Goal: Information Seeking & Learning: Learn about a topic

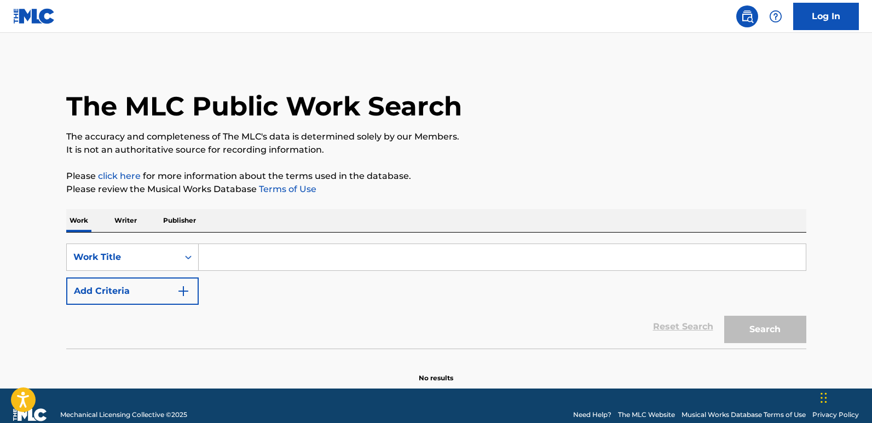
click at [270, 261] on input "Search Form" at bounding box center [502, 257] width 607 height 26
click at [239, 268] on input "Search Form" at bounding box center [502, 257] width 607 height 26
click at [239, 266] on input "Search Form" at bounding box center [502, 257] width 607 height 26
paste input "Pull Up"
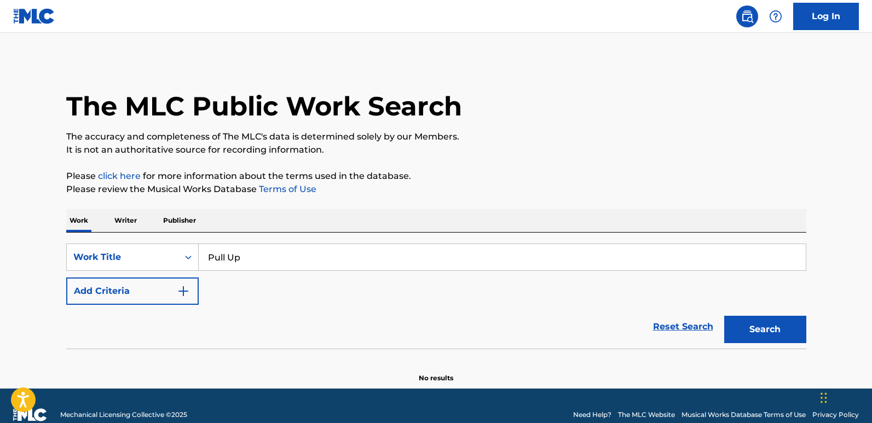
type input "Pull Up"
click at [356, 204] on div "The MLC Public Work Search The accuracy and completeness of The MLC's data is d…" at bounding box center [436, 221] width 766 height 323
click at [171, 276] on div "SearchWithCriteriad493656d-b035-43ca-aa22-89c9642d1f46 Work Title Pull Up Add C…" at bounding box center [436, 274] width 740 height 61
click at [166, 285] on button "Add Criteria" at bounding box center [132, 291] width 132 height 27
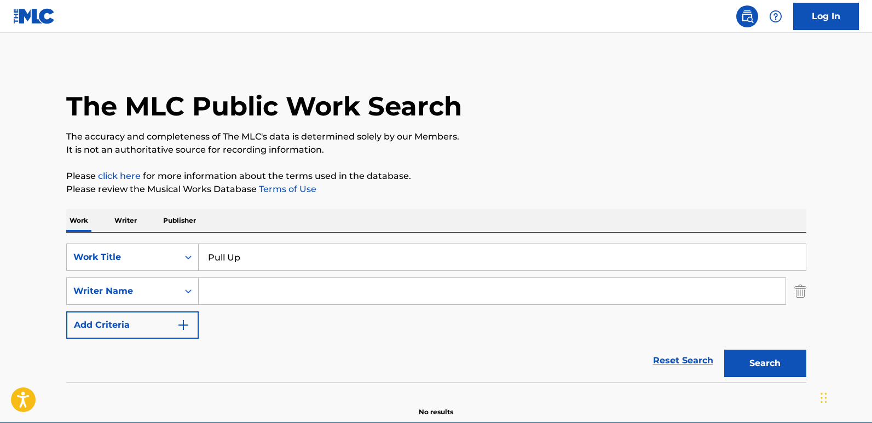
click at [225, 285] on input "Search Form" at bounding box center [492, 291] width 587 height 26
type input "[PERSON_NAME] DEQUANTES DEVONTAY"
click at [759, 356] on button "Search" at bounding box center [765, 363] width 82 height 27
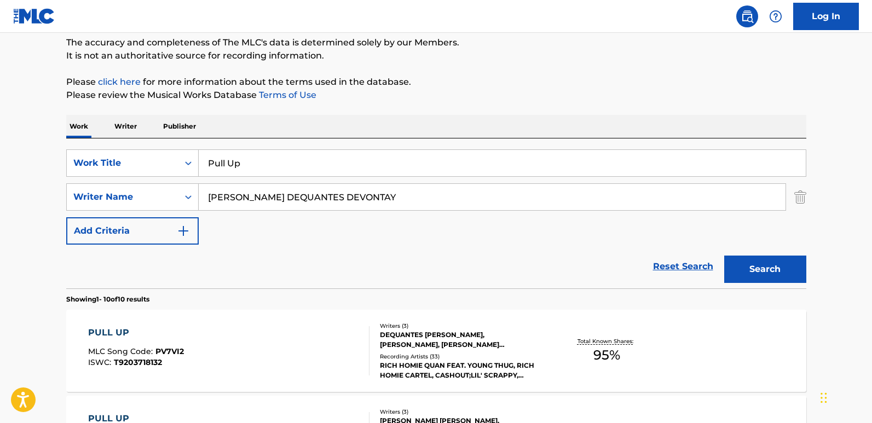
scroll to position [219, 0]
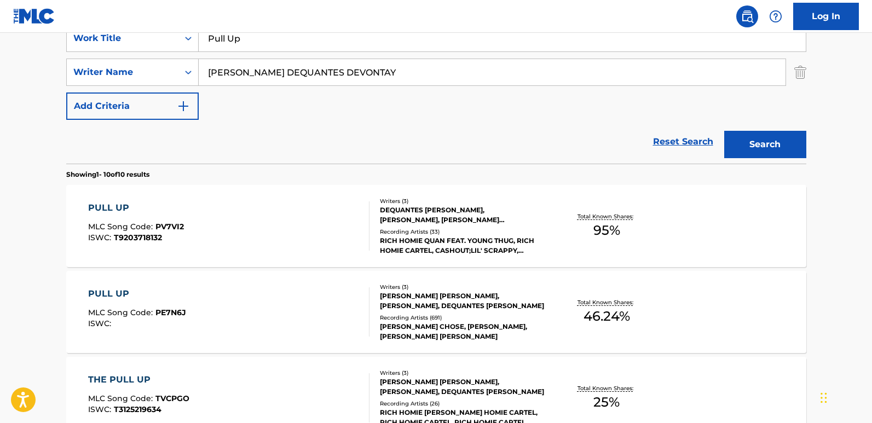
click at [378, 124] on div "Reset Search Search" at bounding box center [436, 142] width 740 height 44
click at [102, 214] on div "PULL UP" at bounding box center [136, 207] width 96 height 13
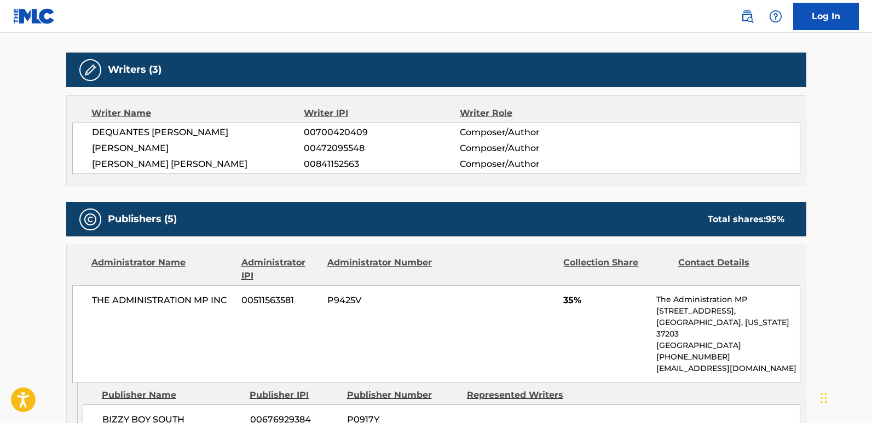
scroll to position [438, 0]
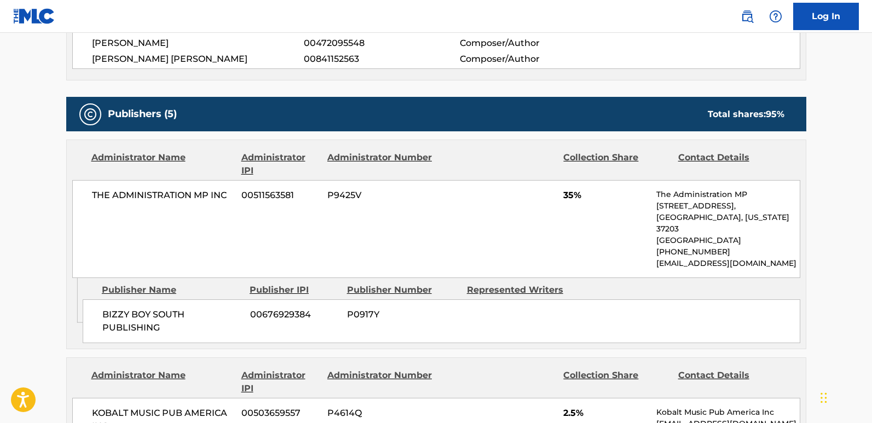
click at [171, 63] on span "[PERSON_NAME] [PERSON_NAME]" at bounding box center [198, 59] width 212 height 13
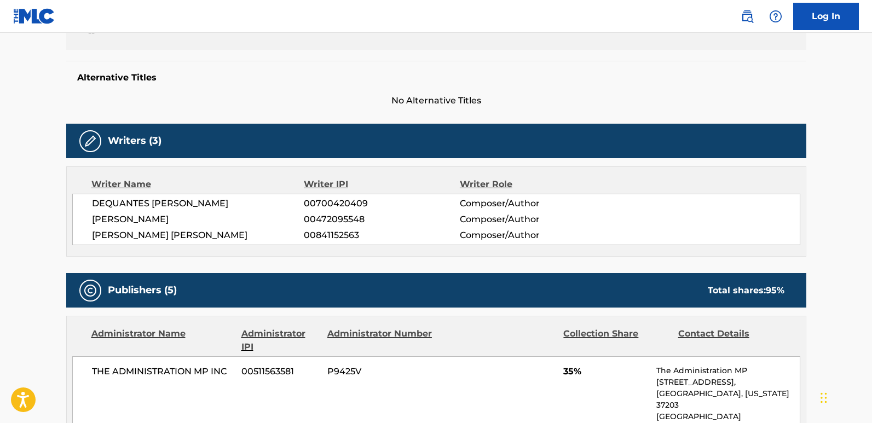
scroll to position [365, 0]
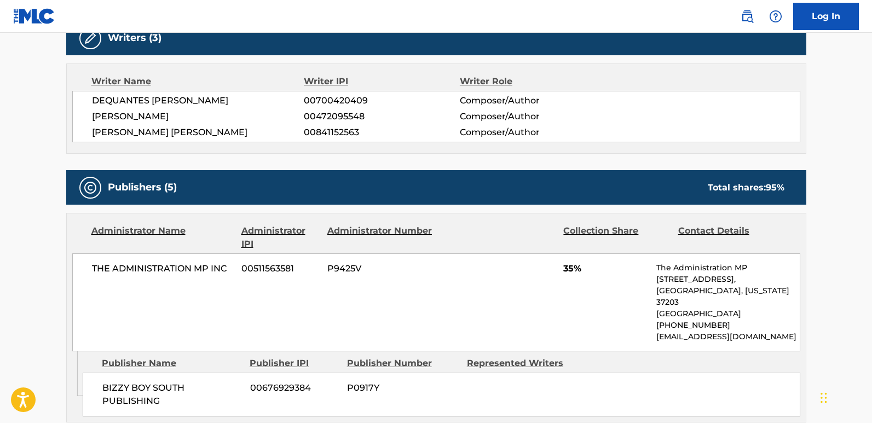
click at [149, 116] on span "[PERSON_NAME]" at bounding box center [198, 116] width 212 height 13
copy span "[PERSON_NAME]"
click at [170, 137] on span "[PERSON_NAME] [PERSON_NAME]" at bounding box center [198, 132] width 212 height 13
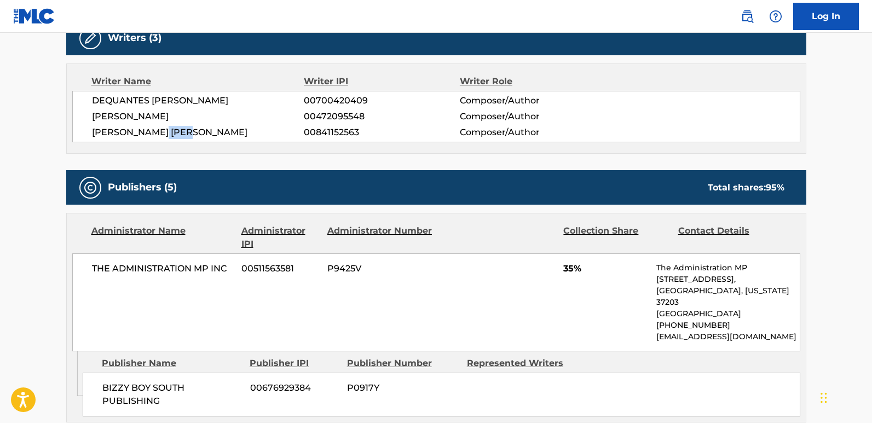
copy span "[PERSON_NAME]"
click at [215, 99] on span "DEQUANTES [PERSON_NAME]" at bounding box center [198, 100] width 212 height 13
copy span "[PERSON_NAME]"
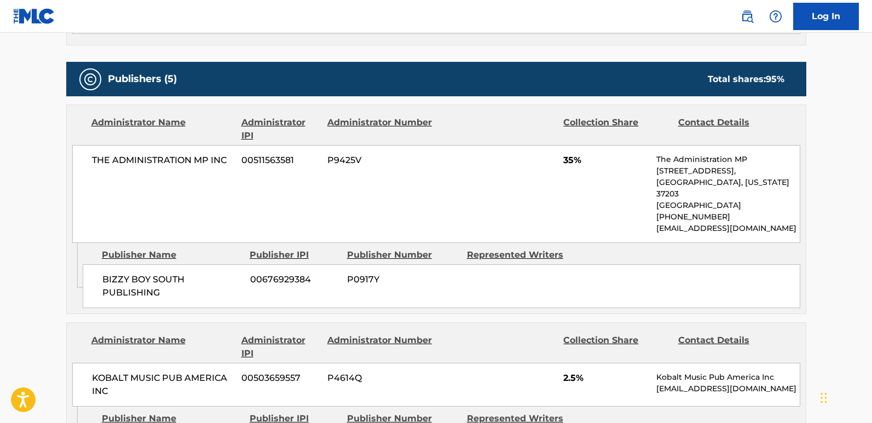
scroll to position [474, 0]
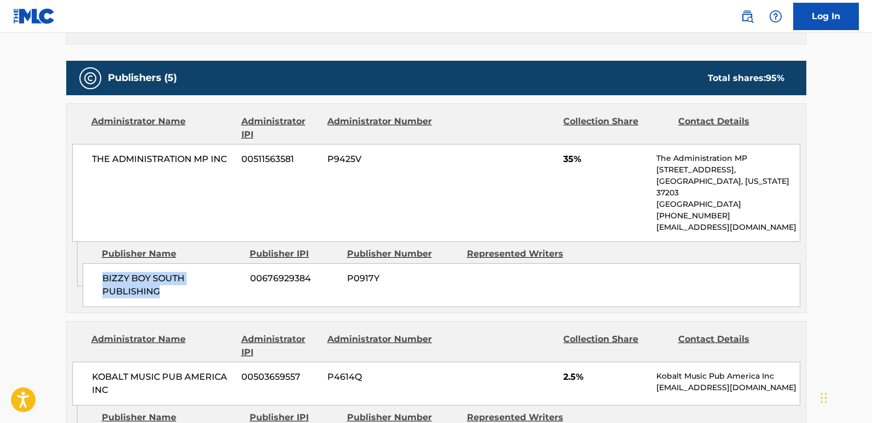
drag, startPoint x: 104, startPoint y: 264, endPoint x: 214, endPoint y: 298, distance: 115.0
click at [214, 298] on div "Admin Original Publisher Connecting Line Publisher Name Publisher IPI Publisher…" at bounding box center [436, 277] width 739 height 71
copy span "BIZZY BOY SOUTH PUBLISHING"
click at [564, 158] on span "35%" at bounding box center [605, 159] width 85 height 13
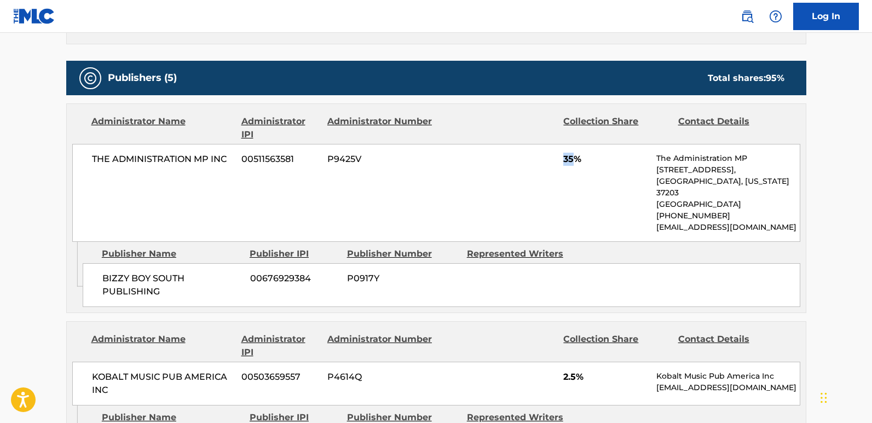
copy span "35"
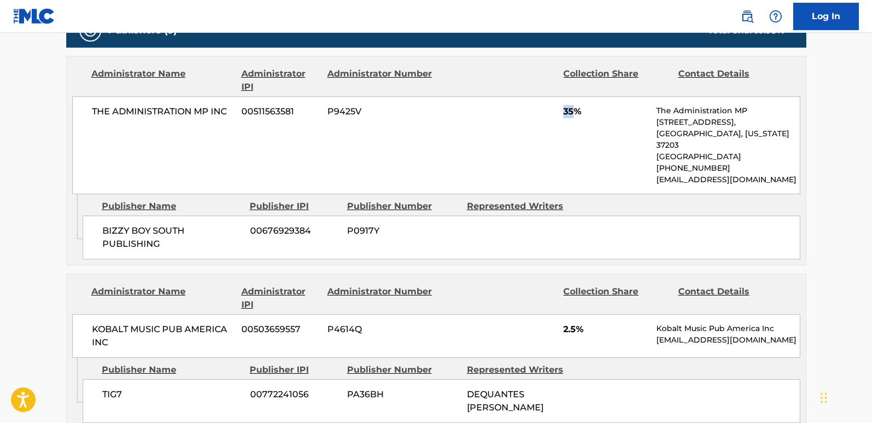
scroll to position [638, 0]
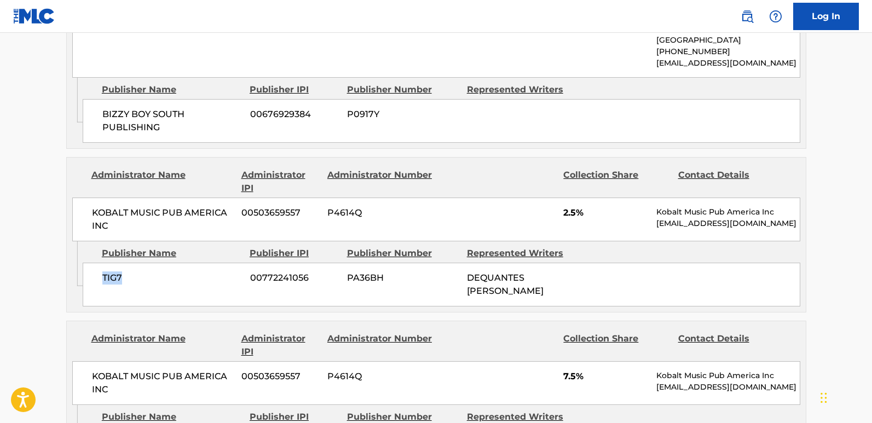
drag, startPoint x: 101, startPoint y: 273, endPoint x: 138, endPoint y: 275, distance: 37.3
click at [138, 275] on div "TIG7 00772241056 PA36BH DEQUANTES [PERSON_NAME]" at bounding box center [442, 285] width 718 height 44
copy span "TIG7"
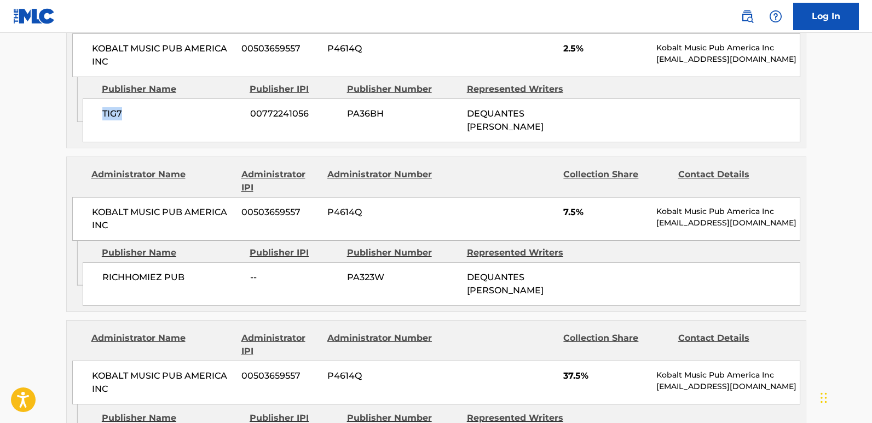
scroll to position [748, 0]
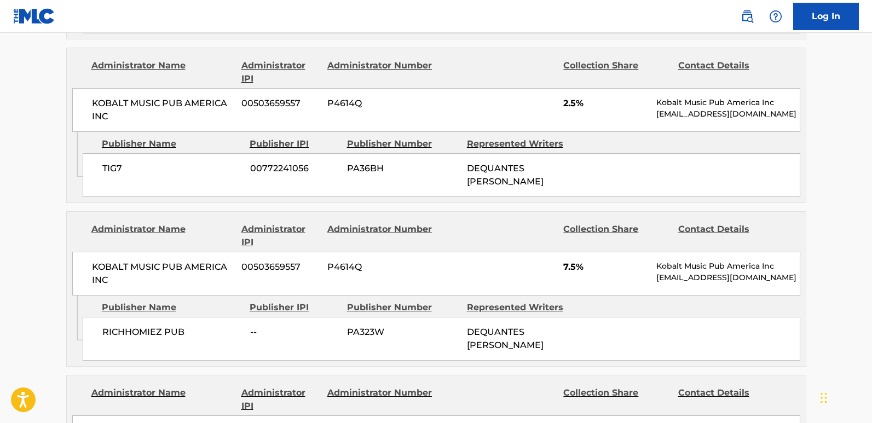
click at [570, 97] on span "2.5%" at bounding box center [605, 103] width 85 height 13
copy span "2.5"
drag, startPoint x: 91, startPoint y: 325, endPoint x: 218, endPoint y: 328, distance: 127.0
click at [218, 328] on div "RICHHOMIEZ PUB -- PA323W DEQUANTES [PERSON_NAME]" at bounding box center [442, 339] width 718 height 44
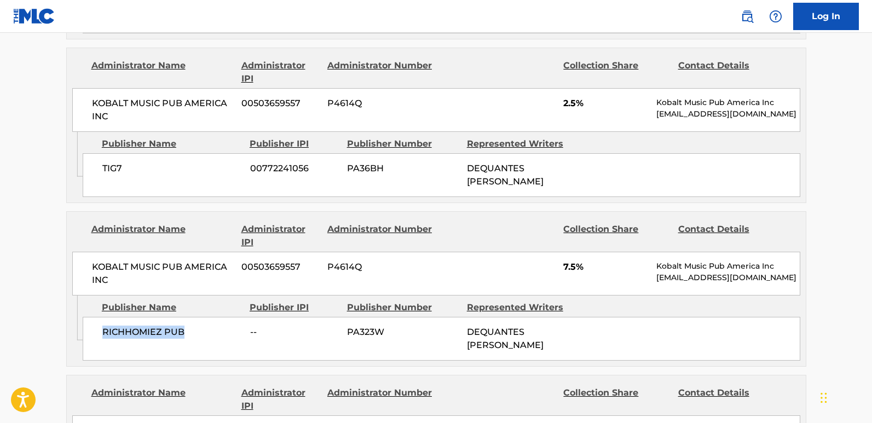
copy span "RICHHOMIEZ PUB"
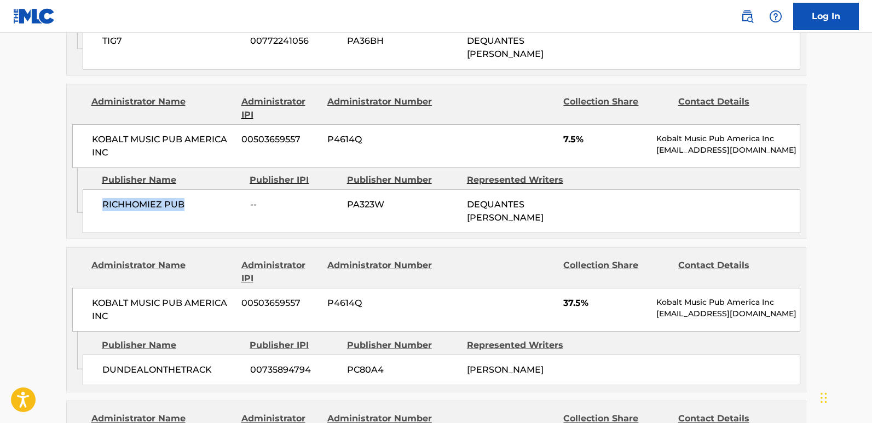
scroll to position [912, 0]
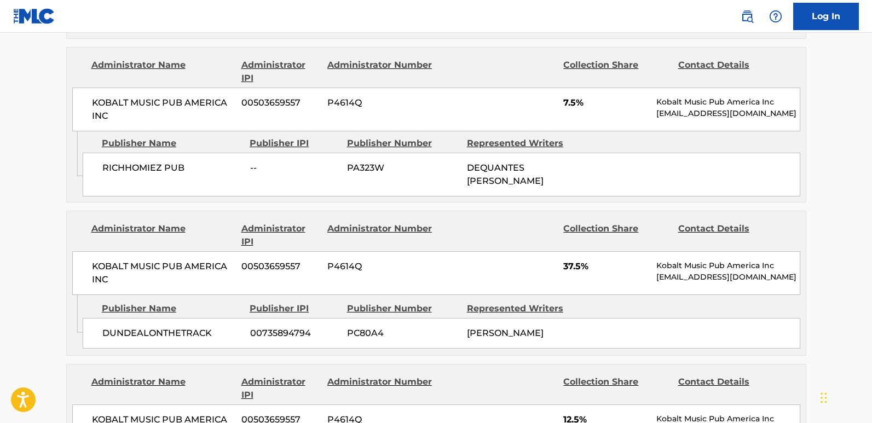
click at [568, 96] on span "7.5%" at bounding box center [605, 102] width 85 height 13
copy span "7.5"
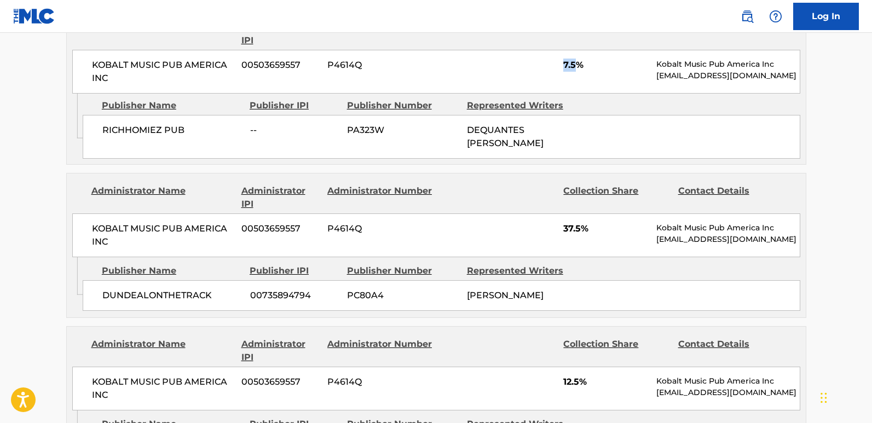
scroll to position [967, 0]
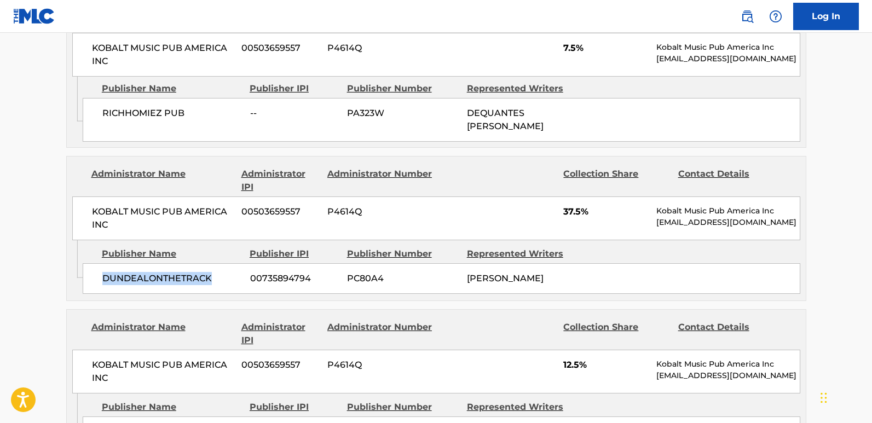
drag, startPoint x: 91, startPoint y: 276, endPoint x: 214, endPoint y: 279, distance: 123.2
click at [214, 279] on div "DUNDEALONTHETRACK 00735894794 PC80A4 [PERSON_NAME]" at bounding box center [442, 278] width 718 height 31
copy span "DUNDEALONTHETRACK"
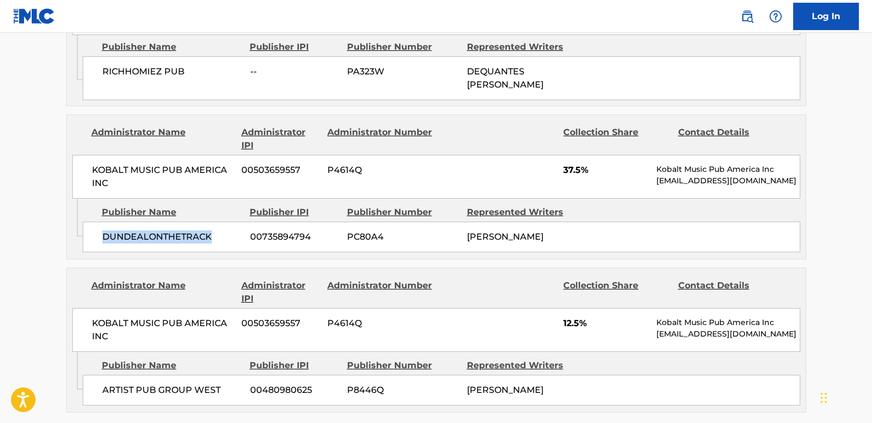
scroll to position [1076, 0]
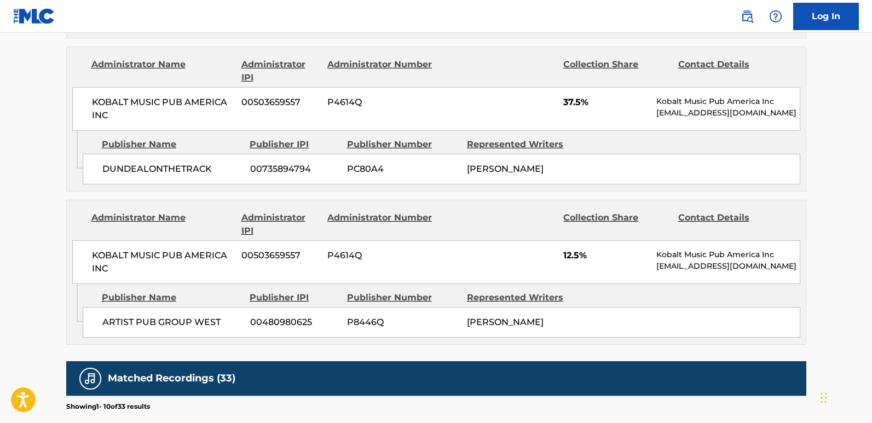
click at [568, 87] on div "KOBALT MUSIC PUB AMERICA INC 00503659557 P4614Q 37.5% Kobalt Music Pub America …" at bounding box center [436, 109] width 728 height 44
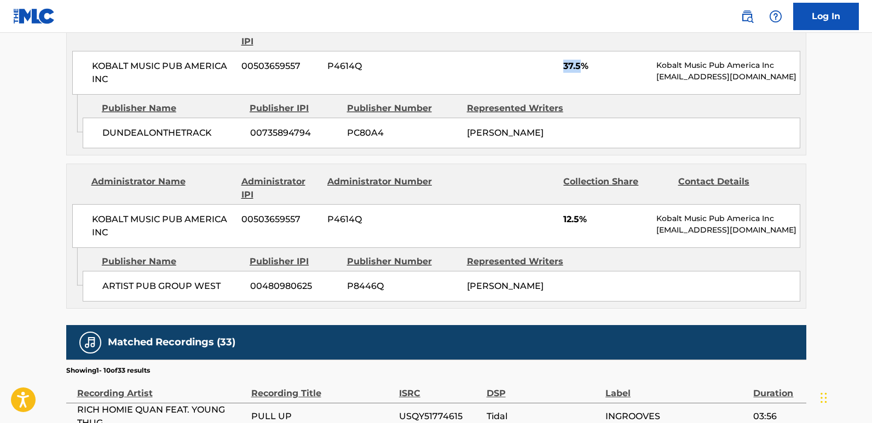
scroll to position [1131, 0]
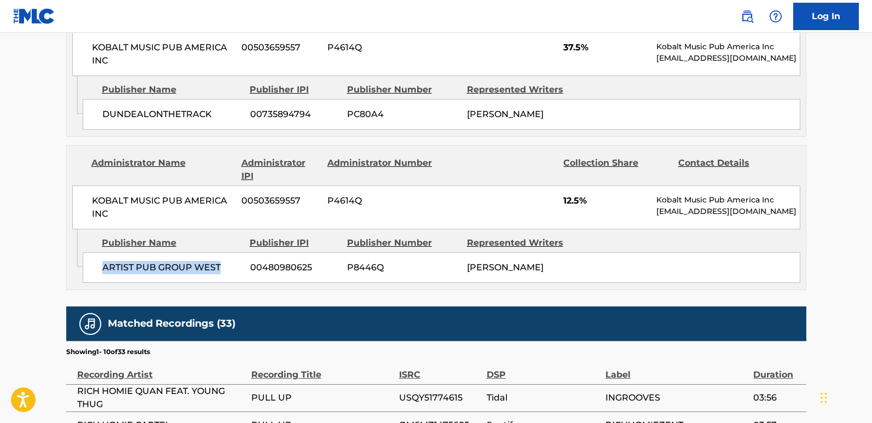
drag, startPoint x: 101, startPoint y: 257, endPoint x: 230, endPoint y: 258, distance: 129.7
click at [230, 258] on div "ARTIST PUB GROUP WEST 00480980625 P8446Q [PERSON_NAME]" at bounding box center [442, 267] width 718 height 31
click at [570, 194] on span "12.5%" at bounding box center [605, 200] width 85 height 13
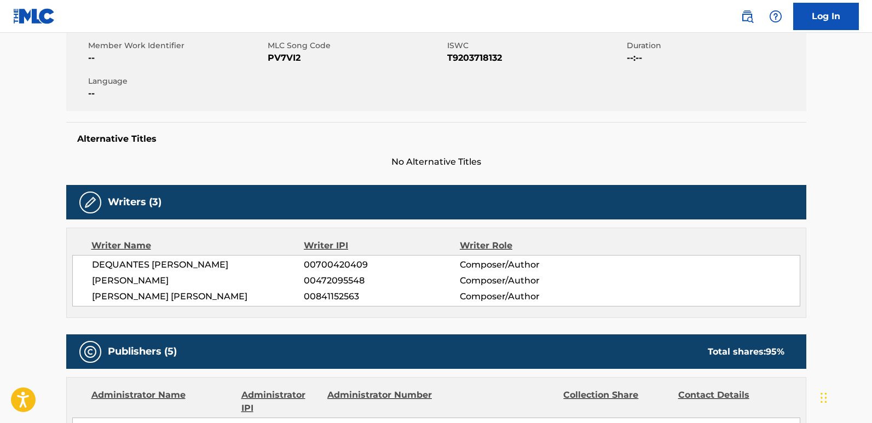
scroll to position [0, 0]
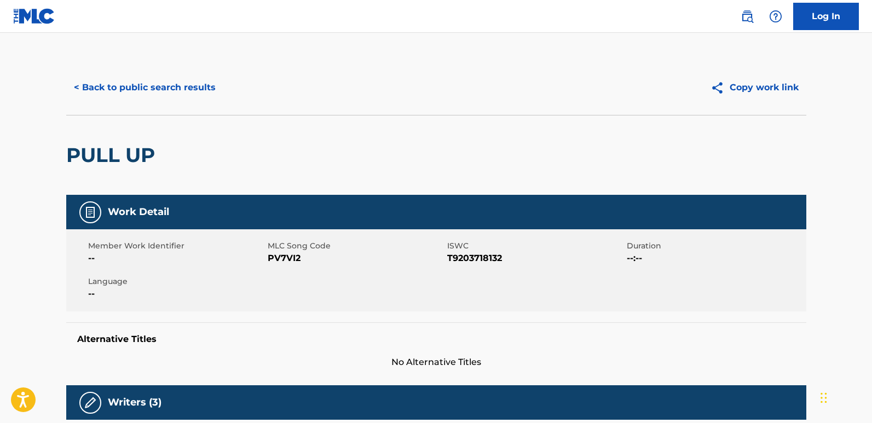
click at [199, 105] on div "< Back to public search results Copy work link" at bounding box center [436, 87] width 740 height 55
click at [198, 101] on button "< Back to public search results" at bounding box center [144, 87] width 157 height 27
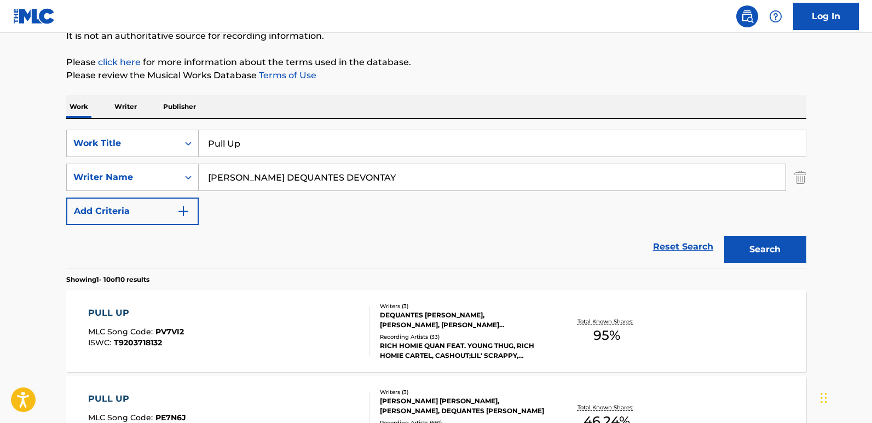
scroll to position [109, 0]
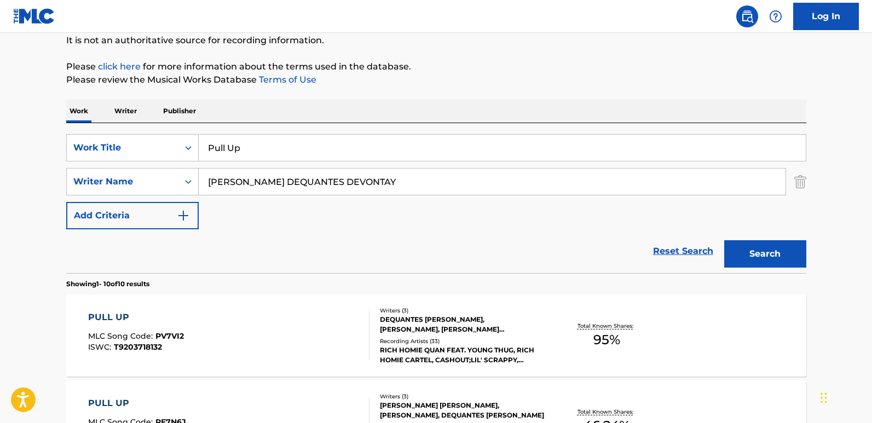
click at [663, 249] on link "Reset Search" at bounding box center [683, 251] width 71 height 24
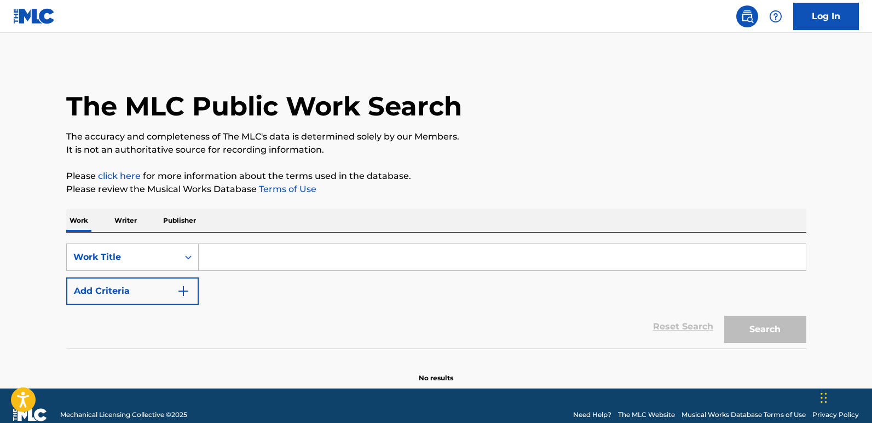
click at [164, 291] on button "Add Criteria" at bounding box center [132, 291] width 132 height 27
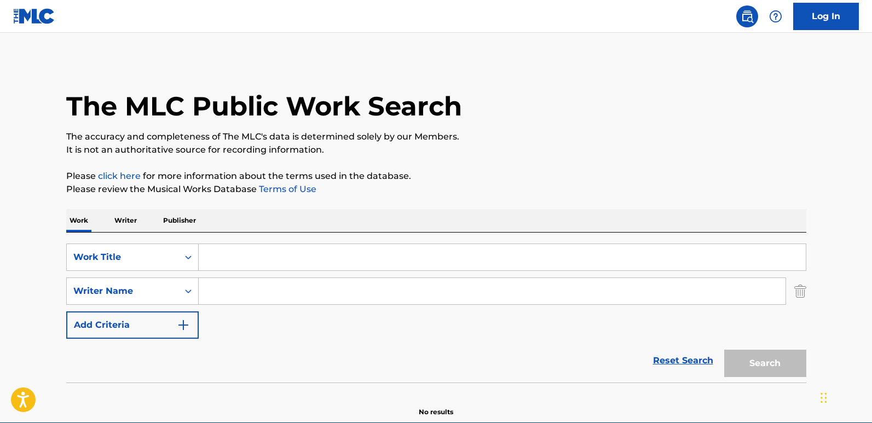
click at [251, 265] on input "Search Form" at bounding box center [502, 257] width 607 height 26
paste input "Replay"
type input "Replay"
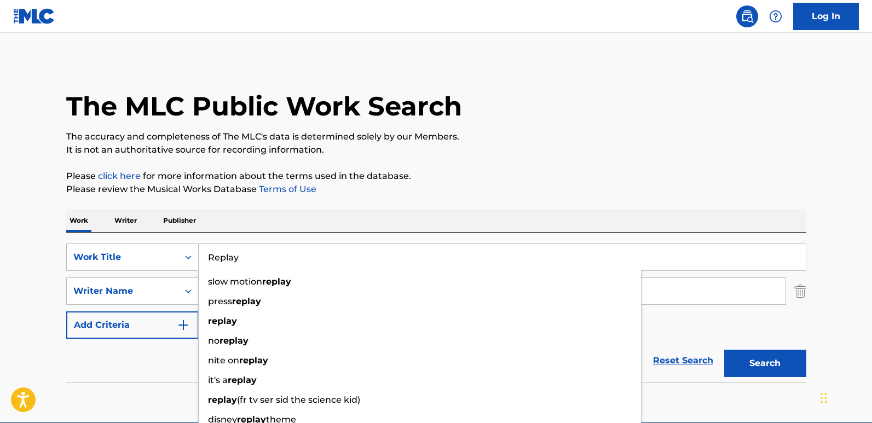
click at [378, 122] on h1 "The MLC Public Work Search" at bounding box center [264, 106] width 396 height 33
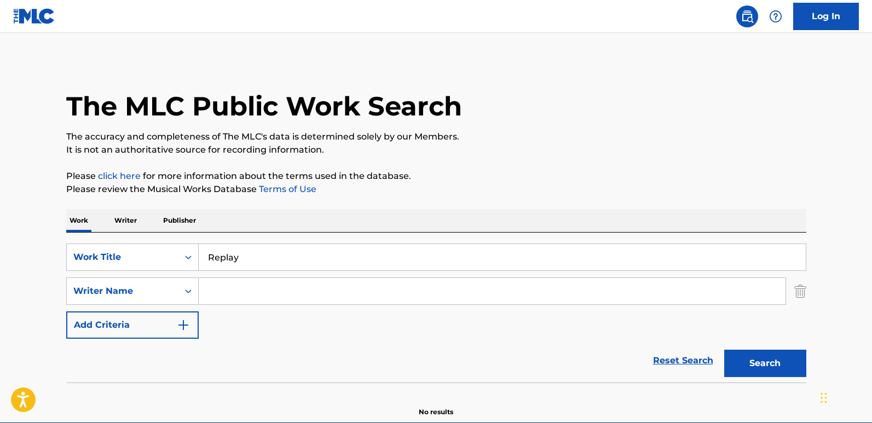
click at [437, 199] on div "The MLC Public Work Search The accuracy and completeness of The MLC's data is d…" at bounding box center [436, 238] width 766 height 357
click at [259, 285] on input "Search Form" at bounding box center [492, 291] width 587 height 26
paste input "[PERSON_NAME]"
type input "[PERSON_NAME]"
click at [759, 364] on button "Search" at bounding box center [765, 363] width 82 height 27
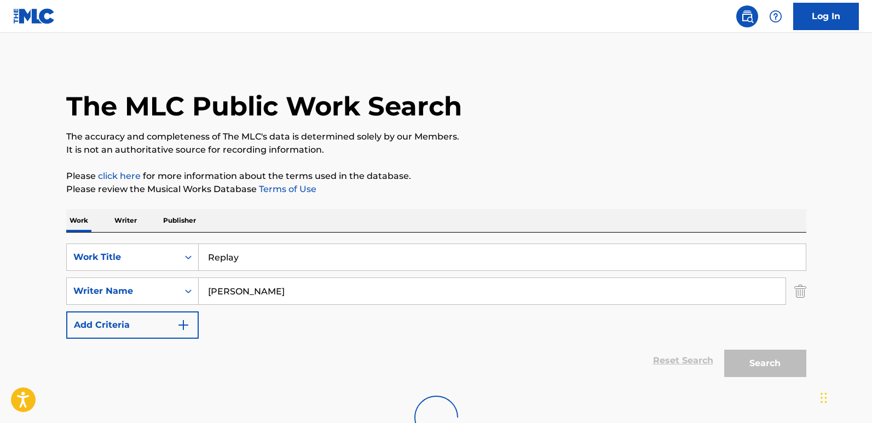
click at [605, 136] on p "The accuracy and completeness of The MLC's data is determined solely by our Mem…" at bounding box center [436, 136] width 740 height 13
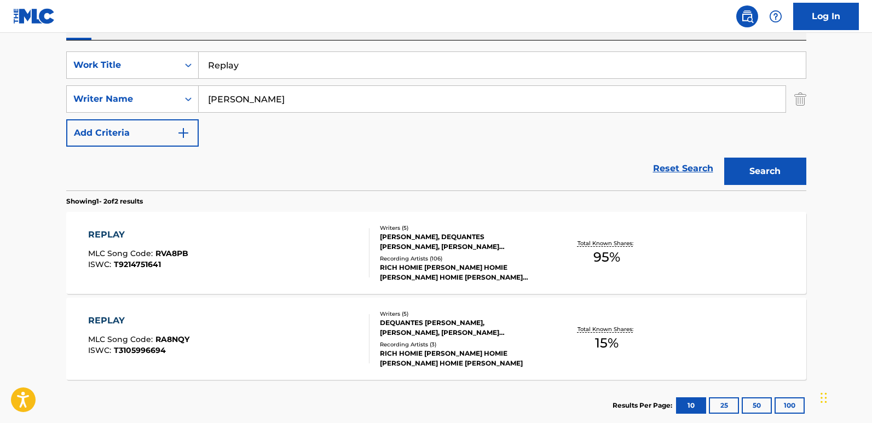
scroll to position [219, 0]
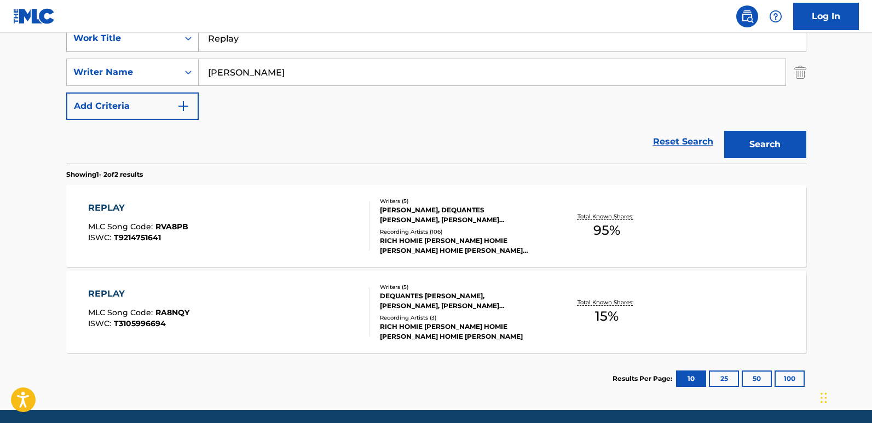
drag, startPoint x: 266, startPoint y: 39, endPoint x: 130, endPoint y: 38, distance: 135.8
click at [130, 38] on div "SearchWithCriteriad493656d-b035-43ca-aa22-89c9642d1f46 Work Title Replay" at bounding box center [436, 38] width 740 height 27
click at [114, 211] on div "REPLAY" at bounding box center [138, 207] width 100 height 13
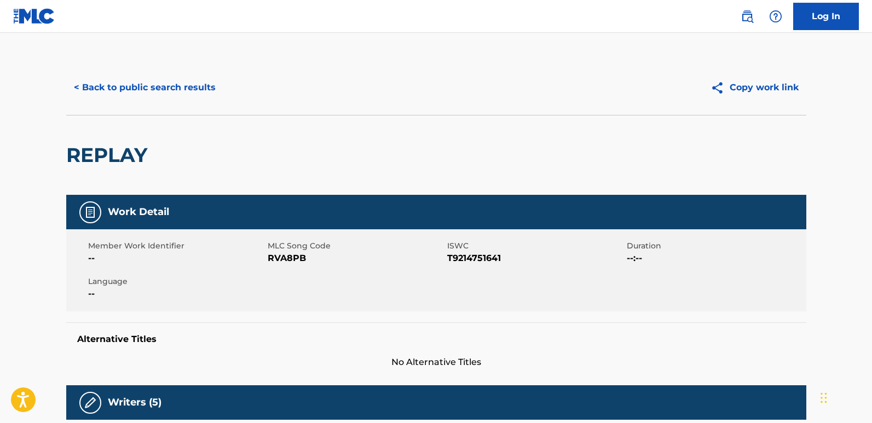
click at [341, 111] on div "< Back to public search results Copy work link" at bounding box center [436, 87] width 740 height 55
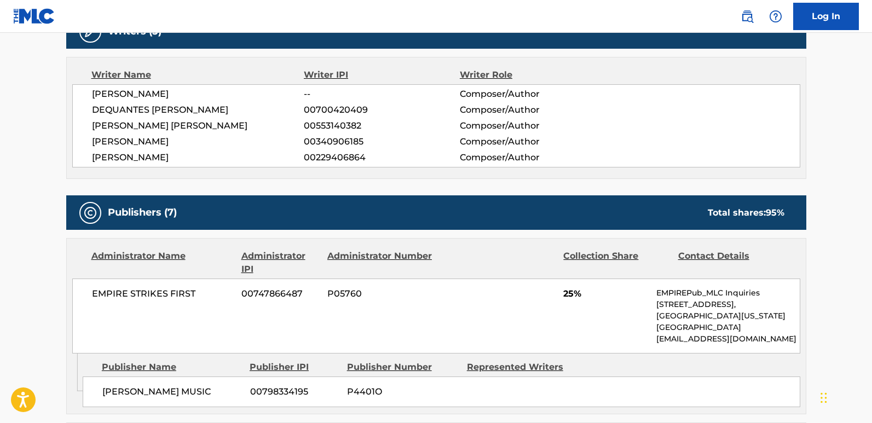
scroll to position [438, 0]
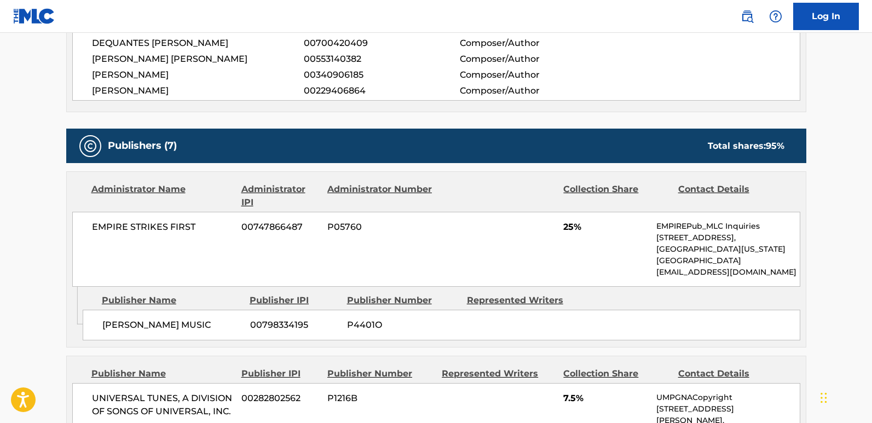
drag, startPoint x: 101, startPoint y: 326, endPoint x: 239, endPoint y: 331, distance: 138.6
click at [239, 331] on div "[PERSON_NAME] MUSIC 00798334195 P4401O" at bounding box center [442, 325] width 718 height 31
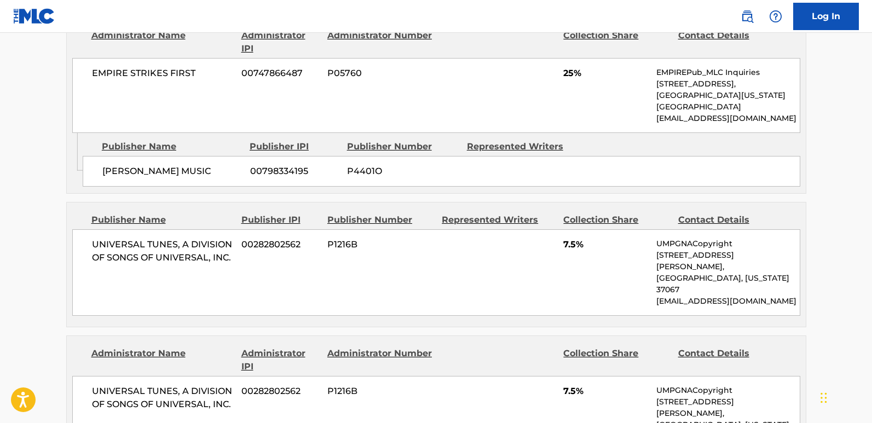
scroll to position [657, 0]
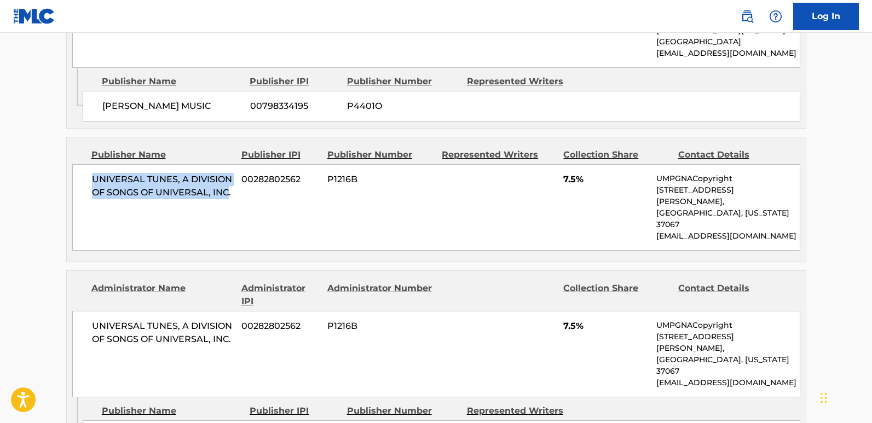
drag, startPoint x: 94, startPoint y: 180, endPoint x: 229, endPoint y: 200, distance: 137.3
click at [229, 200] on div "UNIVERSAL TUNES, A DIVISION OF SONGS OF UNIVERSAL, INC. 00282802562 P1216B 7.5%…" at bounding box center [436, 207] width 728 height 86
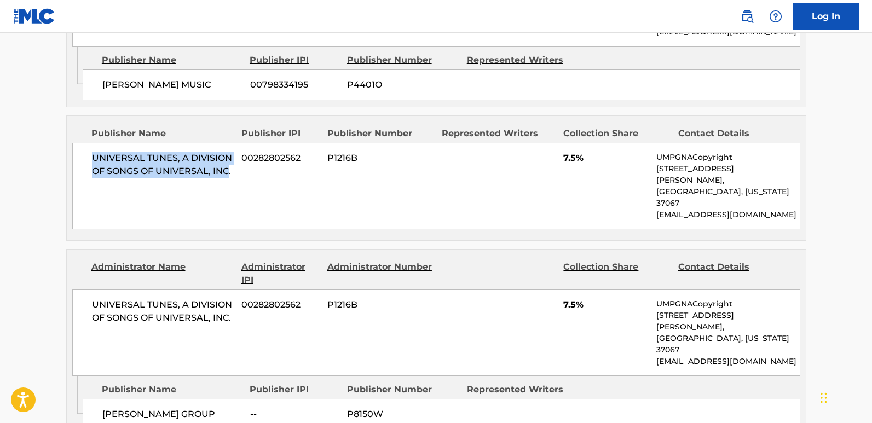
scroll to position [712, 0]
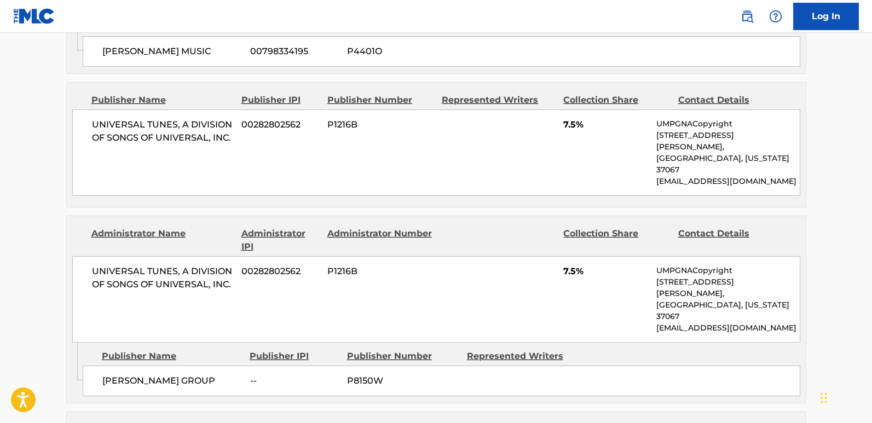
click at [565, 123] on span "7.5%" at bounding box center [605, 124] width 85 height 13
drag, startPoint x: 96, startPoint y: 332, endPoint x: 214, endPoint y: 336, distance: 117.7
click at [214, 366] on div "[PERSON_NAME] GROUP -- P8150W" at bounding box center [442, 381] width 718 height 31
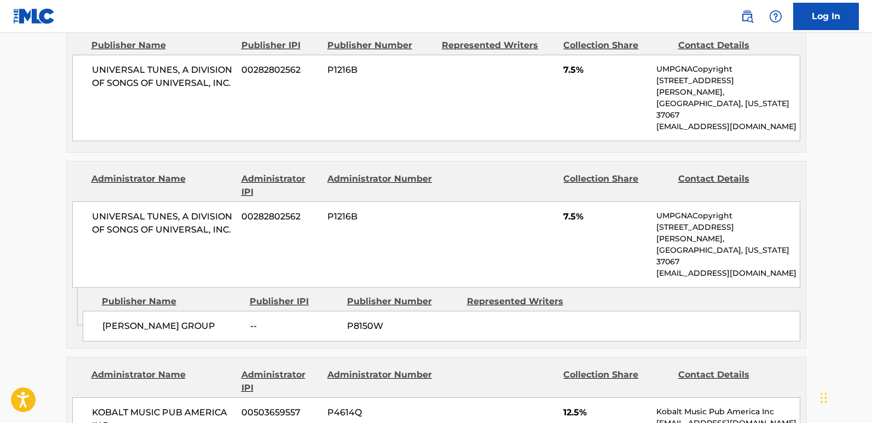
click at [572, 210] on span "7.5%" at bounding box center [605, 216] width 85 height 13
drag, startPoint x: 95, startPoint y: 280, endPoint x: 224, endPoint y: 292, distance: 129.7
click at [224, 311] on div "[PERSON_NAME] GROUP -- P8150W" at bounding box center [442, 326] width 718 height 31
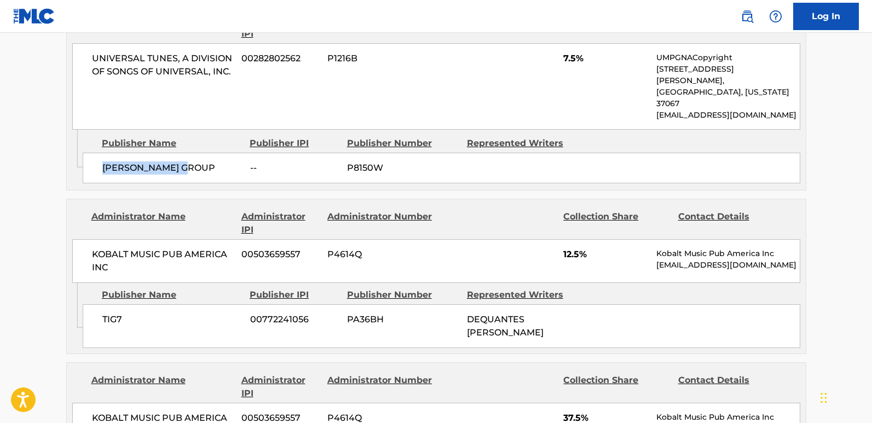
scroll to position [931, 0]
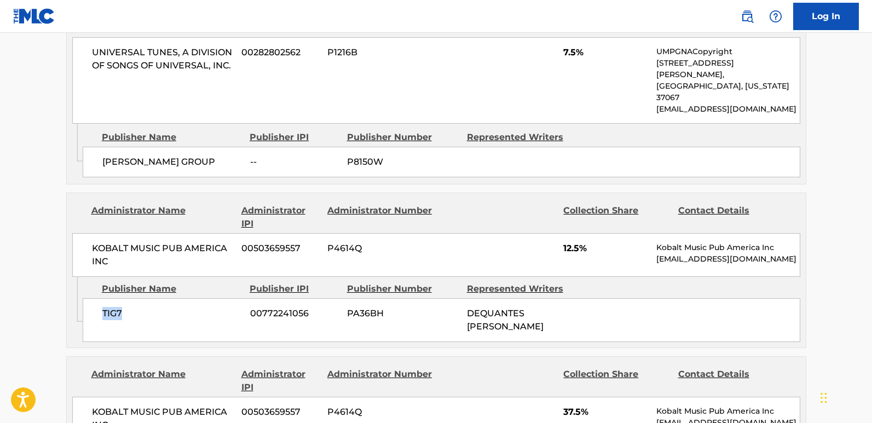
drag, startPoint x: 108, startPoint y: 270, endPoint x: 155, endPoint y: 273, distance: 47.7
click at [155, 307] on span "TIG7" at bounding box center [172, 313] width 140 height 13
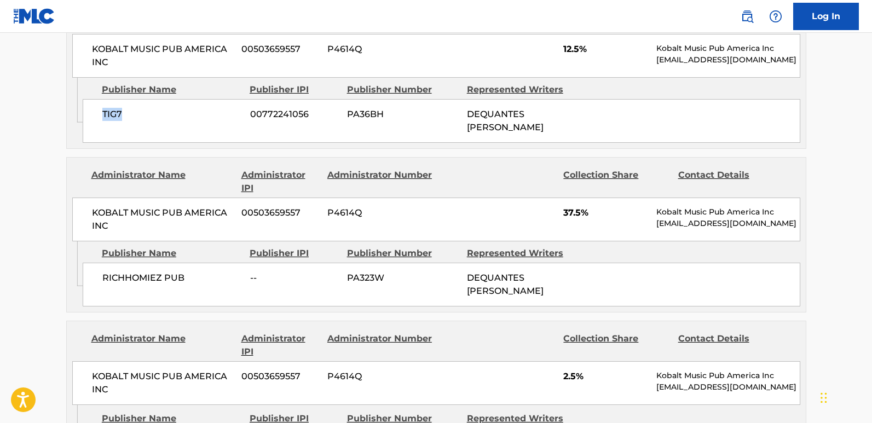
scroll to position [1150, 0]
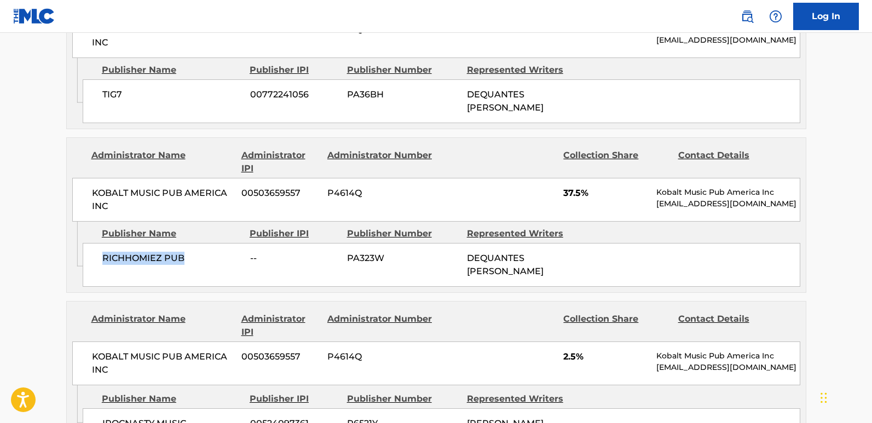
drag, startPoint x: 102, startPoint y: 214, endPoint x: 201, endPoint y: 218, distance: 99.7
click at [201, 252] on span "RICHHOMIEZ PUB" at bounding box center [172, 258] width 140 height 13
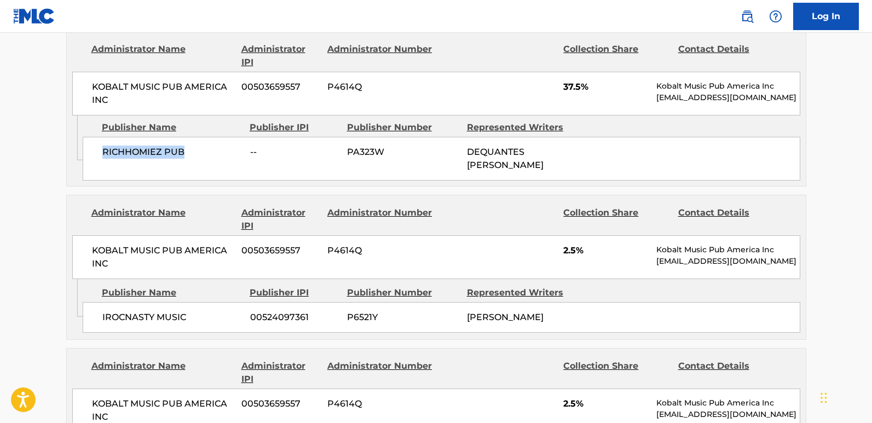
scroll to position [1259, 0]
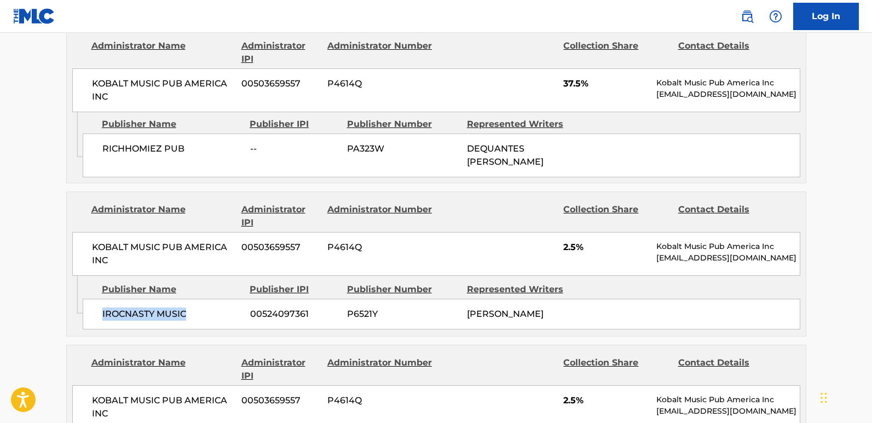
drag, startPoint x: 91, startPoint y: 274, endPoint x: 219, endPoint y: 272, distance: 127.6
click at [219, 299] on div "IROCNASTY MUSIC 00524097361 P6521Y [PERSON_NAME]" at bounding box center [442, 314] width 718 height 31
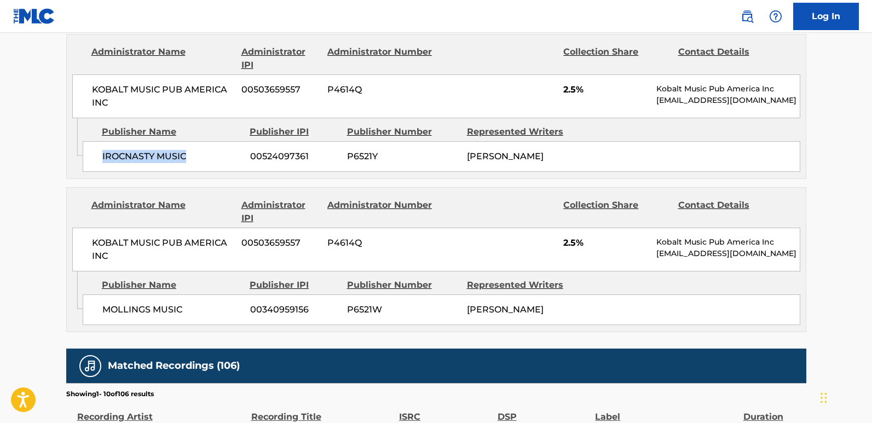
scroll to position [1423, 0]
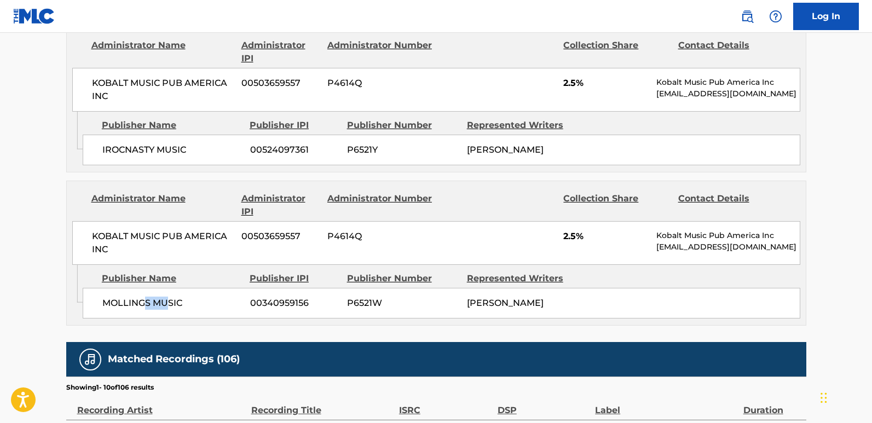
drag, startPoint x: 157, startPoint y: 268, endPoint x: 169, endPoint y: 269, distance: 12.6
click at [169, 297] on span "MOLLINGS MUSIC" at bounding box center [172, 303] width 140 height 13
click at [110, 288] on div "MOLLINGS MUSIC 00340959156 P6521W [PERSON_NAME]" at bounding box center [442, 303] width 718 height 31
drag, startPoint x: 101, startPoint y: 269, endPoint x: 192, endPoint y: 269, distance: 90.9
click at [192, 288] on div "MOLLINGS MUSIC 00340959156 P6521W [PERSON_NAME]" at bounding box center [442, 303] width 718 height 31
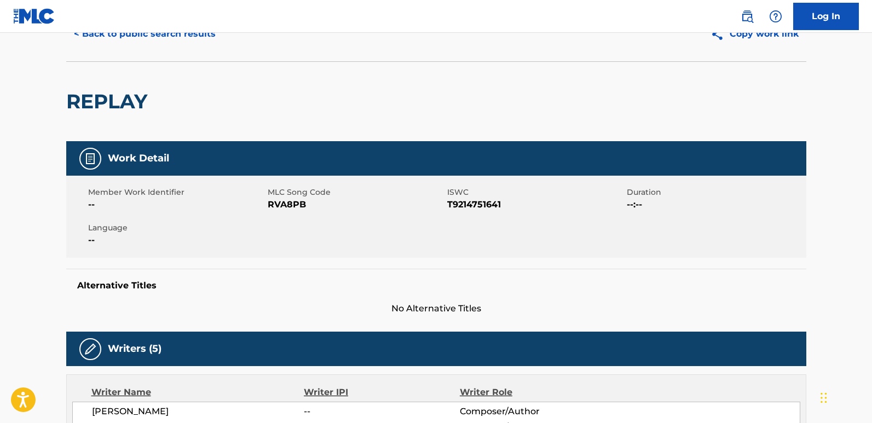
scroll to position [0, 0]
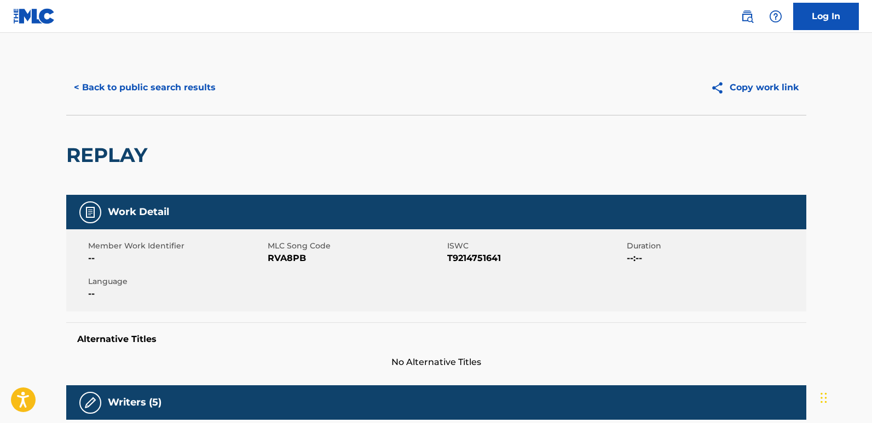
click at [188, 80] on button "< Back to public search results" at bounding box center [144, 87] width 157 height 27
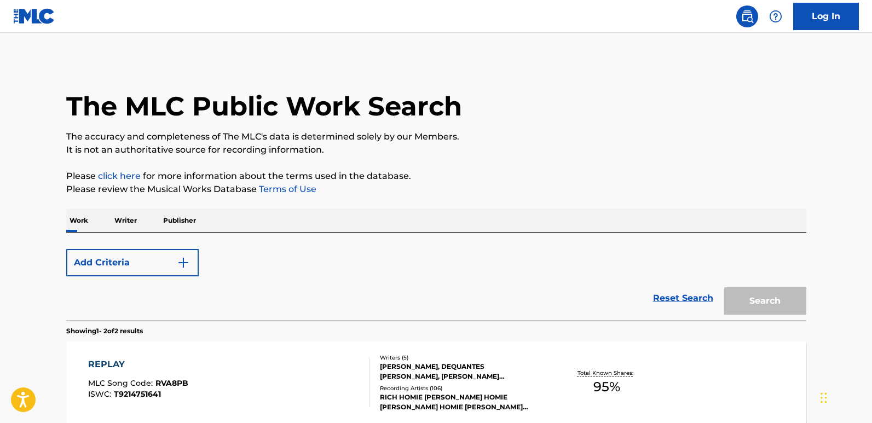
scroll to position [196, 0]
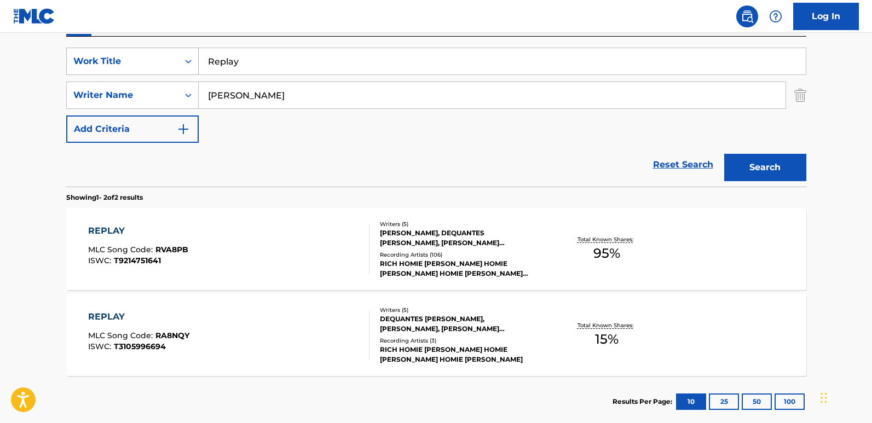
drag, startPoint x: 326, startPoint y: 69, endPoint x: 187, endPoint y: 65, distance: 138.6
click at [187, 65] on div "SearchWithCriteriad493656d-b035-43ca-aa22-89c9642d1f46 Work Title Replay" at bounding box center [436, 61] width 740 height 27
paste input "[PERSON_NAME] Says"
type input "[PERSON_NAME] Says"
drag, startPoint x: 740, startPoint y: 160, endPoint x: 566, endPoint y: 39, distance: 212.8
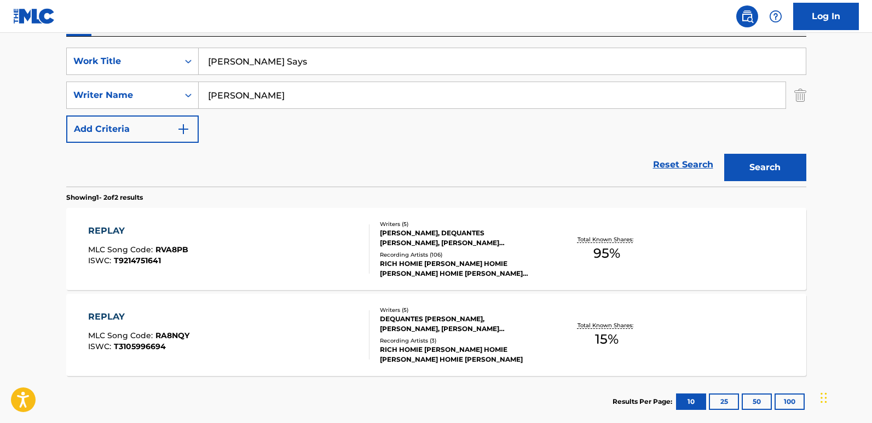
click at [737, 160] on button "Search" at bounding box center [765, 167] width 82 height 27
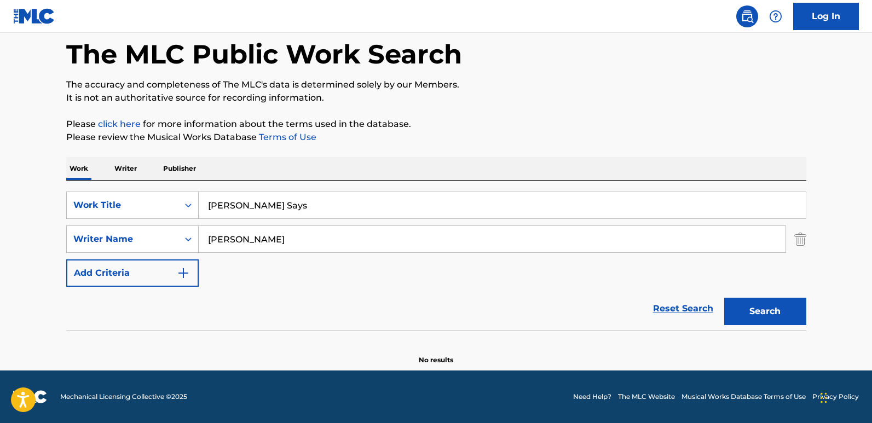
scroll to position [52, 0]
drag, startPoint x: 292, startPoint y: 229, endPoint x: 175, endPoint y: 232, distance: 117.7
click at [175, 232] on div "SearchWithCriteria4581152b-0646-4f4c-8463-1bf7cd2a75f6 Writer Name [PERSON_NAME]" at bounding box center [436, 239] width 740 height 27
paste input "[PERSON_NAME]"
type input "[PERSON_NAME]"
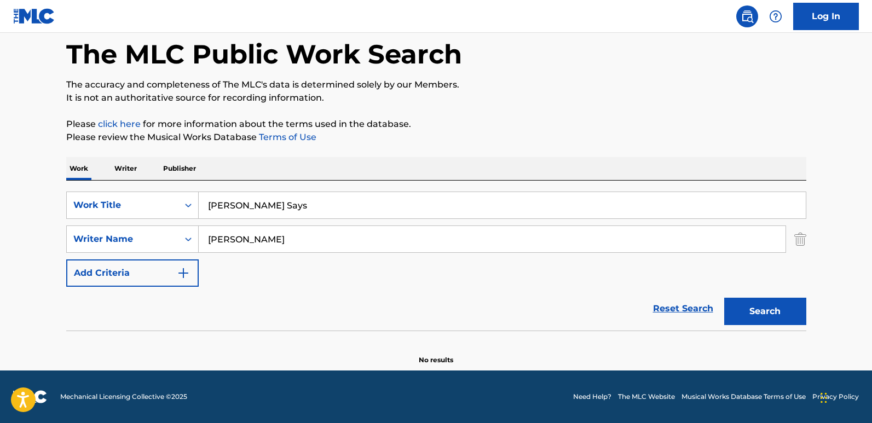
click at [767, 321] on button "Search" at bounding box center [765, 311] width 82 height 27
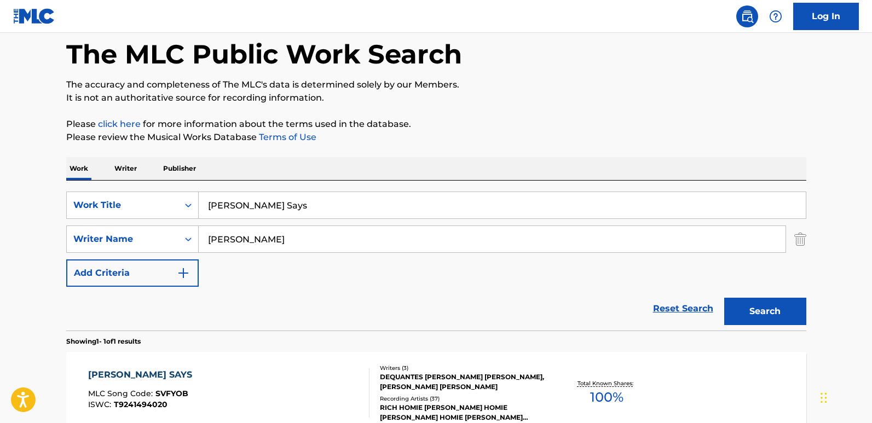
click at [687, 106] on div "The MLC Public Work Search The accuracy and completeness of The MLC's data is d…" at bounding box center [436, 246] width 766 height 477
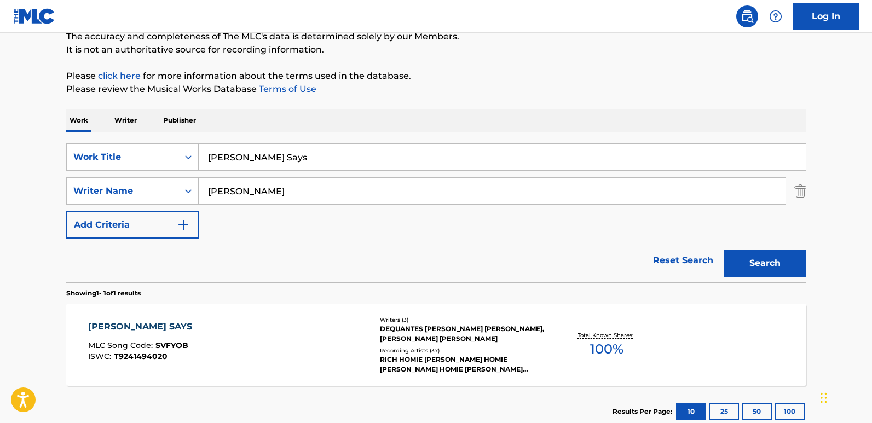
scroll to position [161, 0]
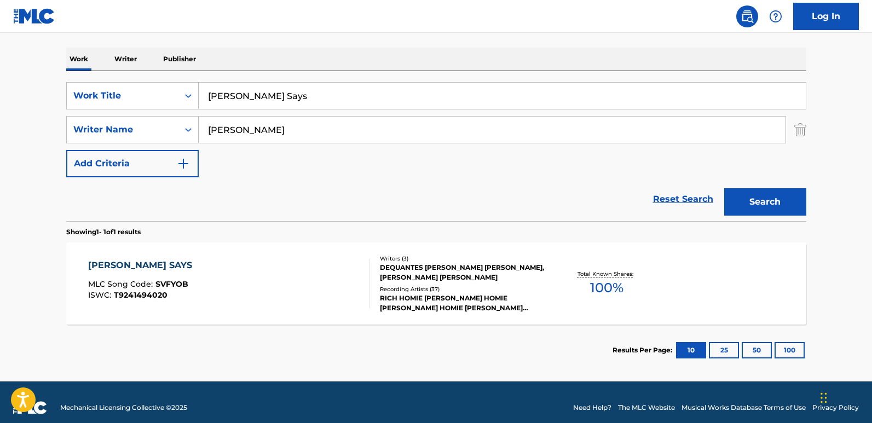
click at [432, 261] on div "Writers ( 3 )" at bounding box center [462, 259] width 165 height 8
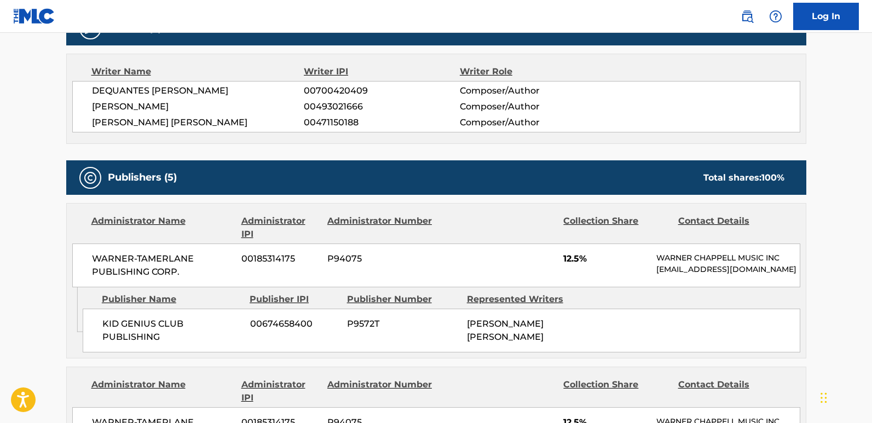
scroll to position [438, 0]
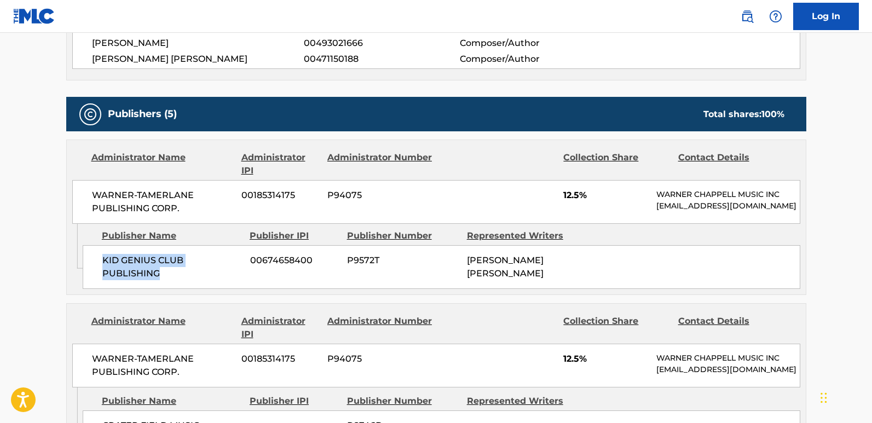
drag, startPoint x: 97, startPoint y: 270, endPoint x: 206, endPoint y: 283, distance: 109.1
click at [206, 283] on div "KID GENIUS CLUB PUBLISHING 00674658400 P9572T [PERSON_NAME] [PERSON_NAME]" at bounding box center [442, 267] width 718 height 44
click at [211, 280] on span "KID GENIUS CLUB PUBLISHING" at bounding box center [172, 267] width 140 height 26
drag, startPoint x: 99, startPoint y: 269, endPoint x: 204, endPoint y: 290, distance: 107.1
click at [204, 289] on div "KID GENIUS CLUB PUBLISHING 00674658400 P9572T [PERSON_NAME] [PERSON_NAME]" at bounding box center [442, 267] width 718 height 44
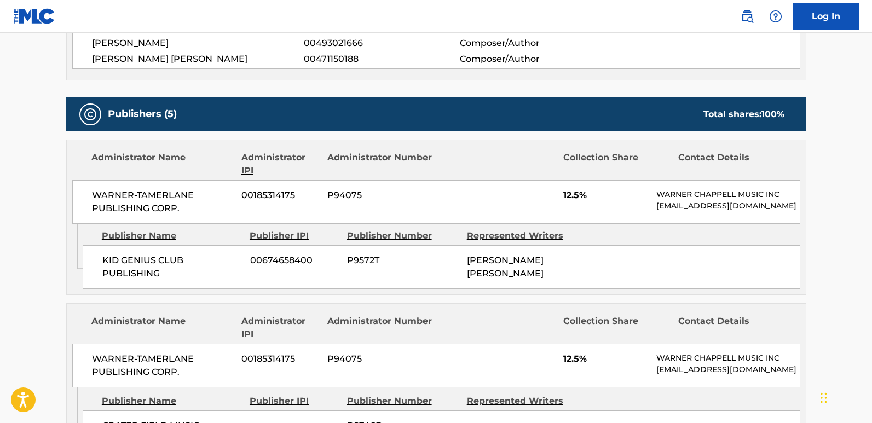
click at [571, 190] on span "12.5%" at bounding box center [605, 195] width 85 height 13
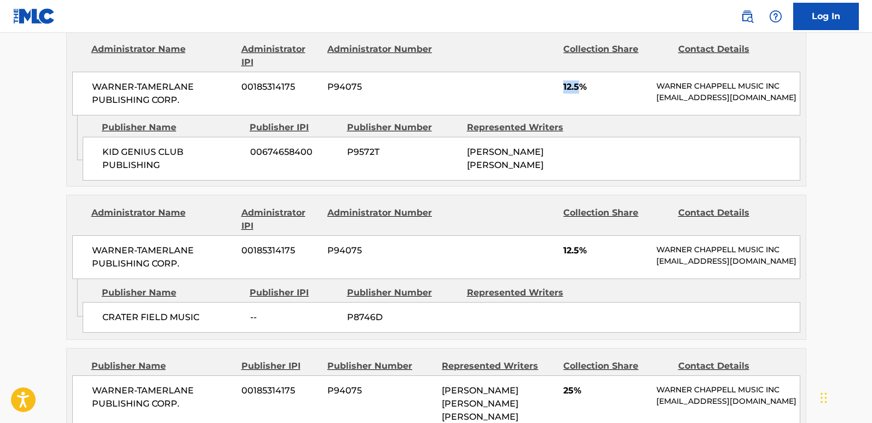
scroll to position [547, 0]
drag, startPoint x: 101, startPoint y: 333, endPoint x: 197, endPoint y: 328, distance: 95.9
click at [197, 328] on div "CRATER FIELD MUSIC -- P8746D" at bounding box center [442, 316] width 718 height 31
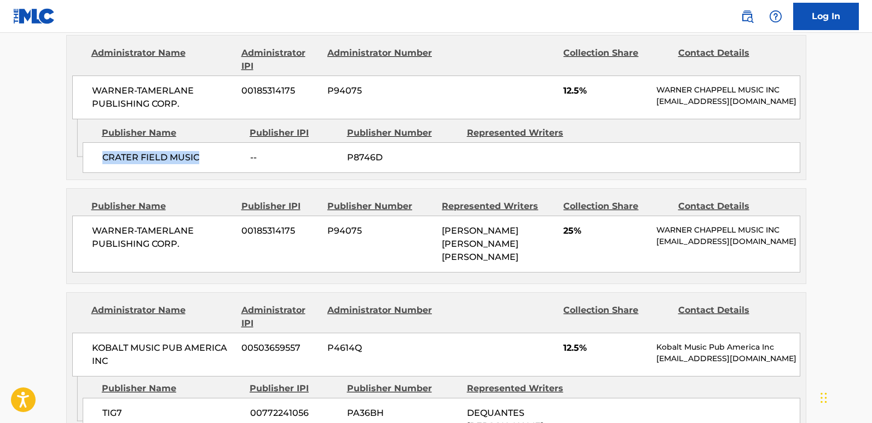
scroll to position [712, 0]
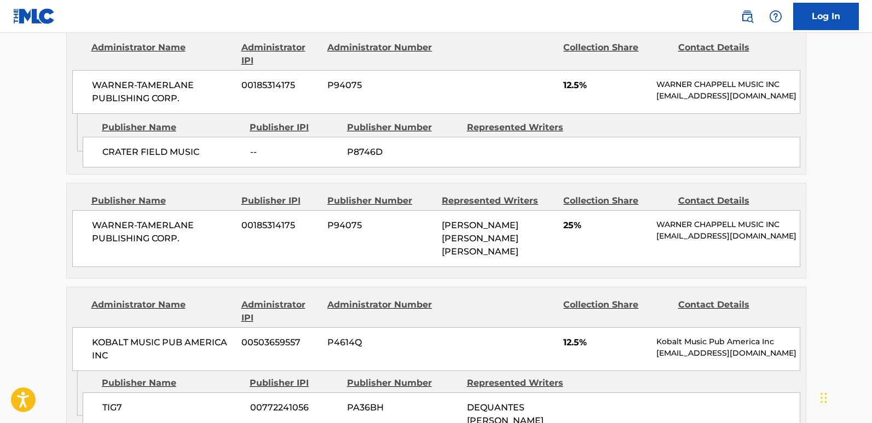
click at [574, 92] on span "12.5%" at bounding box center [605, 85] width 85 height 13
drag, startPoint x: 91, startPoint y: 237, endPoint x: 193, endPoint y: 257, distance: 103.8
click at [193, 257] on div "WARNER-[PERSON_NAME] PUBLISHING CORP. 00185314175 P94075 [PERSON_NAME] [PERSON_…" at bounding box center [436, 238] width 728 height 57
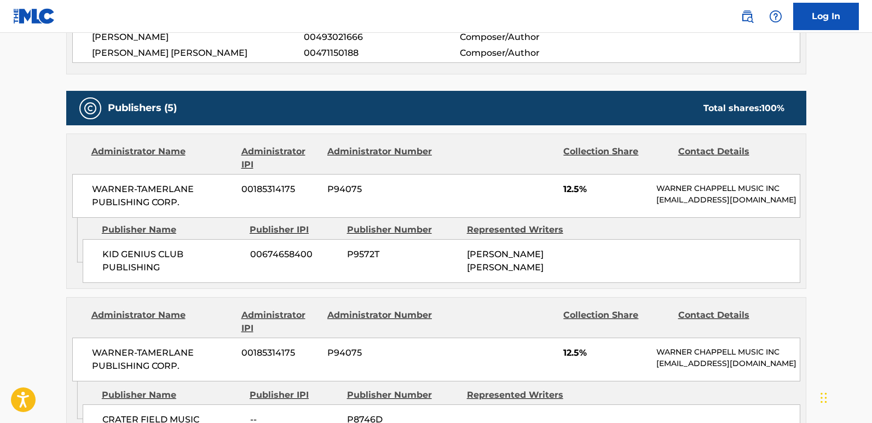
scroll to position [493, 0]
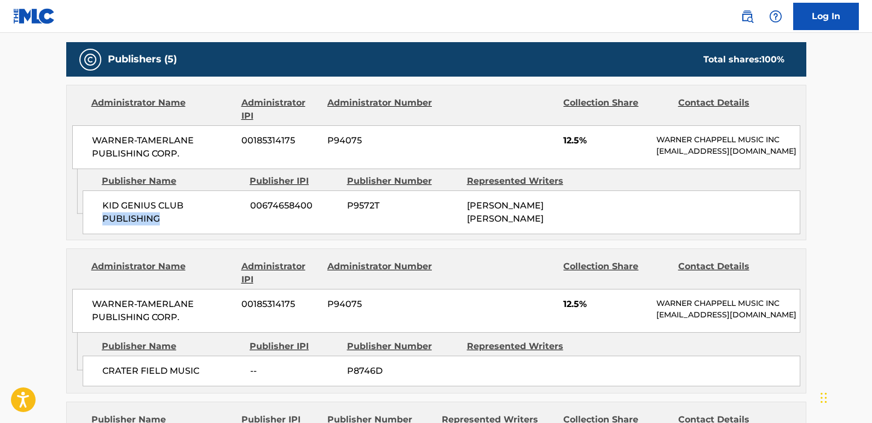
drag, startPoint x: 98, startPoint y: 221, endPoint x: 198, endPoint y: 236, distance: 100.8
click at [198, 234] on div "KID GENIUS CLUB PUBLISHING 00674658400 P9572T [PERSON_NAME] [PERSON_NAME]" at bounding box center [442, 213] width 718 height 44
click at [127, 226] on span "KID GENIUS CLUB PUBLISHING" at bounding box center [172, 212] width 140 height 26
drag, startPoint x: 96, startPoint y: 216, endPoint x: 194, endPoint y: 227, distance: 98.6
click at [194, 227] on div "KID GENIUS CLUB PUBLISHING 00674658400 P9572T [PERSON_NAME] [PERSON_NAME]" at bounding box center [442, 213] width 718 height 44
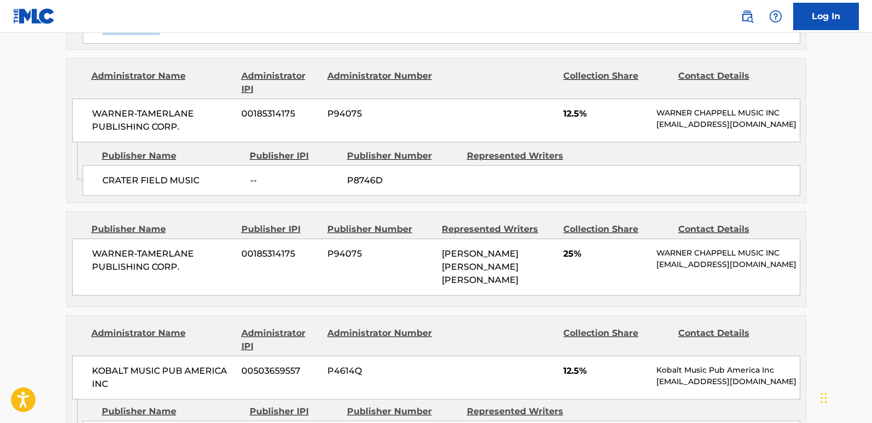
scroll to position [712, 0]
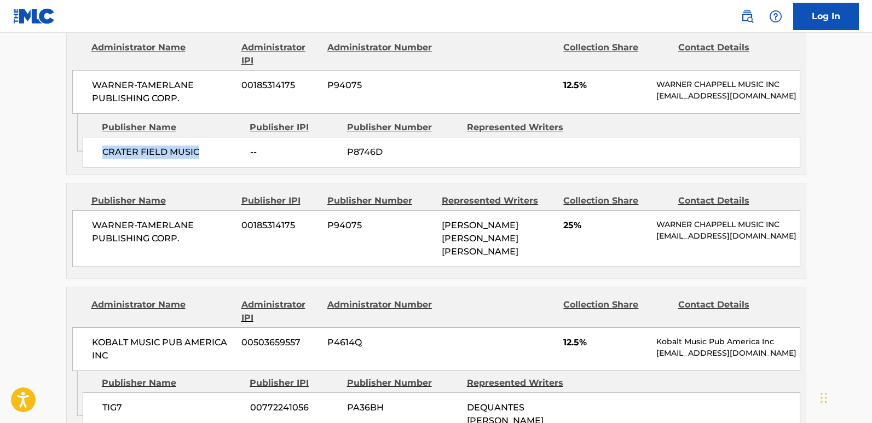
drag, startPoint x: 102, startPoint y: 177, endPoint x: 218, endPoint y: 177, distance: 116.6
click at [218, 168] on div "CRATER FIELD MUSIC -- P8746D" at bounding box center [442, 152] width 718 height 31
click at [573, 92] on span "12.5%" at bounding box center [605, 85] width 85 height 13
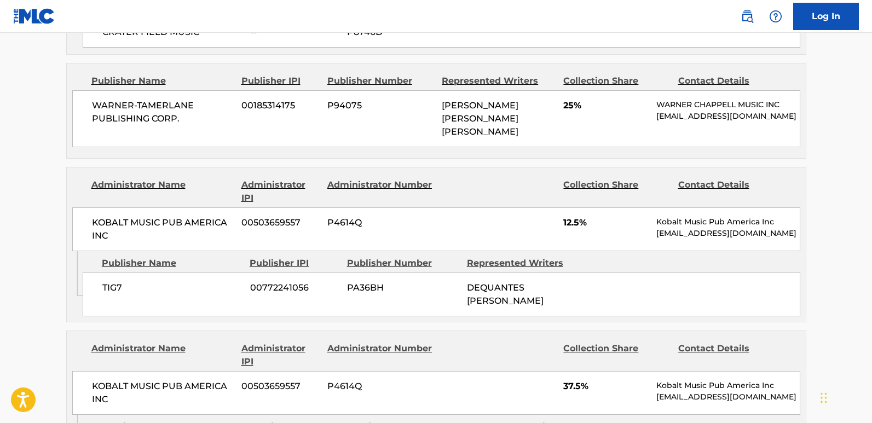
scroll to position [876, 0]
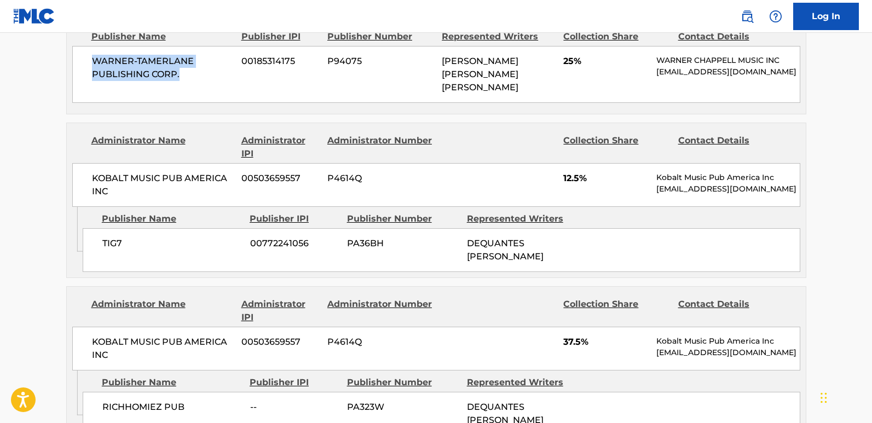
drag, startPoint x: 96, startPoint y: 79, endPoint x: 210, endPoint y: 88, distance: 114.8
click at [210, 88] on div "WARNER-[PERSON_NAME] PUBLISHING CORP. 00185314175 P94075 [PERSON_NAME] [PERSON_…" at bounding box center [436, 74] width 728 height 57
click at [563, 68] on span "25%" at bounding box center [605, 61] width 85 height 13
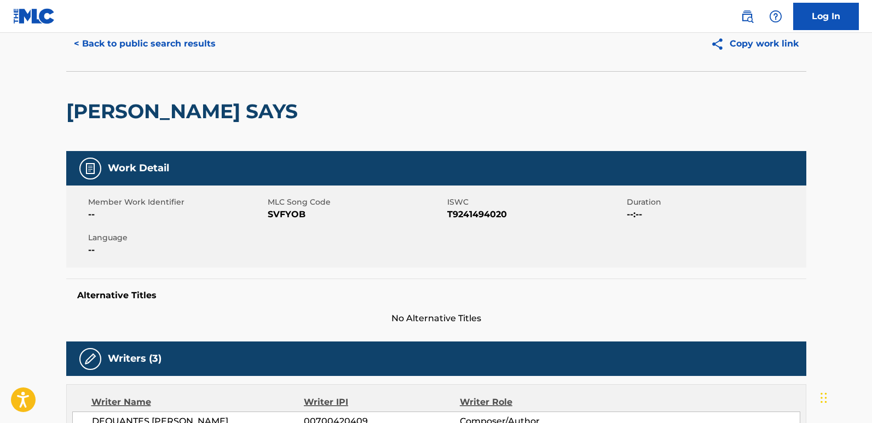
scroll to position [0, 0]
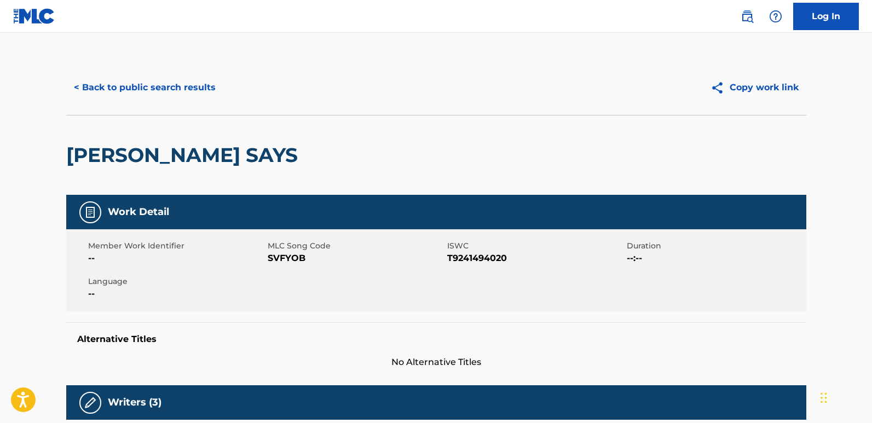
click at [139, 97] on button "< Back to public search results" at bounding box center [144, 87] width 157 height 27
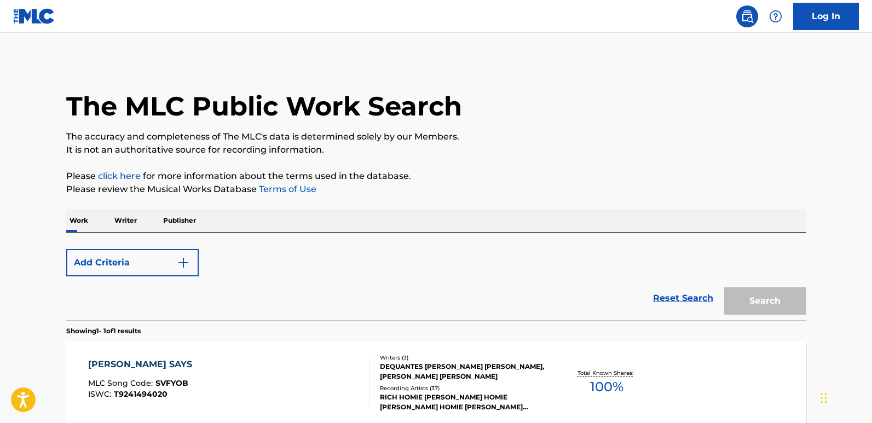
scroll to position [110, 0]
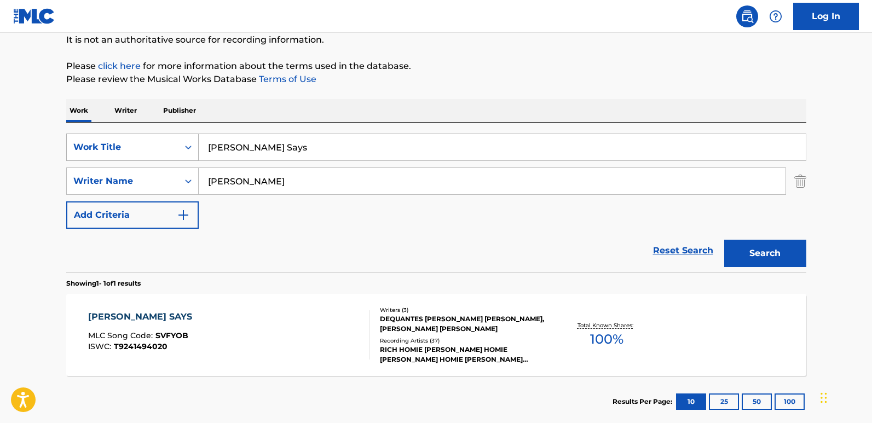
drag, startPoint x: 163, startPoint y: 147, endPoint x: 122, endPoint y: 147, distance: 41.1
click at [122, 147] on div "SearchWithCriteriad493656d-b035-43ca-aa22-89c9642d1f46 Work Title [PERSON_NAME]…" at bounding box center [436, 147] width 740 height 27
paste input "Tell Em"
type input "Tell Em"
drag, startPoint x: 327, startPoint y: 181, endPoint x: 105, endPoint y: 177, distance: 222.3
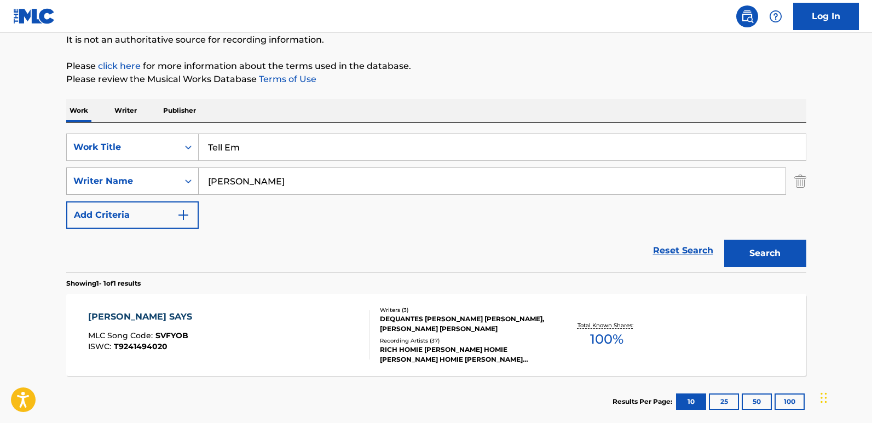
click at [105, 177] on div "SearchWithCriteria4581152b-0646-4f4c-8463-1bf7cd2a75f6 Writer Name [PERSON_NAME]" at bounding box center [436, 181] width 740 height 27
click at [369, 195] on div "SearchWithCriteriad493656d-b035-43ca-aa22-89c9642d1f46 Work Title Tell Em Searc…" at bounding box center [436, 181] width 740 height 95
click at [302, 181] on input "Search Form" at bounding box center [492, 181] width 587 height 26
paste input "[PERSON_NAME] LONDON TYLER"
click at [724, 240] on button "Search" at bounding box center [765, 253] width 82 height 27
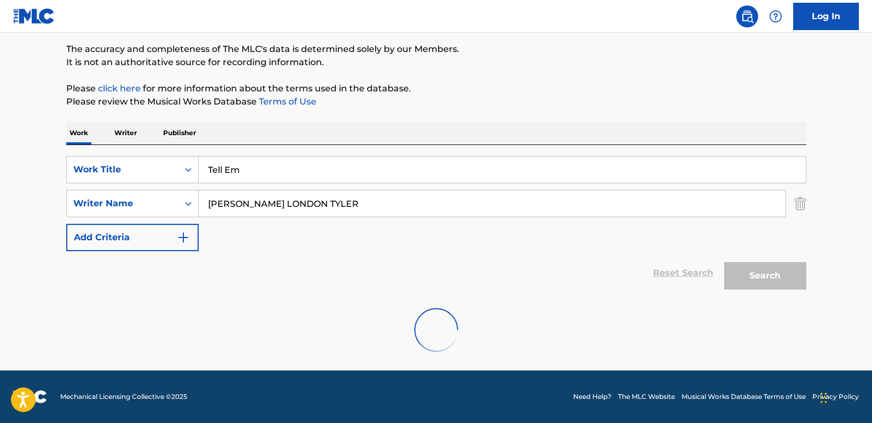
scroll to position [88, 0]
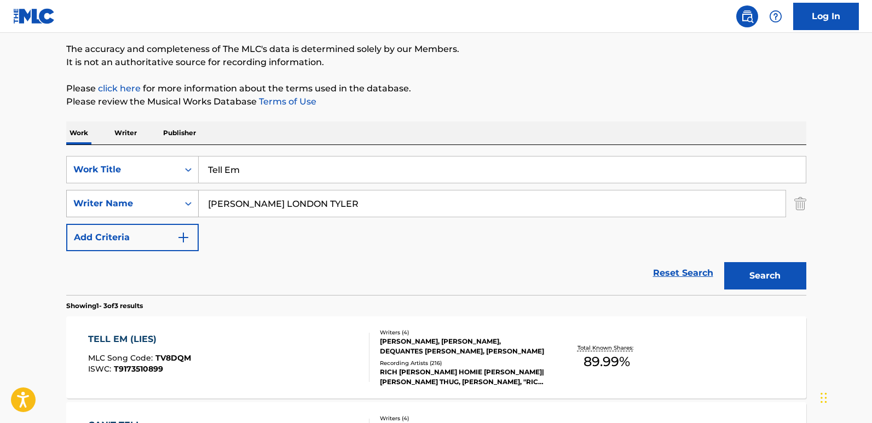
drag, startPoint x: 222, startPoint y: 205, endPoint x: 169, endPoint y: 210, distance: 53.9
click at [169, 210] on div "SearchWithCriteria4581152b-0646-4f4c-8463-1bf7cd2a75f6 Writer Name [PERSON_NAME…" at bounding box center [436, 203] width 740 height 27
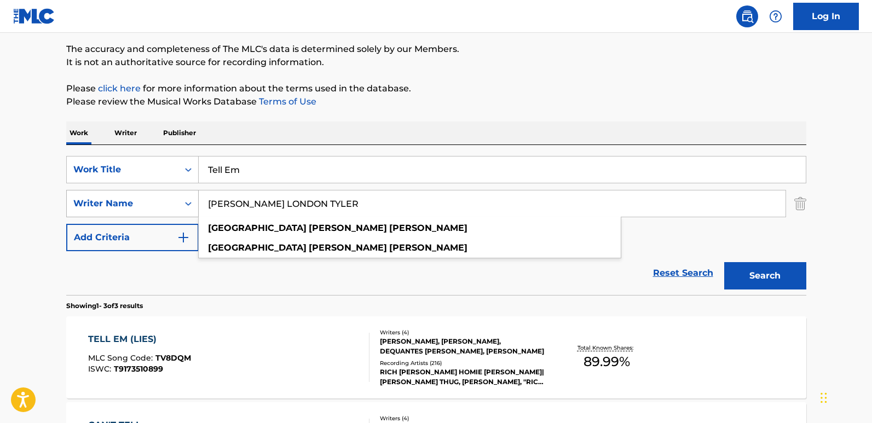
type input "[PERSON_NAME] LONDON TYLER"
click at [724, 262] on button "Search" at bounding box center [765, 275] width 82 height 27
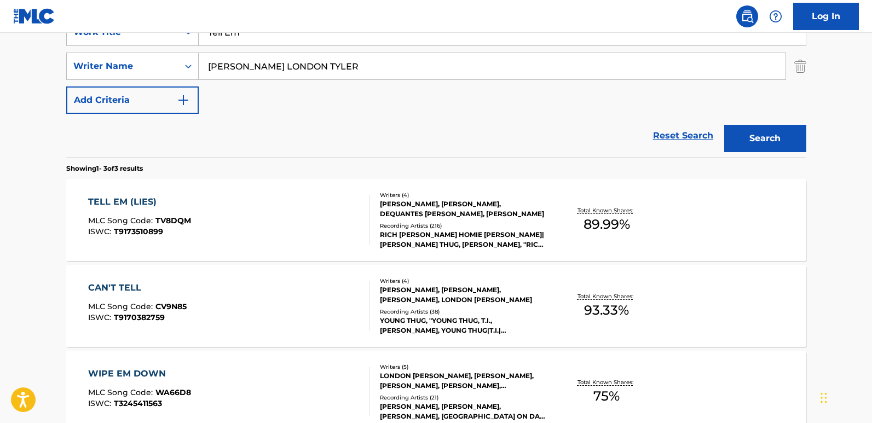
scroll to position [197, 0]
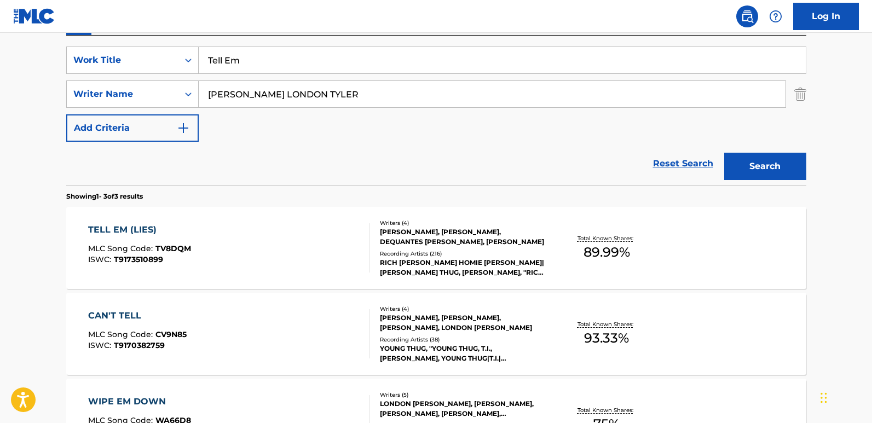
click at [147, 230] on div "TELL EM (LIES)" at bounding box center [139, 229] width 103 height 13
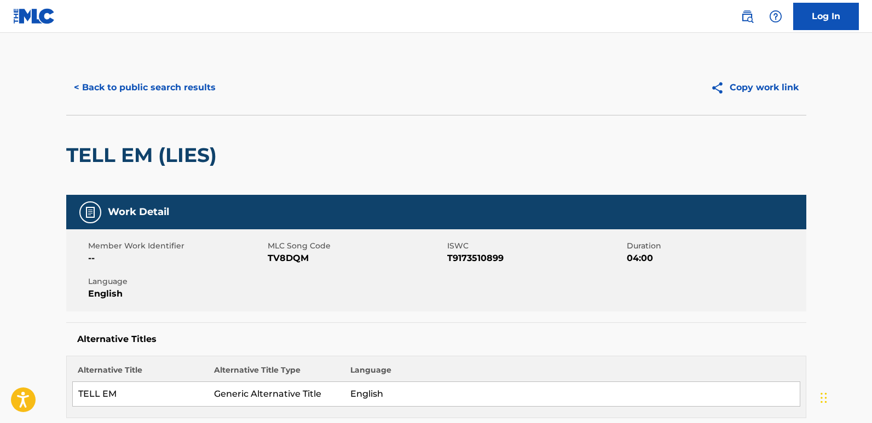
click at [337, 79] on div "< Back to public search results" at bounding box center [251, 87] width 370 height 27
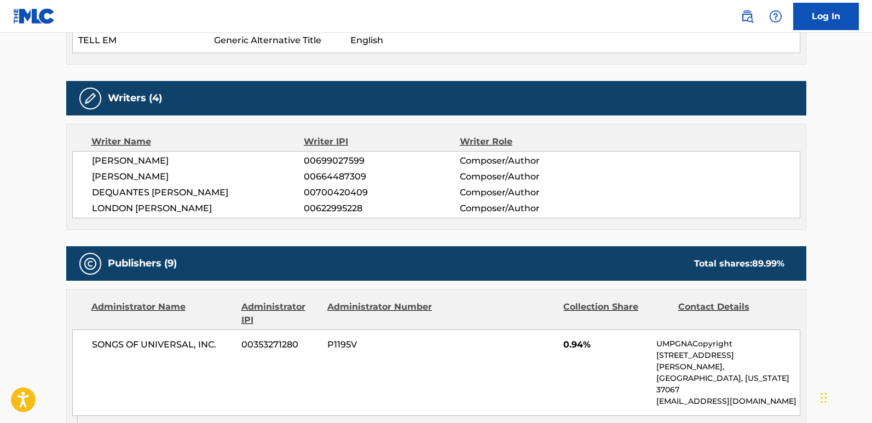
scroll to position [493, 0]
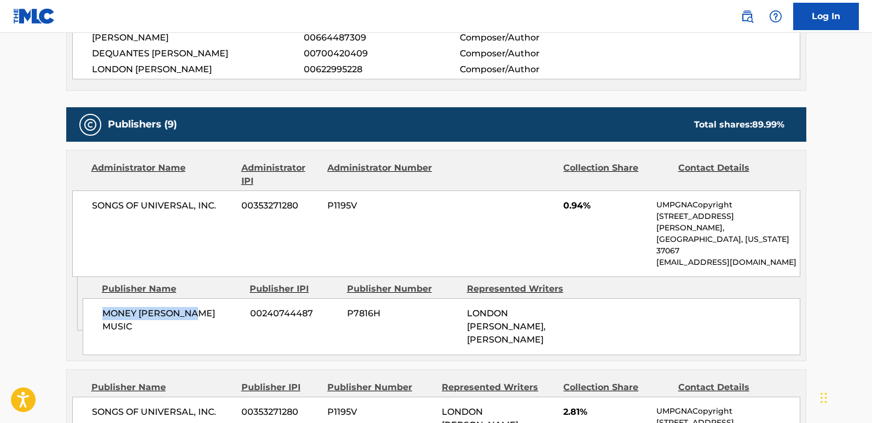
drag, startPoint x: 102, startPoint y: 295, endPoint x: 206, endPoint y: 295, distance: 104.6
click at [206, 307] on span "MONEY [PERSON_NAME] MUSIC" at bounding box center [172, 320] width 140 height 26
click at [574, 207] on span "0.94%" at bounding box center [605, 205] width 85 height 13
click at [199, 307] on span "MONEY [PERSON_NAME] MUSIC" at bounding box center [172, 320] width 140 height 26
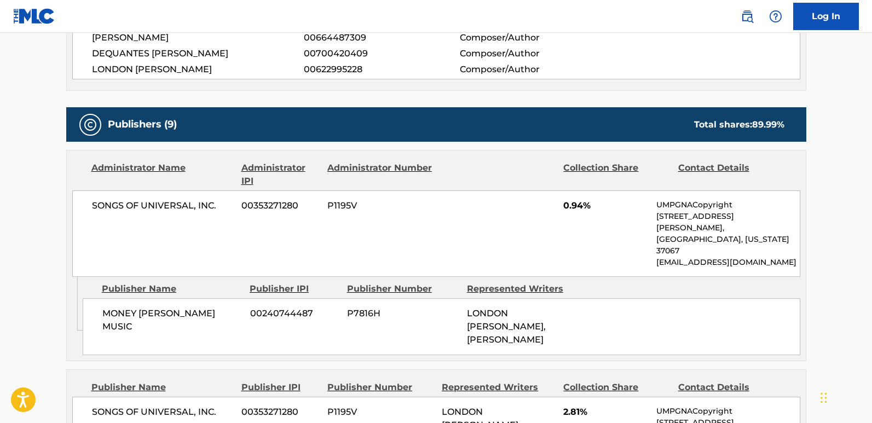
click at [105, 307] on span "MONEY [PERSON_NAME] MUSIC" at bounding box center [172, 320] width 140 height 26
drag, startPoint x: 102, startPoint y: 287, endPoint x: 200, endPoint y: 287, distance: 98.5
click at [200, 307] on span "MONEY [PERSON_NAME] MUSIC" at bounding box center [172, 320] width 140 height 26
click at [564, 203] on span "0.94%" at bounding box center [605, 205] width 85 height 13
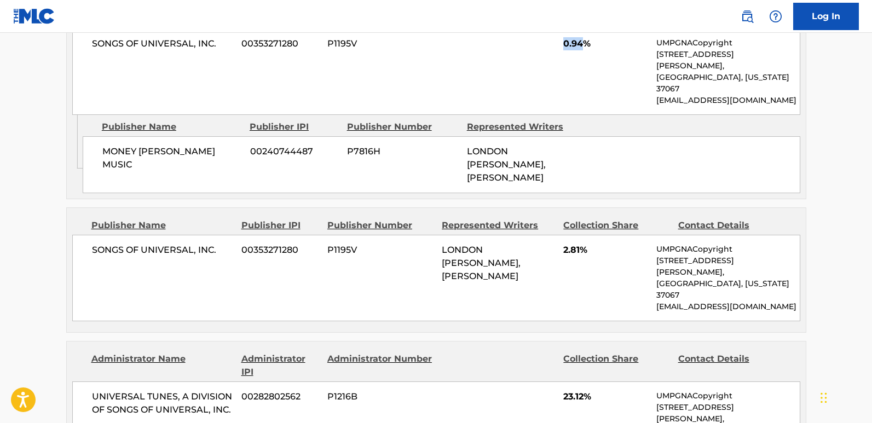
scroll to position [657, 0]
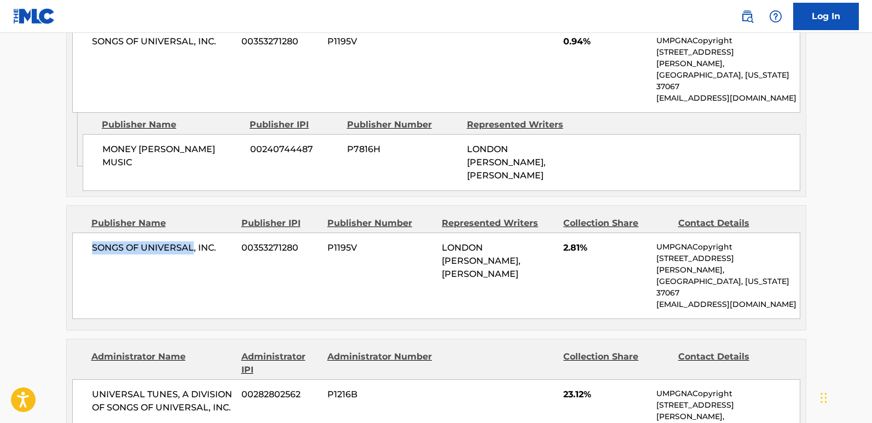
drag, startPoint x: 89, startPoint y: 228, endPoint x: 192, endPoint y: 227, distance: 102.9
click at [192, 233] on div "SONGS OF UNIVERSAL, INC. 00353271280 P1195V LONDON [PERSON_NAME], [PERSON_NAME]…" at bounding box center [436, 276] width 728 height 86
click at [568, 241] on span "2.81%" at bounding box center [605, 247] width 85 height 13
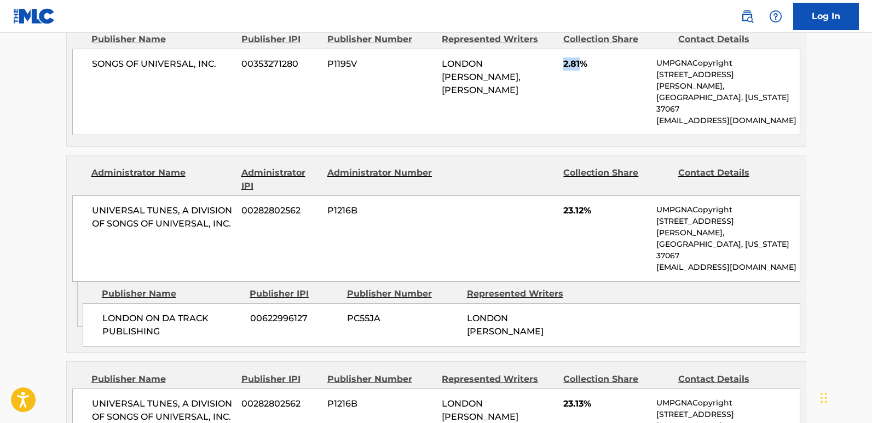
scroll to position [876, 0]
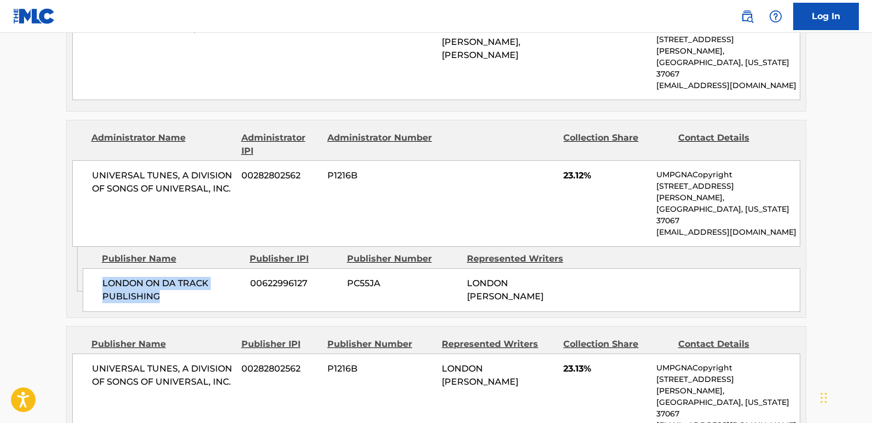
drag, startPoint x: 99, startPoint y: 214, endPoint x: 191, endPoint y: 231, distance: 93.6
click at [191, 268] on div "[GEOGRAPHIC_DATA] ON DA TRACK PUBLISHING 00622996127 PC55JA LONDON [PERSON_NAME]" at bounding box center [442, 290] width 718 height 44
click at [561, 160] on div "UNIVERSAL TUNES, A DIVISION OF SONGS OF UNIVERSAL, INC. 00282802562 P1216B 23.1…" at bounding box center [436, 203] width 728 height 86
click at [361, 49] on div "SONGS OF UNIVERSAL, INC. 00353271280 P1195V LONDON [PERSON_NAME], [PERSON_NAME]…" at bounding box center [436, 57] width 728 height 86
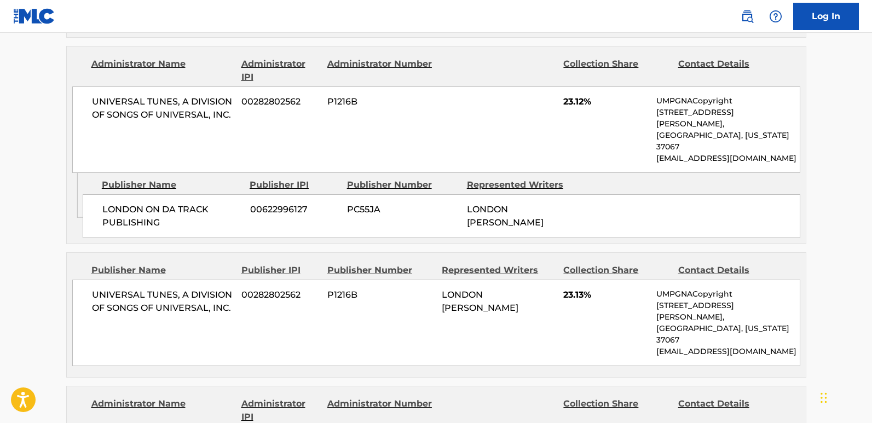
scroll to position [985, 0]
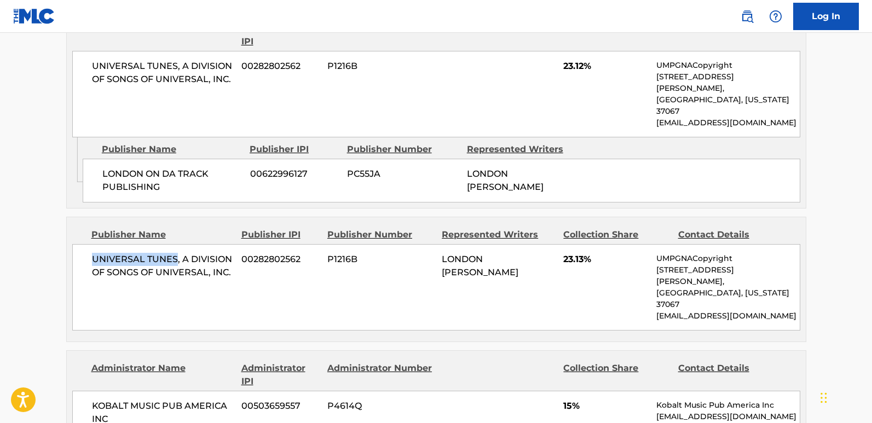
drag, startPoint x: 85, startPoint y: 188, endPoint x: 175, endPoint y: 193, distance: 89.3
click at [175, 244] on div "UNIVERSAL TUNES, A DIVISION OF SONGS OF UNIVERSAL, INC. 00282802562 P1216B LOND…" at bounding box center [436, 287] width 728 height 86
click at [112, 244] on div "UNIVERSAL TUNES, A DIVISION OF SONGS OF UNIVERSAL, INC. 00282802562 P1216B LOND…" at bounding box center [436, 287] width 728 height 86
drag, startPoint x: 94, startPoint y: 189, endPoint x: 235, endPoint y: 209, distance: 143.2
click at [235, 244] on div "UNIVERSAL TUNES, A DIVISION OF SONGS OF UNIVERSAL, INC. 00282802562 P1216B LOND…" at bounding box center [436, 287] width 728 height 86
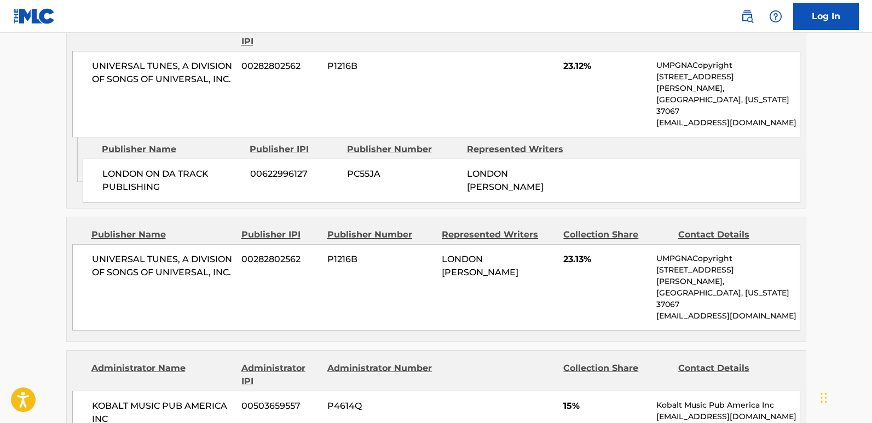
click at [533, 244] on div "UNIVERSAL TUNES, A DIVISION OF SONGS OF UNIVERSAL, INC. 00282802562 P1216B LOND…" at bounding box center [436, 287] width 728 height 86
click at [568, 253] on span "23.13%" at bounding box center [605, 259] width 85 height 13
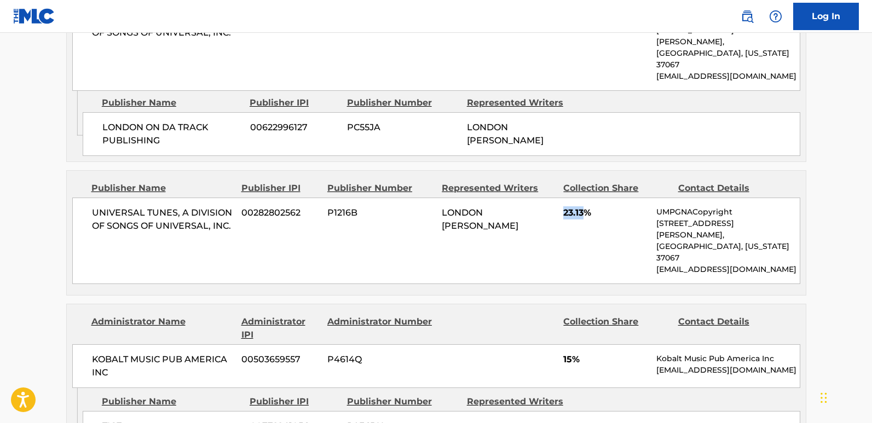
scroll to position [1150, 0]
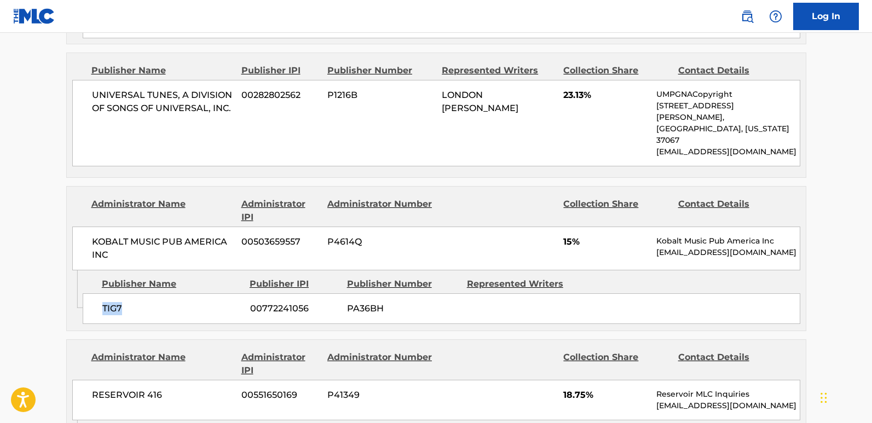
drag, startPoint x: 96, startPoint y: 225, endPoint x: 149, endPoint y: 224, distance: 52.6
click at [149, 293] on div "TIG7 00772241056 PA36BH" at bounding box center [442, 308] width 718 height 31
click at [562, 227] on div "KOBALT MUSIC PUB AMERICA INC 00503659557 P4614Q 15% Kobalt Music Pub America In…" at bounding box center [436, 249] width 728 height 44
click at [539, 227] on div "KOBALT MUSIC PUB AMERICA INC 00503659557 P4614Q 15% Kobalt Music Pub America In…" at bounding box center [436, 249] width 728 height 44
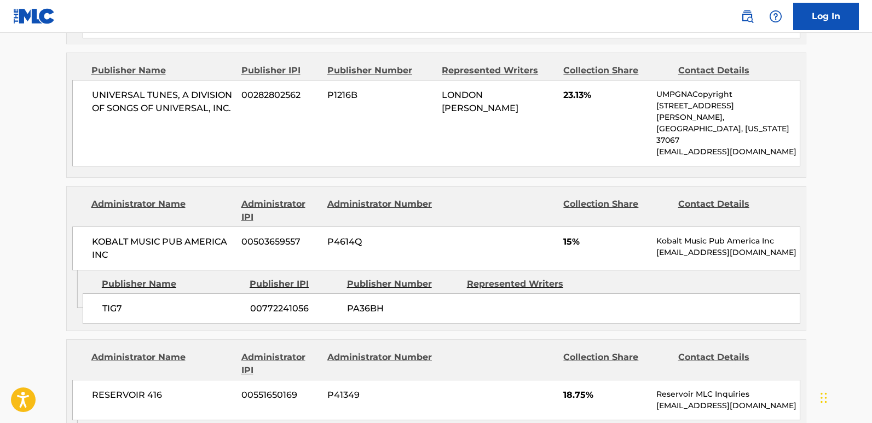
click at [568, 235] on span "15%" at bounding box center [605, 241] width 85 height 13
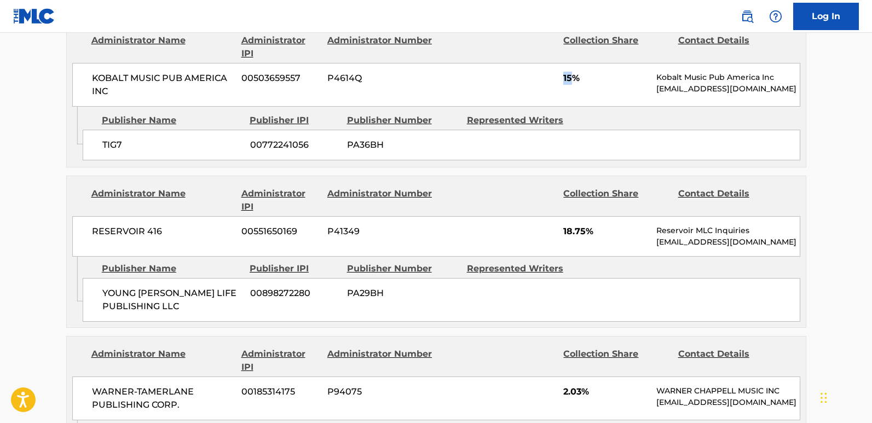
scroll to position [1314, 0]
drag, startPoint x: 116, startPoint y: 208, endPoint x: 207, endPoint y: 232, distance: 94.4
click at [207, 256] on div "Admin Original Publisher Connecting Line Publisher Name Publisher IPI Publisher…" at bounding box center [436, 291] width 739 height 71
click at [572, 224] on span "18.75%" at bounding box center [605, 230] width 85 height 13
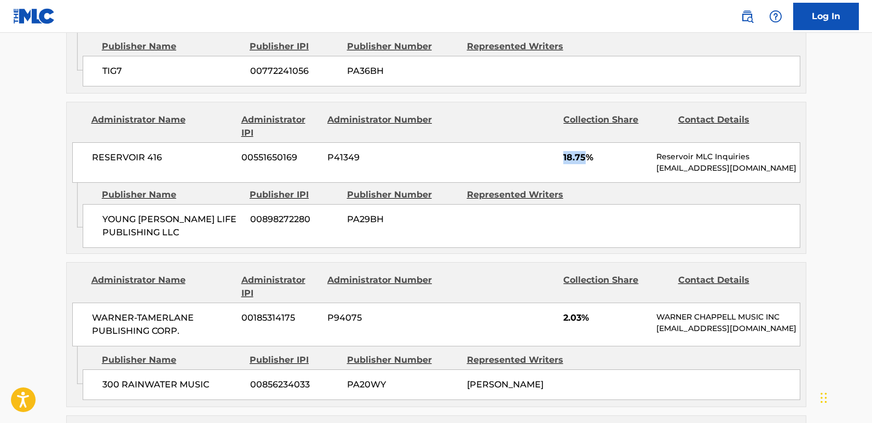
scroll to position [1423, 0]
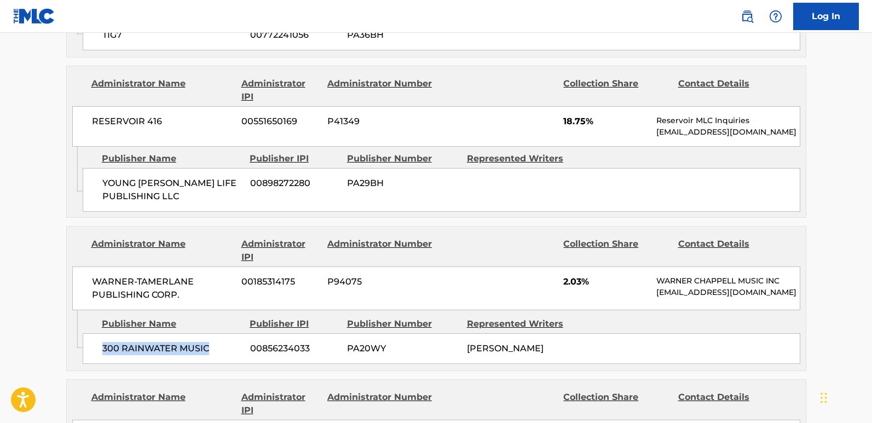
drag, startPoint x: 101, startPoint y: 264, endPoint x: 211, endPoint y: 276, distance: 110.7
click at [211, 333] on div "300 RAINWATER MUSIC 00856234033 PA20WY [PERSON_NAME]" at bounding box center [442, 348] width 718 height 31
click at [571, 275] on span "2.03%" at bounding box center [605, 281] width 85 height 13
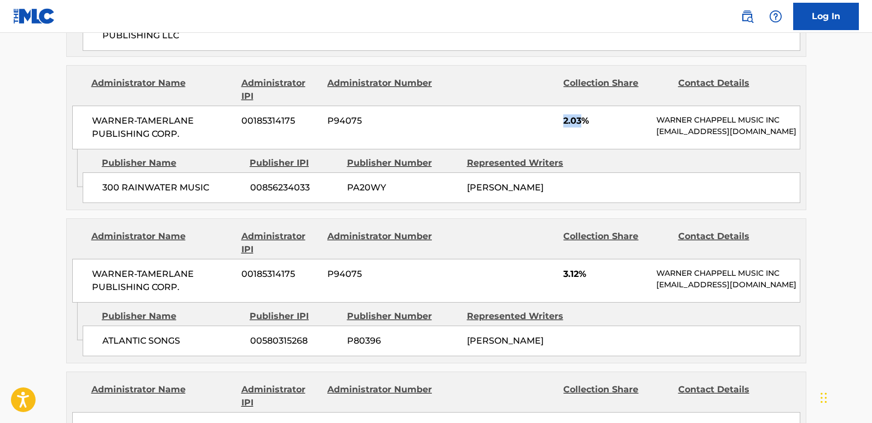
scroll to position [1588, 0]
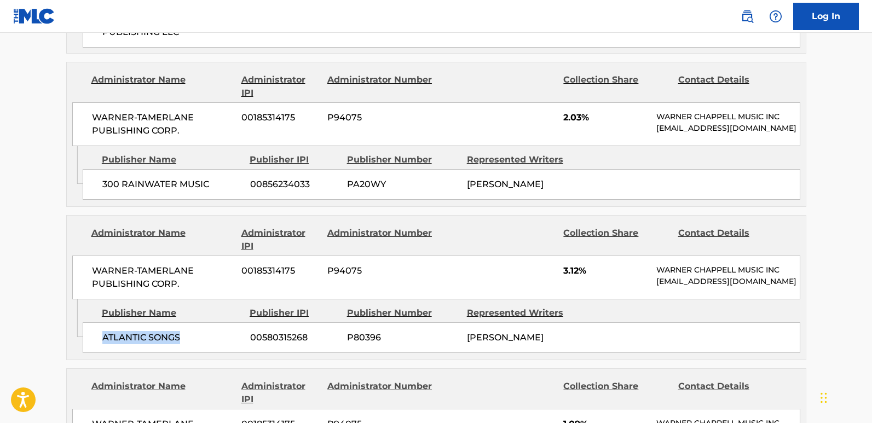
drag, startPoint x: 98, startPoint y: 276, endPoint x: 204, endPoint y: 287, distance: 106.8
click at [204, 322] on div "ATLANTIC SONGS 00580315268 P80396 [PERSON_NAME]" at bounding box center [442, 337] width 718 height 31
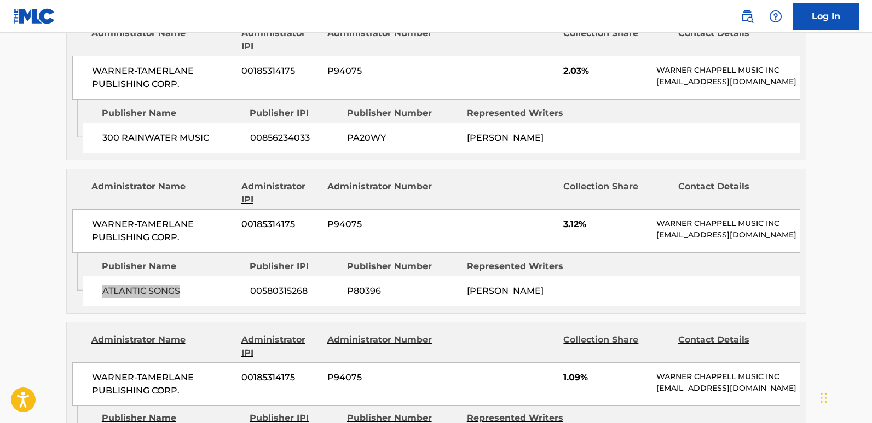
scroll to position [1697, 0]
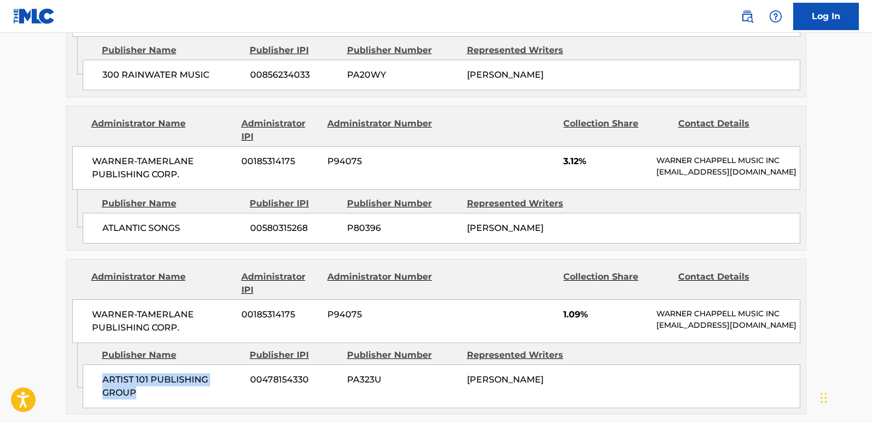
drag, startPoint x: 102, startPoint y: 335, endPoint x: 159, endPoint y: 350, distance: 59.4
click at [159, 373] on span "ARTIST 101 PUBLISHING GROUP" at bounding box center [172, 386] width 140 height 26
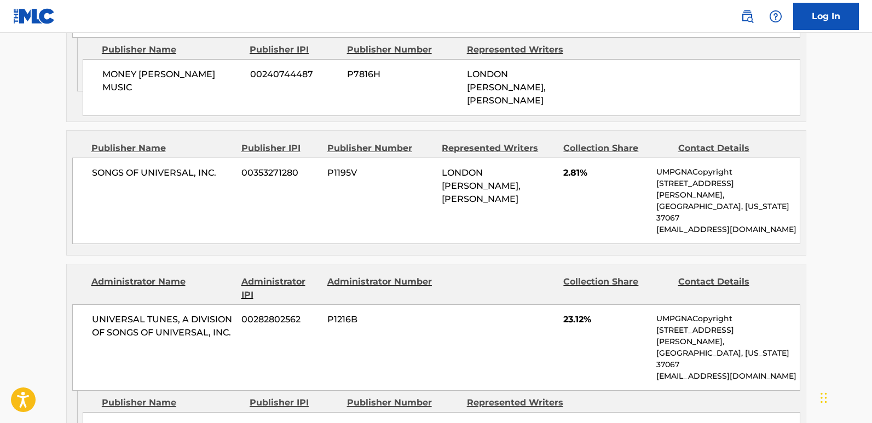
scroll to position [712, 0]
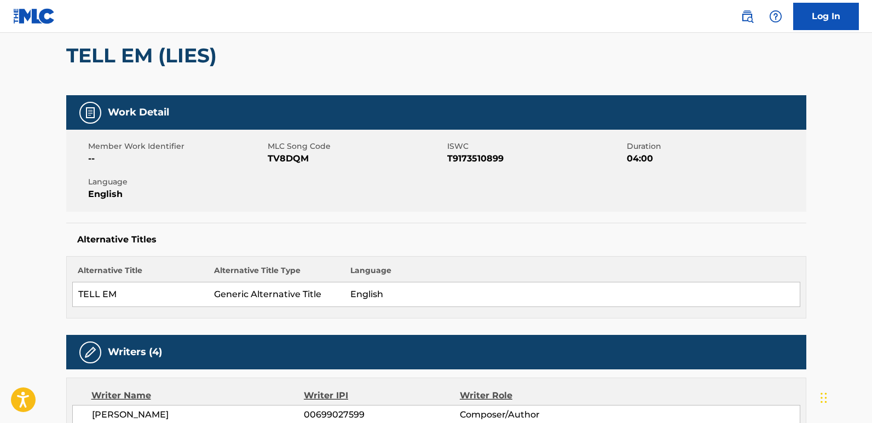
scroll to position [0, 0]
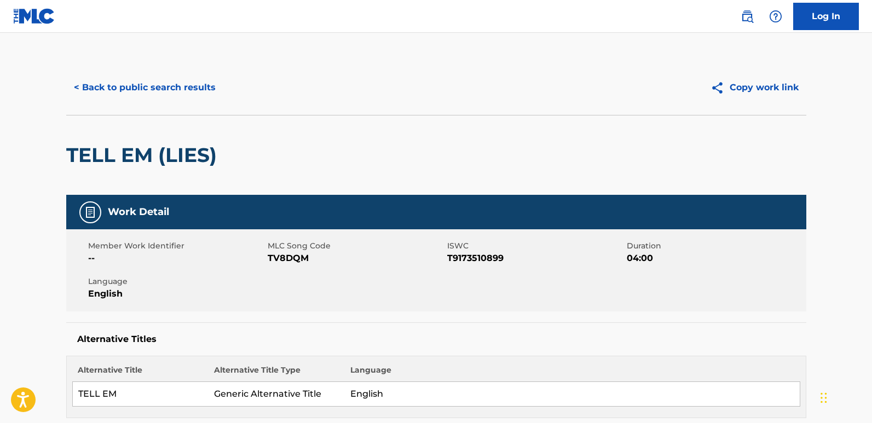
click at [223, 89] on div "< Back to public search results" at bounding box center [251, 87] width 370 height 27
click at [193, 89] on button "< Back to public search results" at bounding box center [144, 87] width 157 height 27
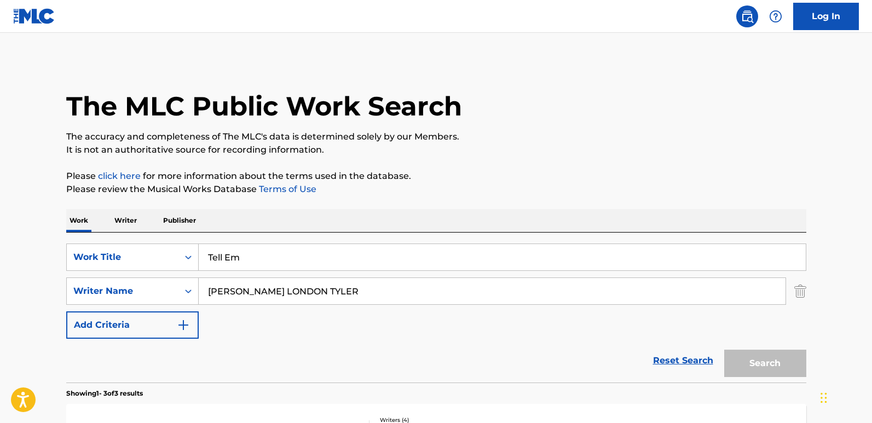
scroll to position [197, 0]
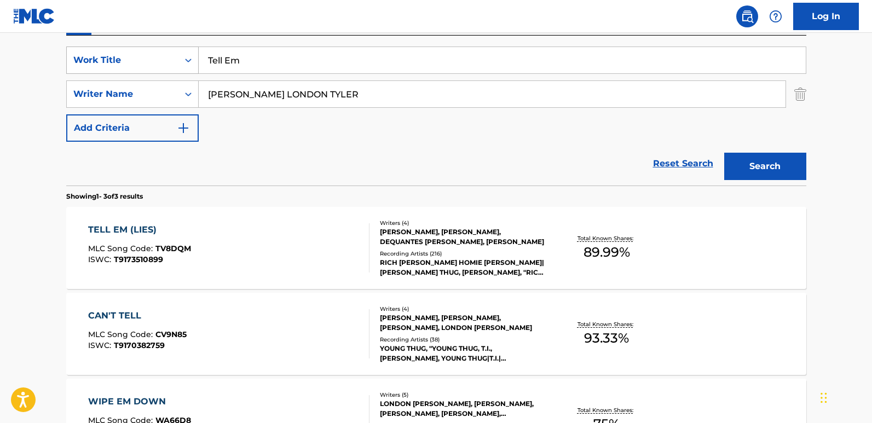
drag, startPoint x: 257, startPoint y: 56, endPoint x: 179, endPoint y: 51, distance: 78.4
click at [179, 51] on div "SearchWithCriteriad493656d-b035-43ca-aa22-89c9642d1f46 Work Title Tell Em" at bounding box center [436, 60] width 740 height 27
paste input "he Author"
type input "The Author"
drag, startPoint x: 366, startPoint y: 95, endPoint x: 247, endPoint y: 90, distance: 118.4
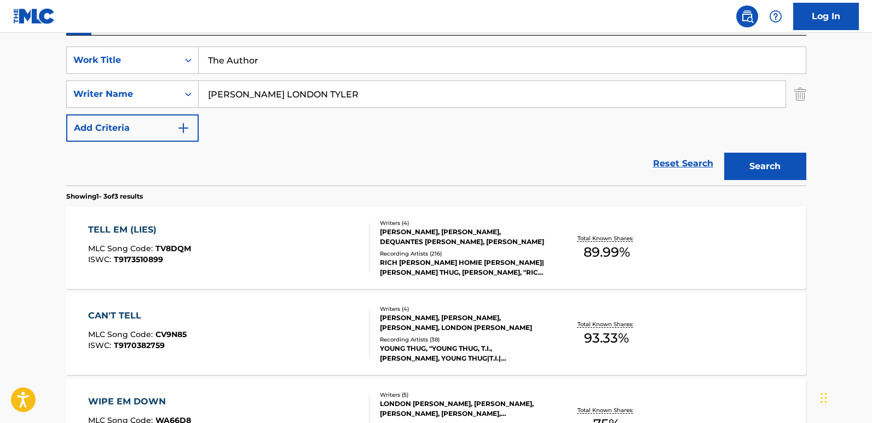
click at [247, 90] on input "[PERSON_NAME] LONDON TYLER" at bounding box center [492, 94] width 587 height 26
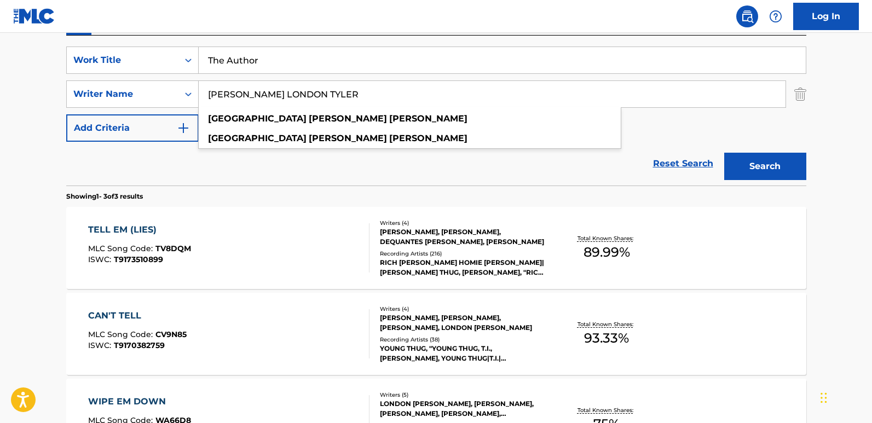
click at [740, 161] on button "Search" at bounding box center [765, 166] width 82 height 27
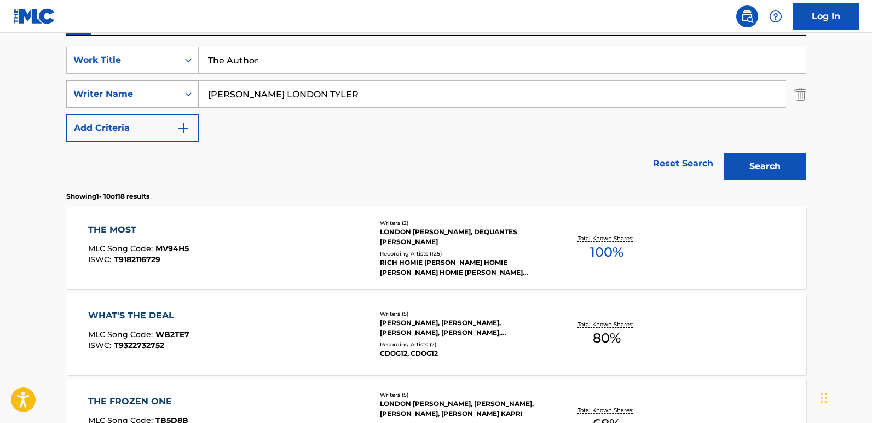
paste input "[PERSON_NAME]"
click at [328, 103] on input "HOLMESROSSER" at bounding box center [492, 94] width 587 height 26
drag, startPoint x: 349, startPoint y: 100, endPoint x: 171, endPoint y: 89, distance: 178.2
click at [171, 89] on div "SearchWithCriteria4581152b-0646-4f4c-8463-1bf7cd2a75f6 Writer Name HOLMESROSSER" at bounding box center [436, 93] width 740 height 27
paste input "Search Form"
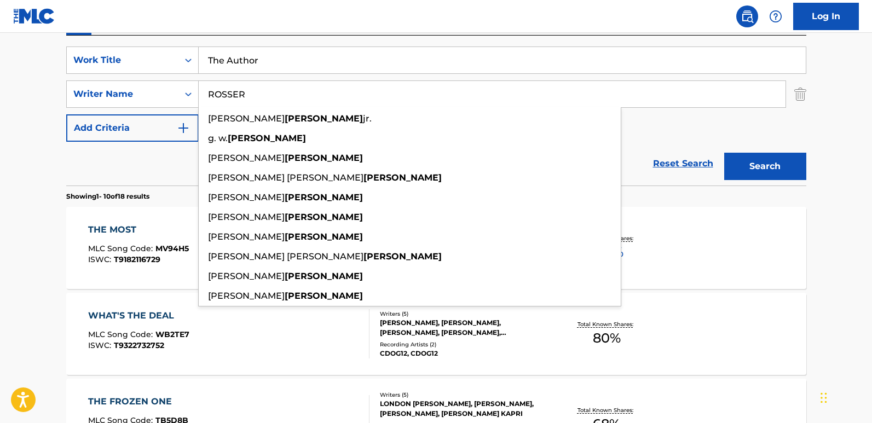
type input "ROSSER"
click at [745, 170] on button "Search" at bounding box center [765, 166] width 82 height 27
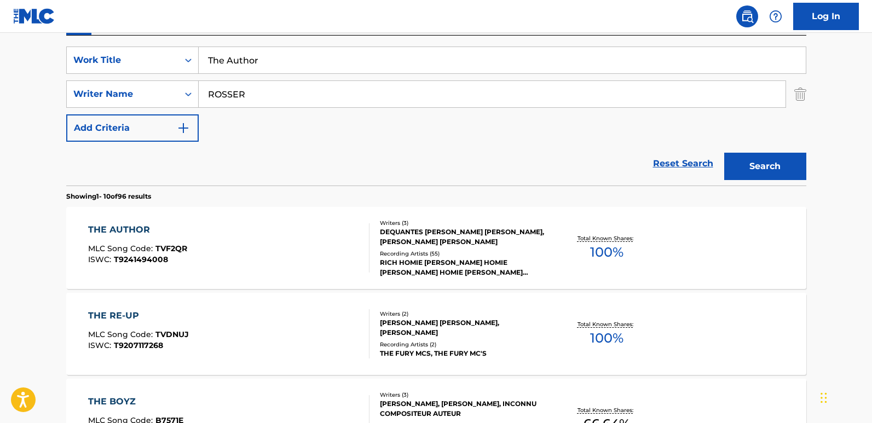
click at [144, 235] on div "THE AUTHOR" at bounding box center [137, 229] width 99 height 13
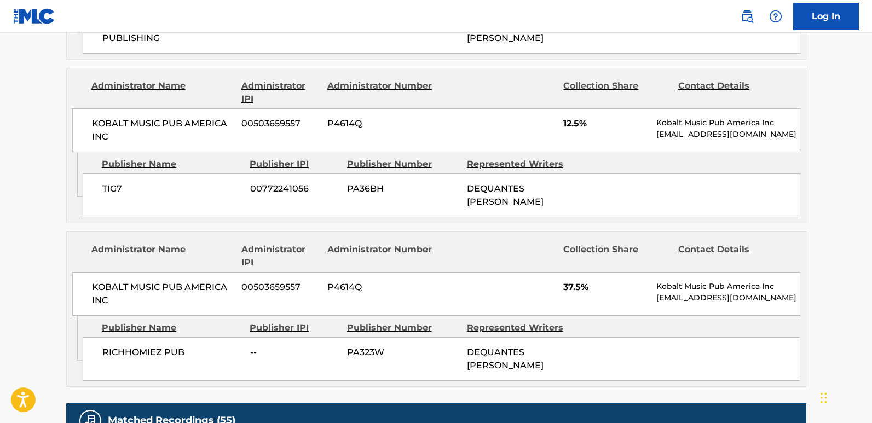
scroll to position [985, 0]
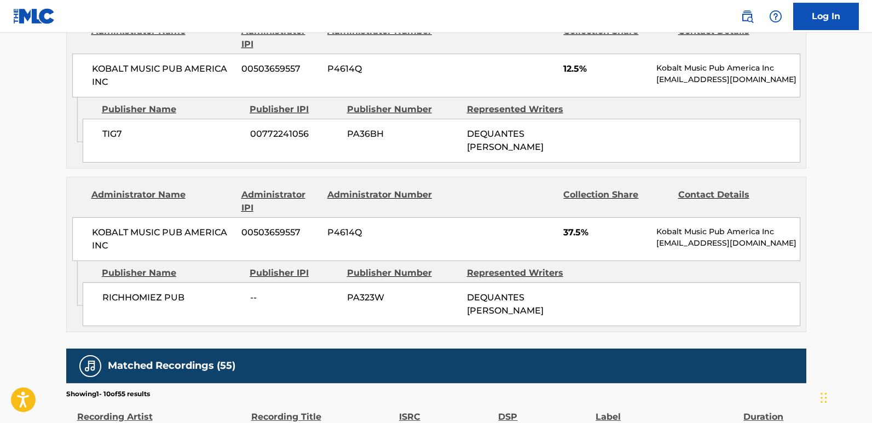
click at [114, 141] on span "TIG7" at bounding box center [172, 134] width 140 height 13
drag, startPoint x: 99, startPoint y: 331, endPoint x: 198, endPoint y: 333, distance: 99.1
click at [198, 326] on div "RICHHOMIEZ PUB -- PA323W DEQUANTES [PERSON_NAME]" at bounding box center [442, 304] width 718 height 44
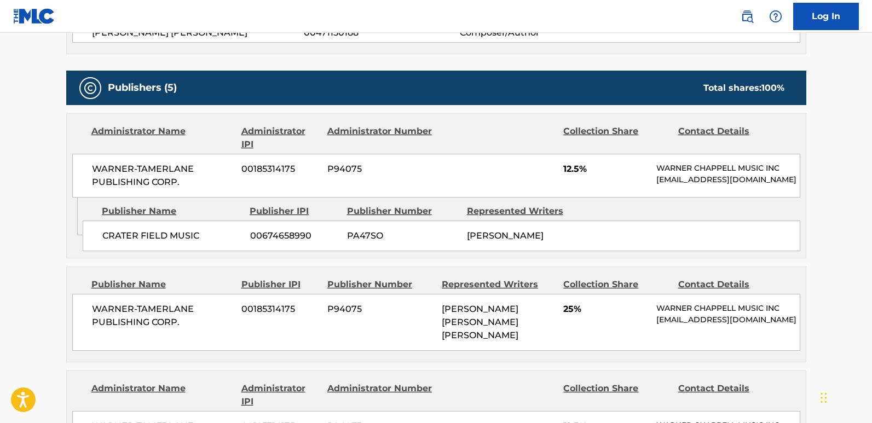
scroll to position [438, 0]
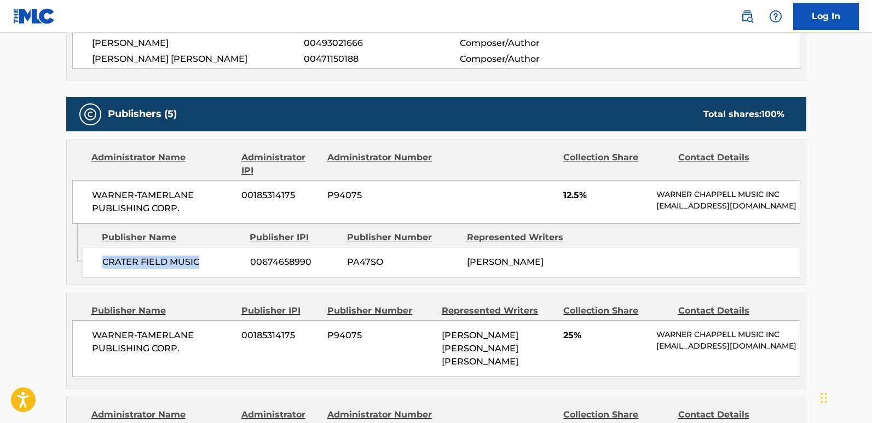
drag, startPoint x: 100, startPoint y: 275, endPoint x: 222, endPoint y: 275, distance: 122.1
click at [222, 275] on div "CRATER FIELD MUSIC 00674658990 PA47SO [PERSON_NAME]" at bounding box center [442, 262] width 718 height 31
click at [567, 194] on span "12.5%" at bounding box center [605, 195] width 85 height 13
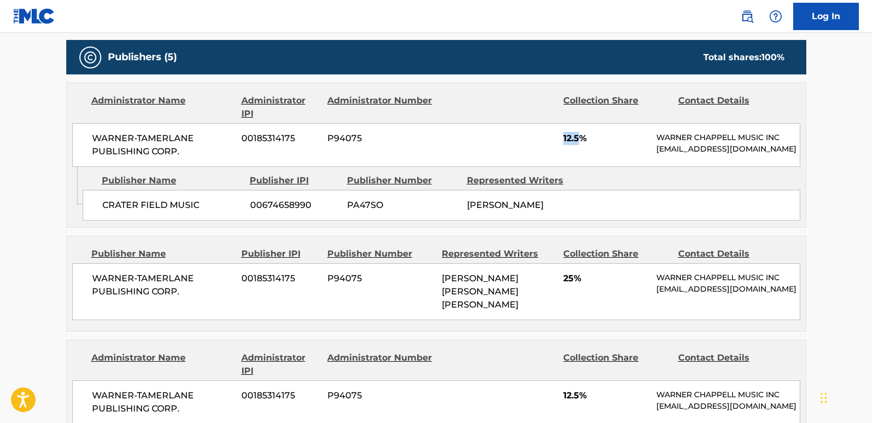
scroll to position [602, 0]
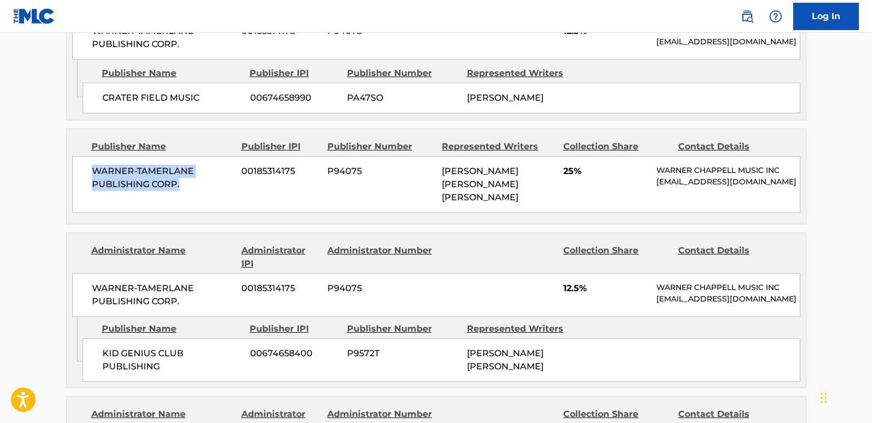
drag, startPoint x: 96, startPoint y: 189, endPoint x: 183, endPoint y: 205, distance: 87.8
click at [183, 205] on div "WARNER-[PERSON_NAME] PUBLISHING CORP. 00185314175 P94075 [PERSON_NAME] [PERSON_…" at bounding box center [436, 184] width 728 height 57
click at [559, 191] on div "WARNER-[PERSON_NAME] PUBLISHING CORP. 00185314175 P94075 [PERSON_NAME] [PERSON_…" at bounding box center [436, 184] width 728 height 57
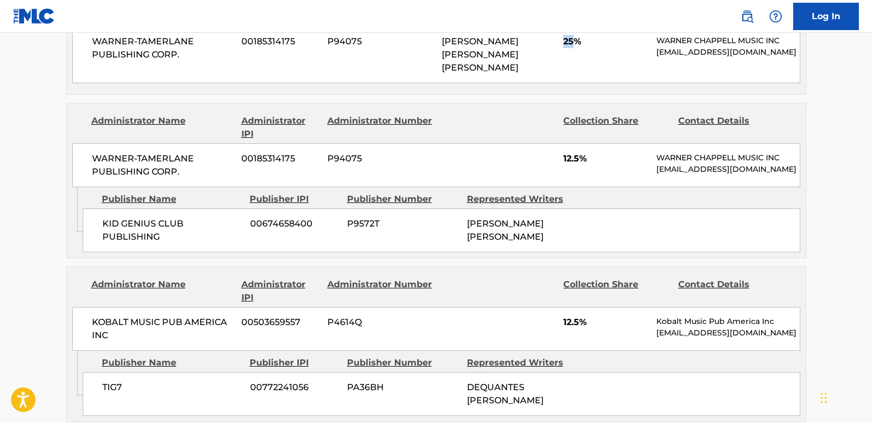
scroll to position [766, 0]
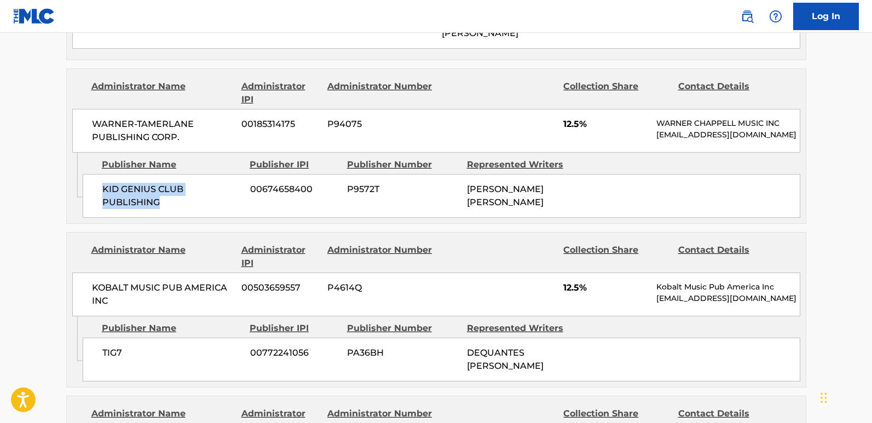
drag, startPoint x: 97, startPoint y: 216, endPoint x: 208, endPoint y: 233, distance: 112.5
click at [208, 218] on div "KID GENIUS CLUB PUBLISHING 00674658400 P9572T [PERSON_NAME] [PERSON_NAME]" at bounding box center [442, 196] width 718 height 44
click at [568, 131] on span "12.5%" at bounding box center [605, 124] width 85 height 13
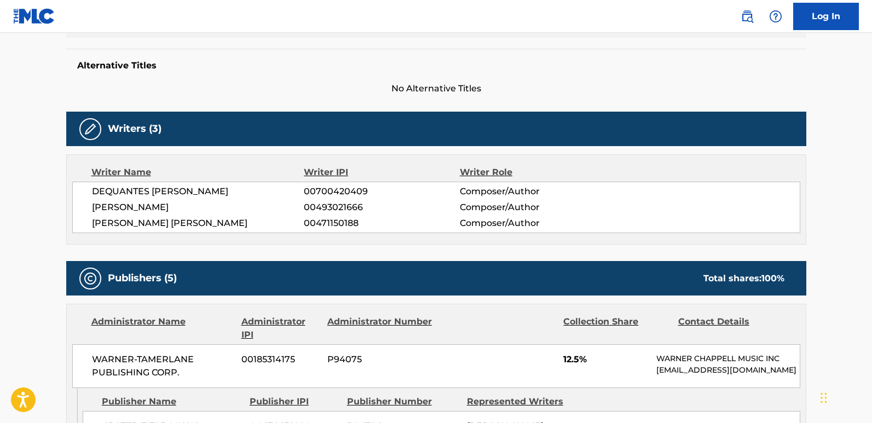
scroll to position [0, 0]
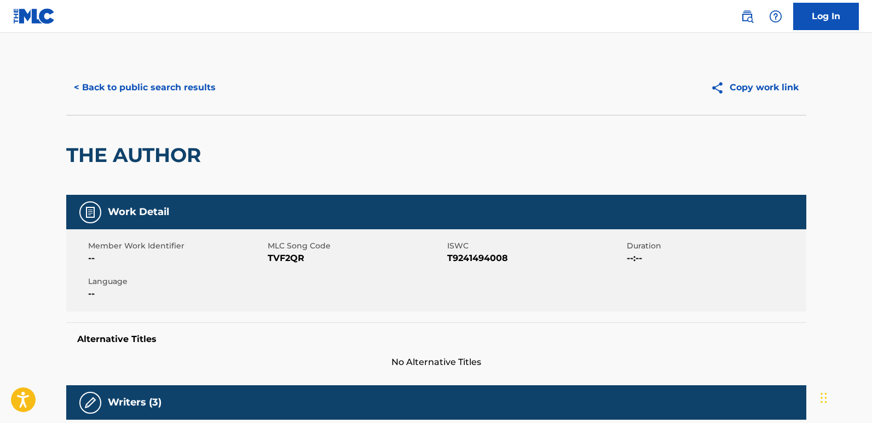
click at [167, 98] on button "< Back to public search results" at bounding box center [144, 87] width 157 height 27
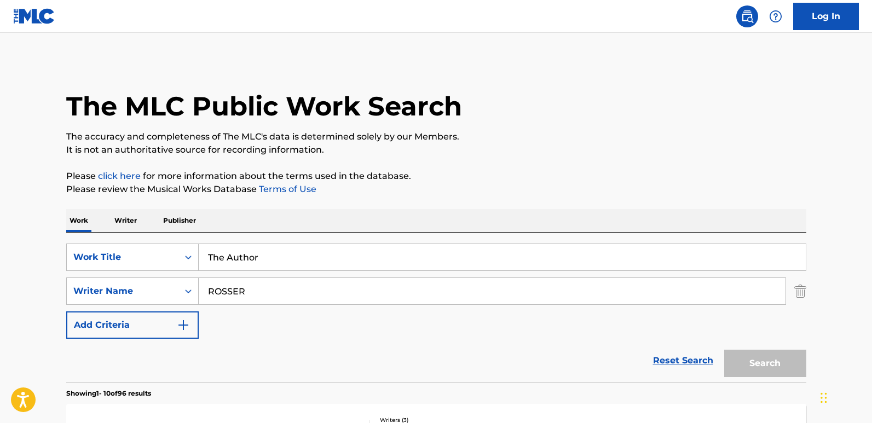
scroll to position [197, 0]
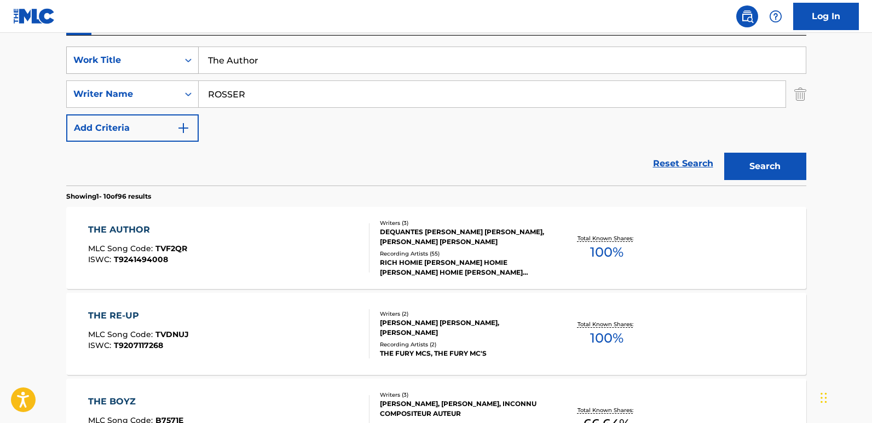
drag, startPoint x: 266, startPoint y: 67, endPoint x: 174, endPoint y: 66, distance: 92.0
click at [174, 66] on div "SearchWithCriteriad493656d-b035-43ca-aa22-89c9642d1f46 Work Title The Author" at bounding box center [436, 60] width 740 height 27
paste input "Understood"
type input "Understood"
click at [783, 169] on button "Search" at bounding box center [765, 166] width 82 height 27
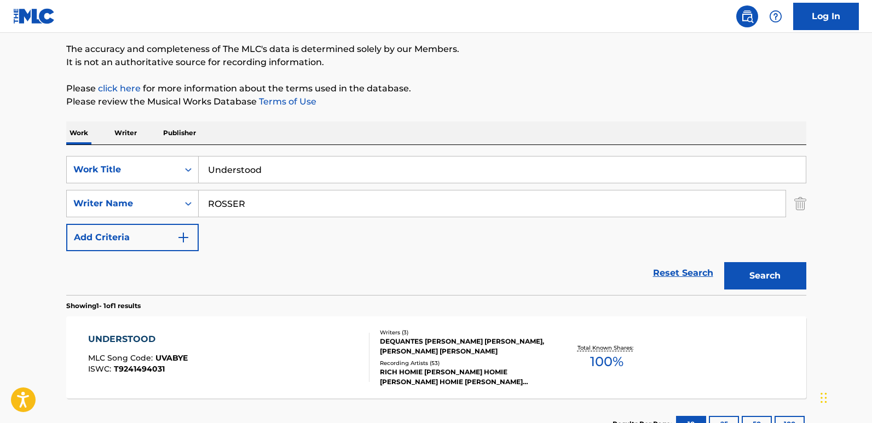
scroll to position [172, 0]
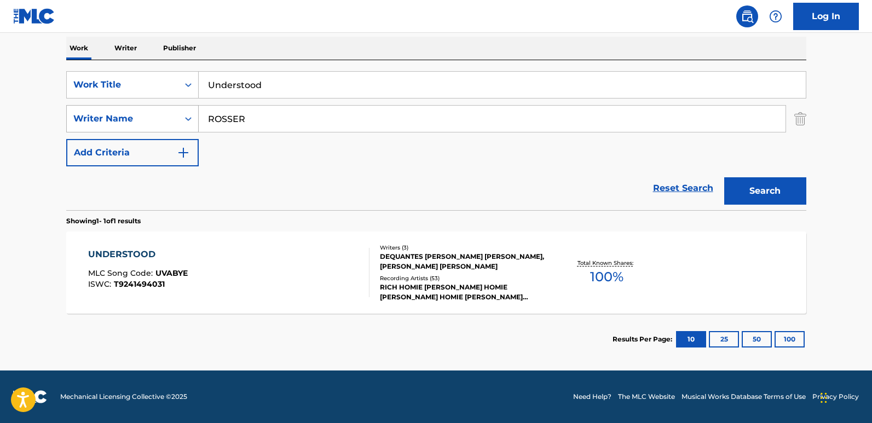
drag, startPoint x: 316, startPoint y: 112, endPoint x: 160, endPoint y: 119, distance: 156.2
click at [160, 119] on div "SearchWithCriteria4581152b-0646-4f4c-8463-1bf7cd2a75f6 Writer Name [PERSON_NAME]" at bounding box center [436, 118] width 740 height 27
paste input "ich [PERSON_NAME]"
type input "[PERSON_NAME]"
click at [46, 203] on main "The MLC Public Work Search The accuracy and completeness of The MLC's data is d…" at bounding box center [436, 115] width 872 height 510
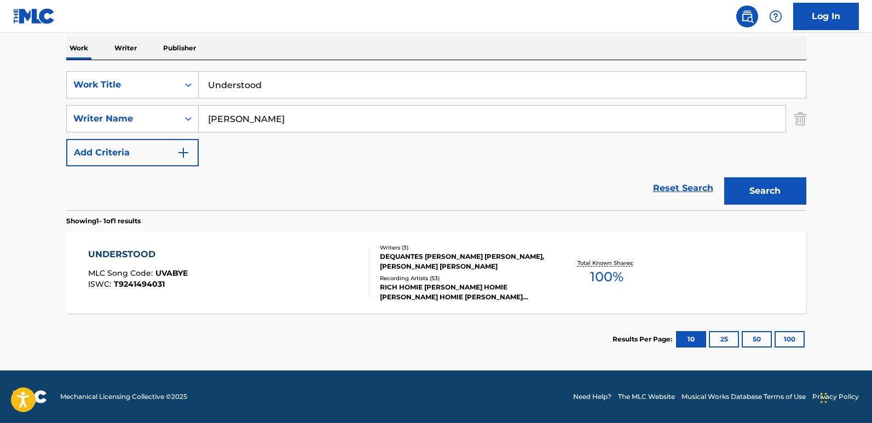
click at [125, 260] on div "UNDERSTOOD" at bounding box center [138, 254] width 100 height 13
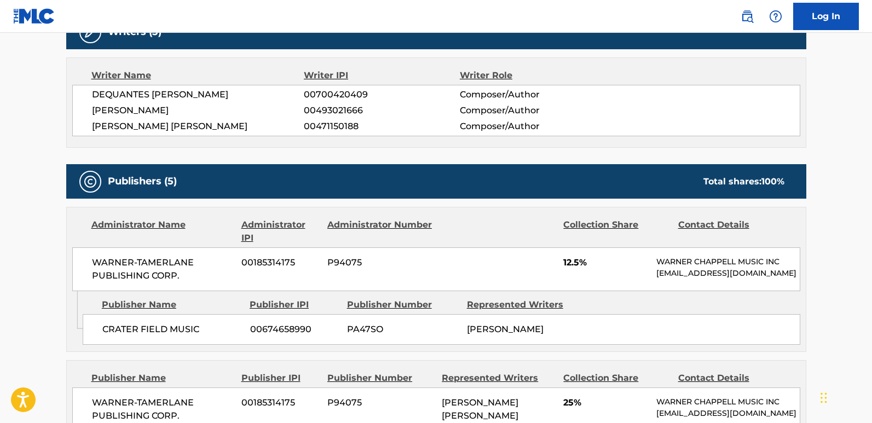
scroll to position [438, 0]
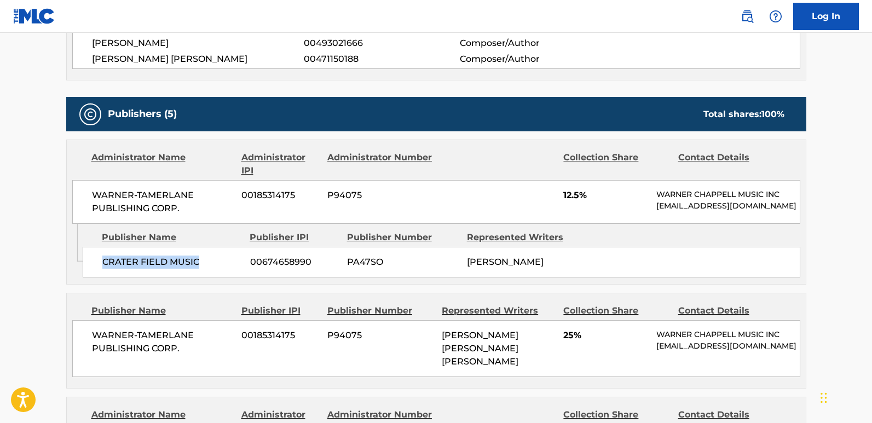
drag, startPoint x: 94, startPoint y: 264, endPoint x: 227, endPoint y: 270, distance: 133.7
click at [227, 270] on div "CRATER FIELD MUSIC 00674658990 PA47SO [PERSON_NAME]" at bounding box center [442, 262] width 718 height 31
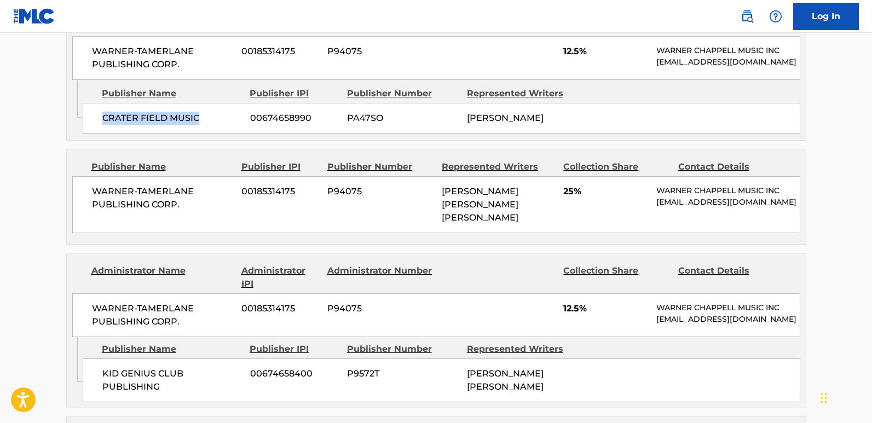
scroll to position [547, 0]
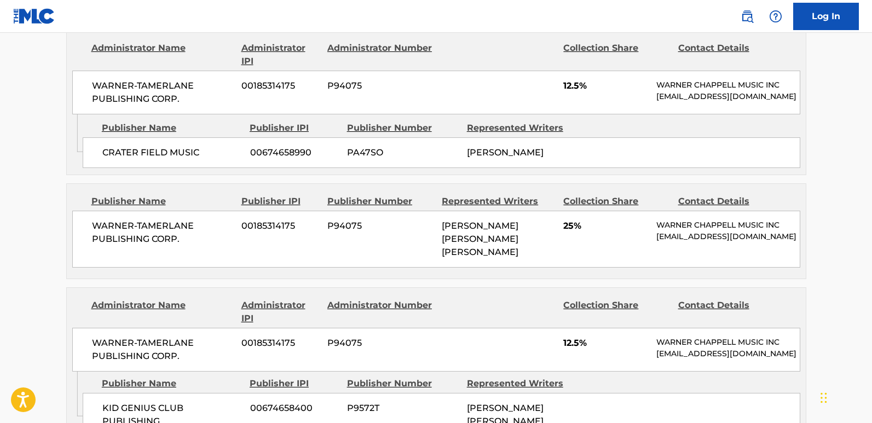
click at [53, 175] on div "< Back to public search results Copy work link UNDERSTOOD Work Detail Member Wo…" at bounding box center [436, 345] width 766 height 1665
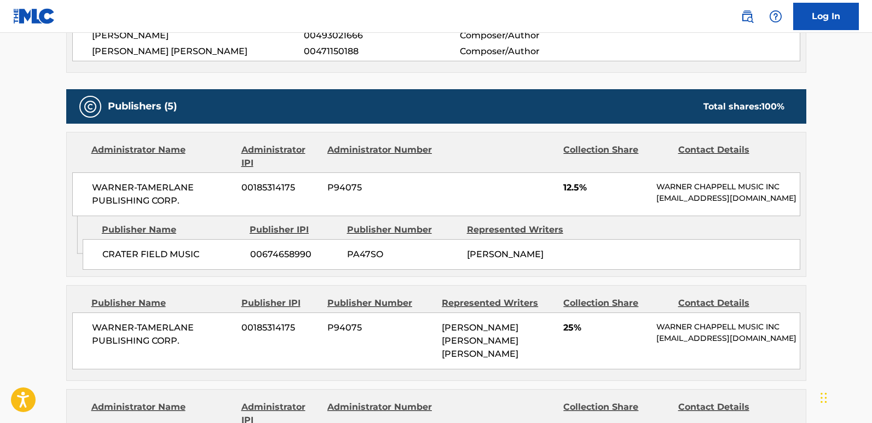
scroll to position [438, 0]
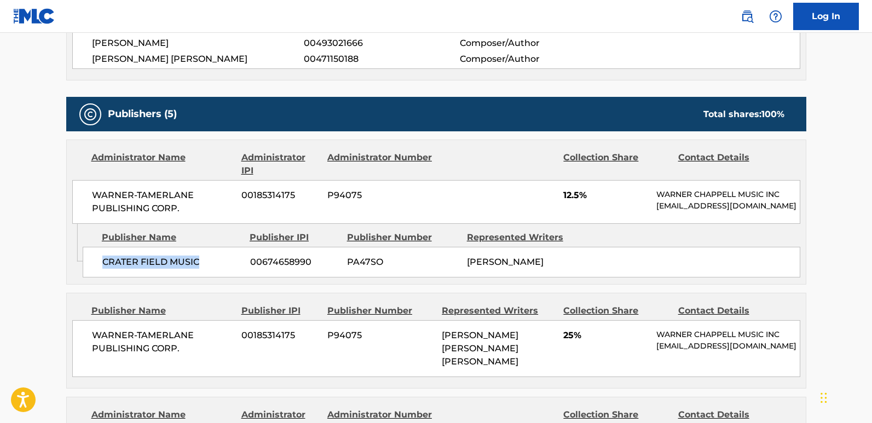
drag, startPoint x: 102, startPoint y: 272, endPoint x: 199, endPoint y: 272, distance: 96.4
click at [199, 269] on span "CRATER FIELD MUSIC" at bounding box center [172, 262] width 140 height 13
click at [561, 200] on div "WARNER-[PERSON_NAME] PUBLISHING CORP. 00185314175 P94075 12.5% [PERSON_NAME] MU…" at bounding box center [436, 202] width 728 height 44
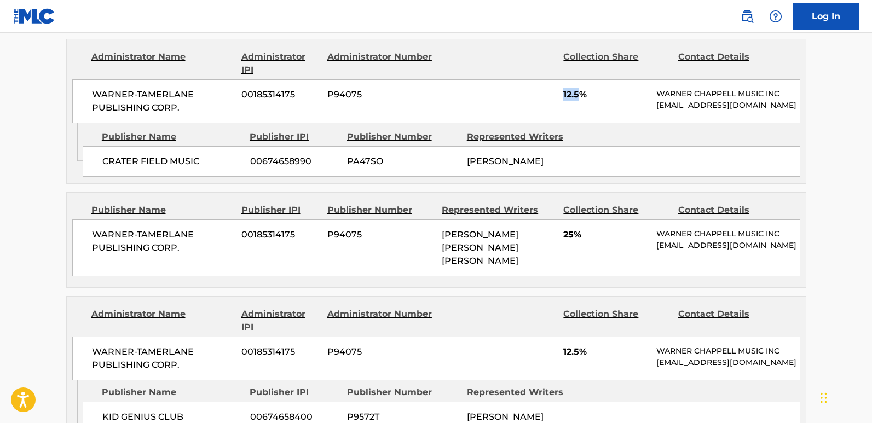
scroll to position [547, 0]
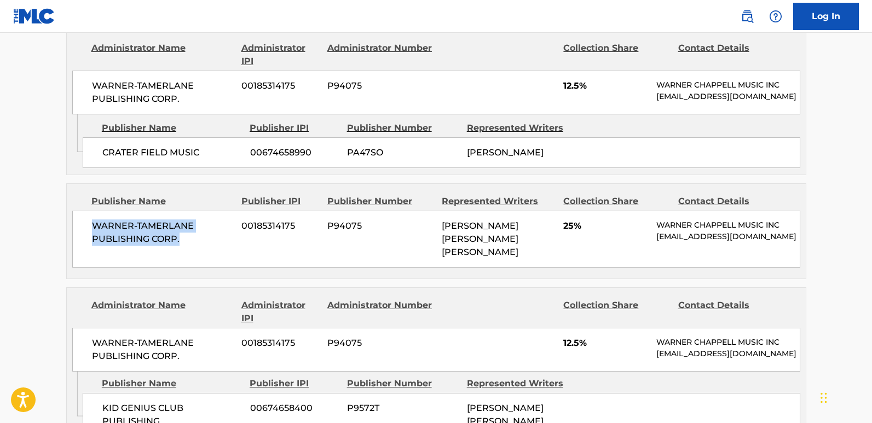
drag, startPoint x: 90, startPoint y: 246, endPoint x: 206, endPoint y: 260, distance: 116.4
click at [206, 260] on div "WARNER-[PERSON_NAME] PUBLISHING CORP. 00185314175 P94075 [PERSON_NAME] [PERSON_…" at bounding box center [436, 239] width 728 height 57
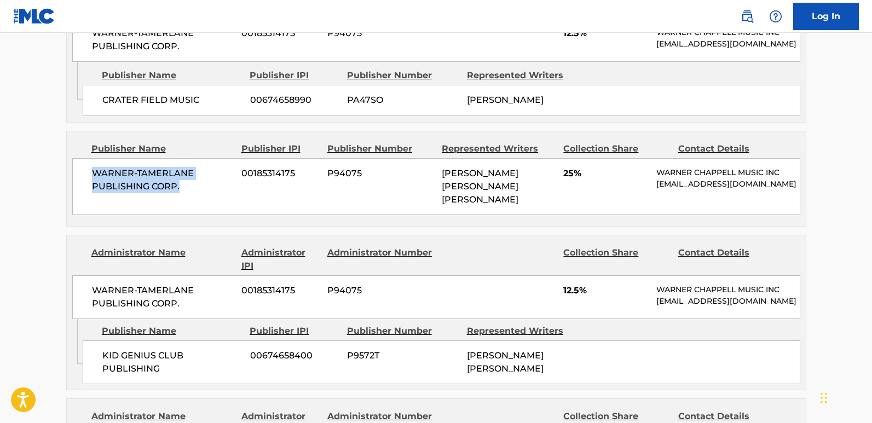
scroll to position [657, 0]
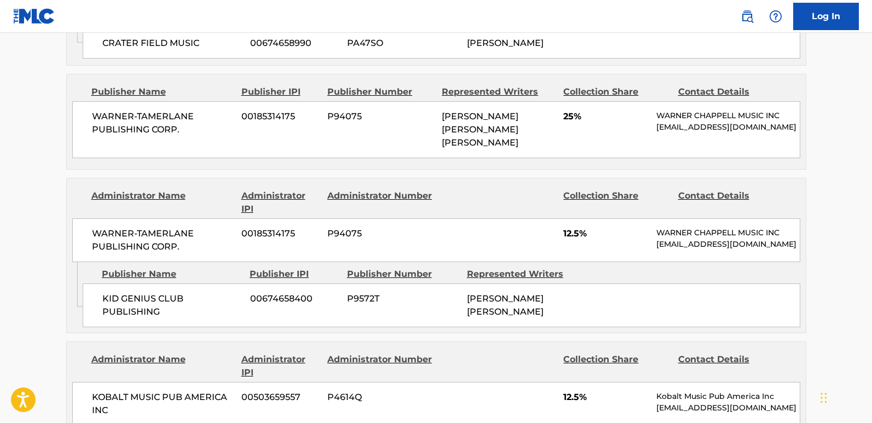
click at [564, 123] on span "25%" at bounding box center [605, 116] width 85 height 13
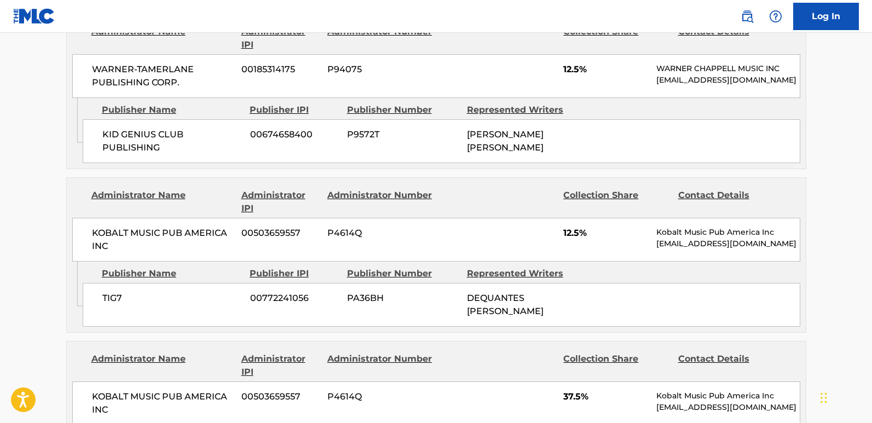
scroll to position [766, 0]
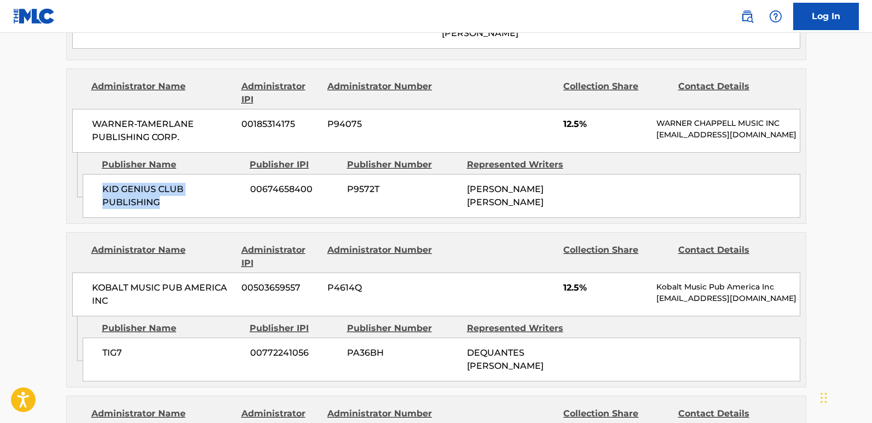
drag, startPoint x: 100, startPoint y: 211, endPoint x: 188, endPoint y: 235, distance: 91.9
click at [188, 218] on div "KID GENIUS CLUB PUBLISHING 00674658400 P9572T [PERSON_NAME] [PERSON_NAME]" at bounding box center [442, 196] width 718 height 44
click at [569, 131] on span "12.5%" at bounding box center [605, 124] width 85 height 13
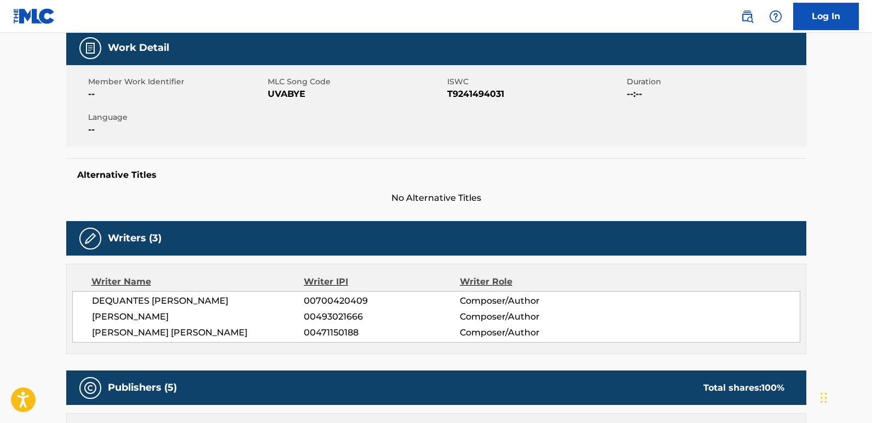
scroll to position [0, 0]
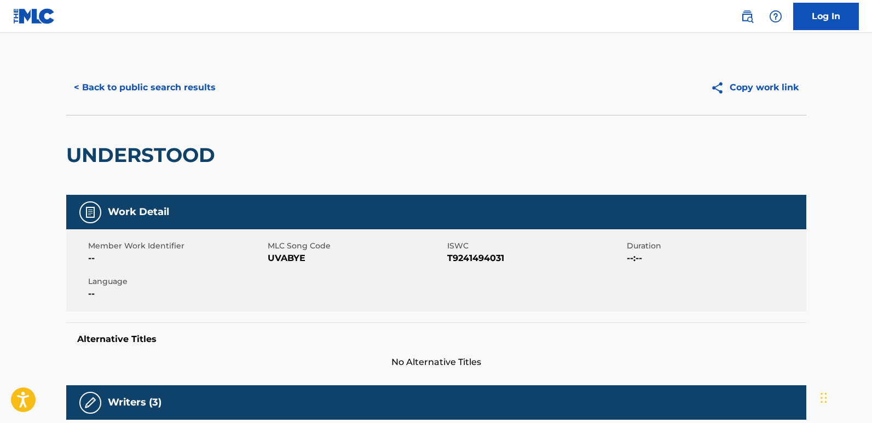
click at [185, 103] on div "< Back to public search results Copy work link" at bounding box center [436, 87] width 740 height 55
click at [184, 93] on button "< Back to public search results" at bounding box center [144, 87] width 157 height 27
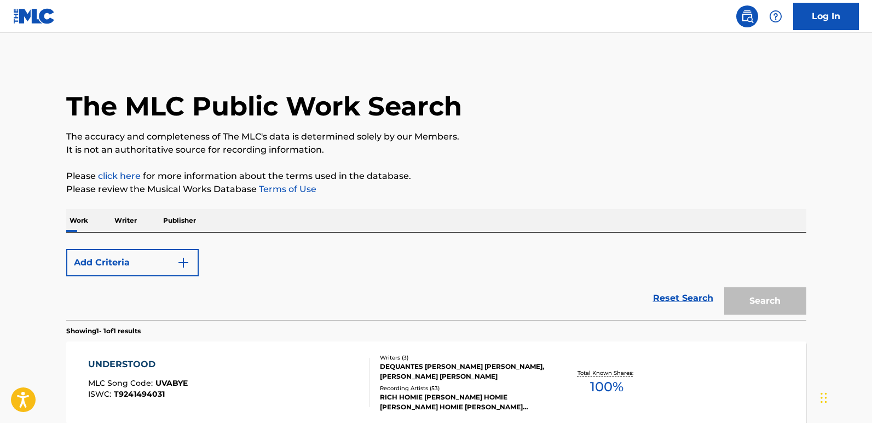
scroll to position [110, 0]
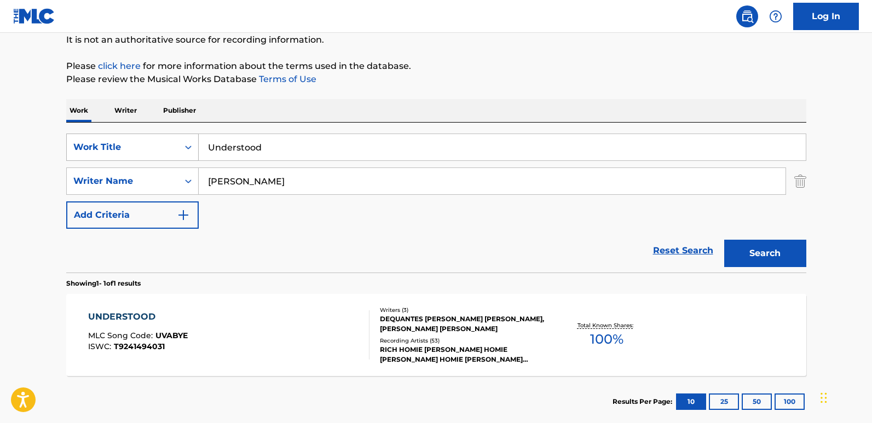
drag, startPoint x: 239, startPoint y: 146, endPoint x: 194, endPoint y: 147, distance: 45.5
click at [194, 147] on div "SearchWithCriteriad493656d-b035-43ca-aa22-89c9642d1f46 Work Title Understood" at bounding box center [436, 147] width 740 height 27
paste input "Never Gonna Give You Up"
type input "Never Gonna Give You Up"
click at [788, 272] on div "Search" at bounding box center [763, 251] width 88 height 44
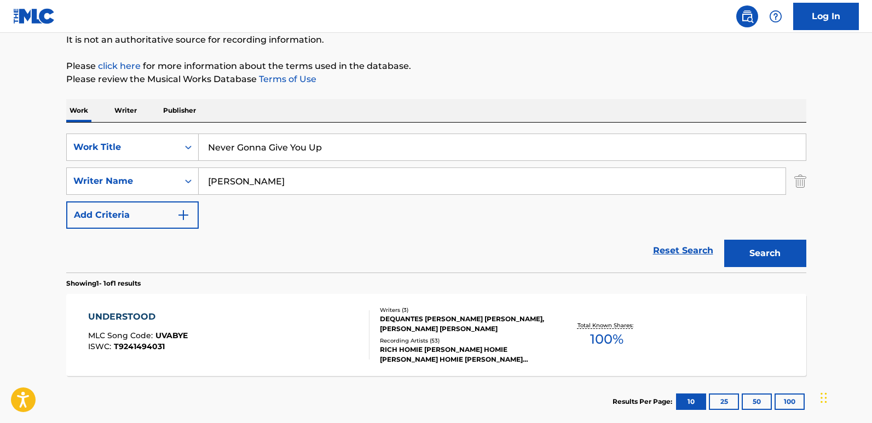
click at [787, 262] on button "Search" at bounding box center [765, 253] width 82 height 27
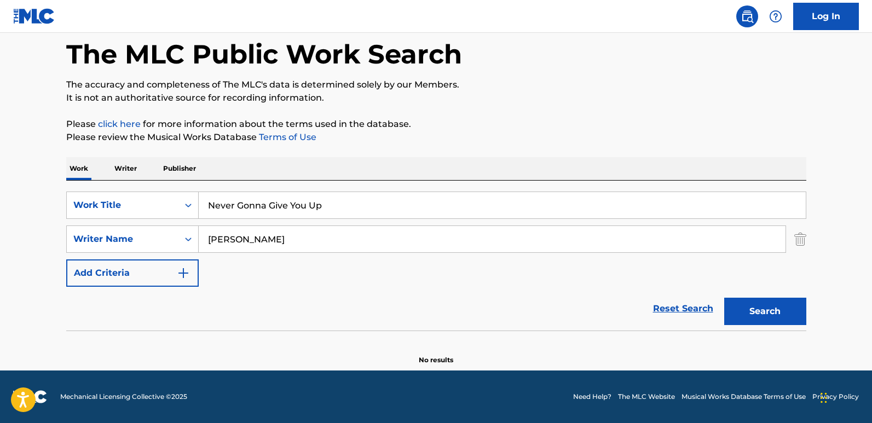
scroll to position [52, 0]
drag, startPoint x: 298, startPoint y: 233, endPoint x: 194, endPoint y: 226, distance: 104.3
click at [194, 226] on div "SearchWithCriteria4581152b-0646-4f4c-8463-1bf7cd2a75f6 Writer Name [PERSON_NAME]" at bounding box center [436, 239] width 740 height 27
paste input "[PERSON_NAME]"
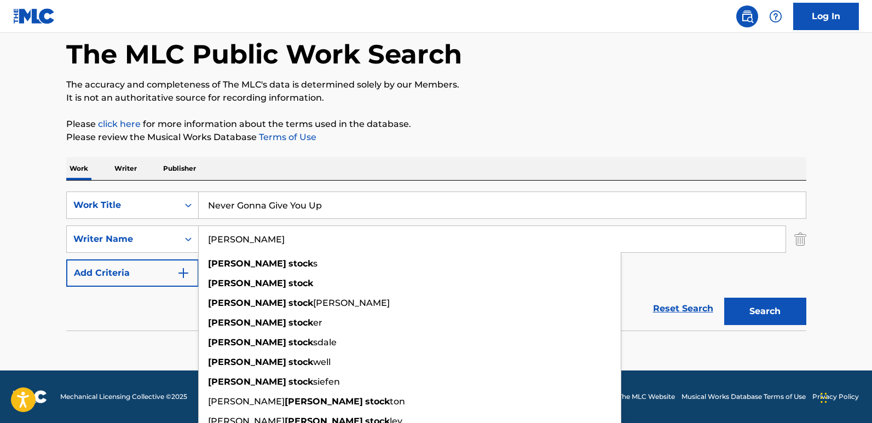
type input "[PERSON_NAME]"
click at [724, 298] on button "Search" at bounding box center [765, 311] width 82 height 27
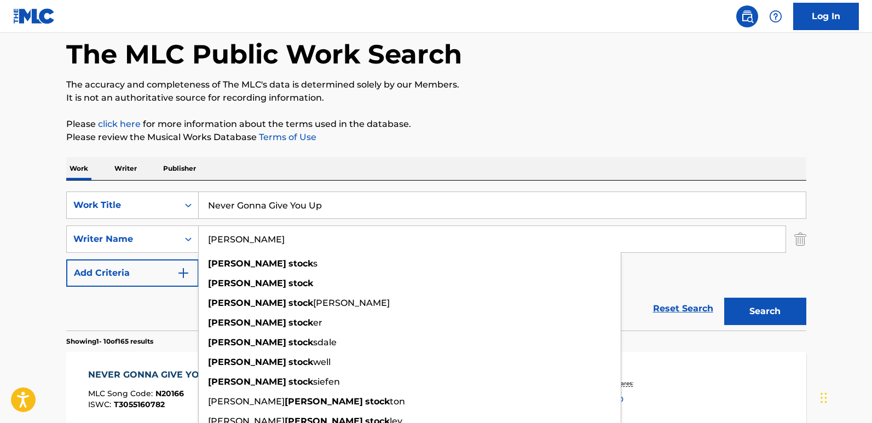
click at [472, 164] on div "Work Writer Publisher" at bounding box center [436, 168] width 740 height 23
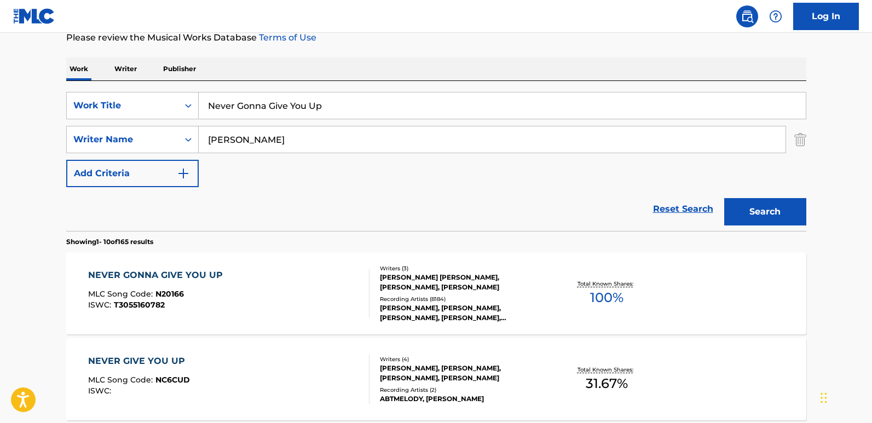
scroll to position [161, 0]
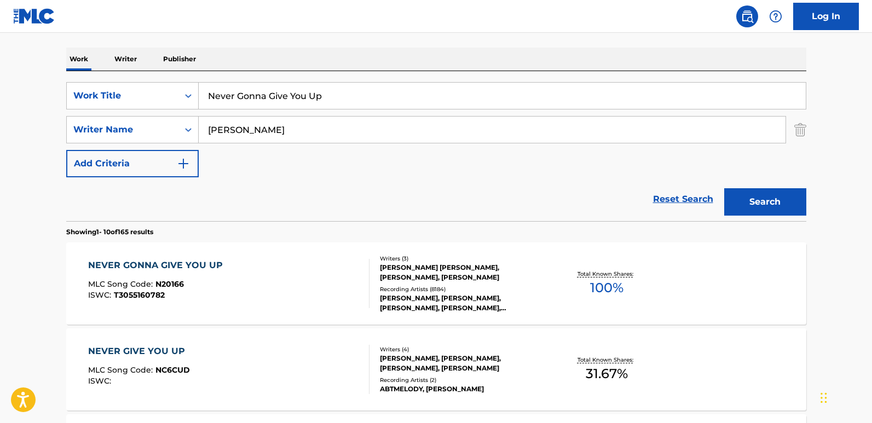
click at [129, 274] on div "NEVER GONNA GIVE YOU UP MLC Song Code : N20166 ISWC : T3055160782" at bounding box center [158, 283] width 140 height 49
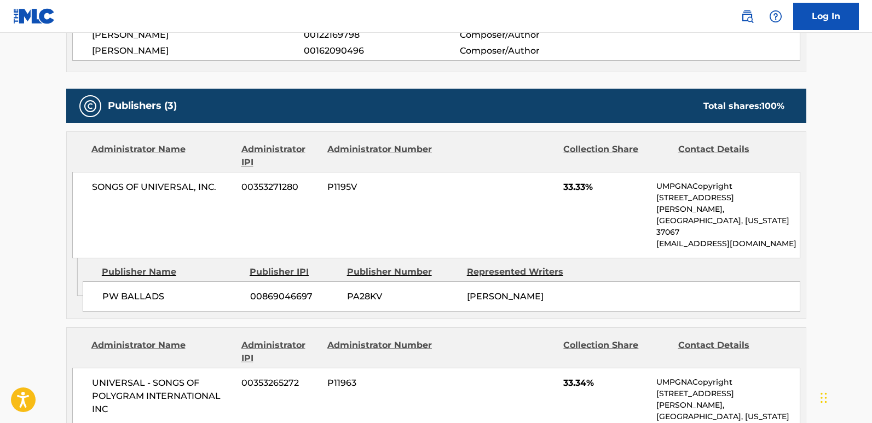
scroll to position [876, 0]
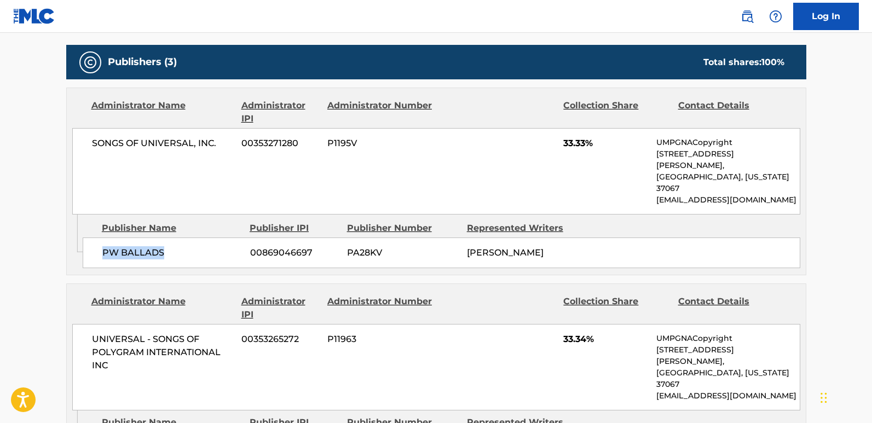
drag, startPoint x: 95, startPoint y: 222, endPoint x: 172, endPoint y: 222, distance: 77.2
click at [172, 238] on div "PW BALLADS 00869046697 PA28KV [PERSON_NAME]" at bounding box center [442, 253] width 718 height 31
click at [574, 128] on div "SONGS OF UNIVERSAL, INC. 00353271280 P1195V 33.33% UMPGNACopyright [STREET_ADDR…" at bounding box center [436, 171] width 728 height 86
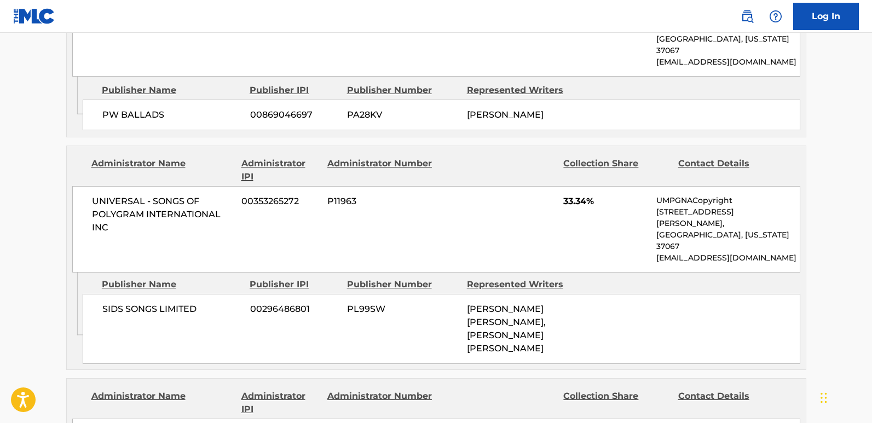
scroll to position [1040, 0]
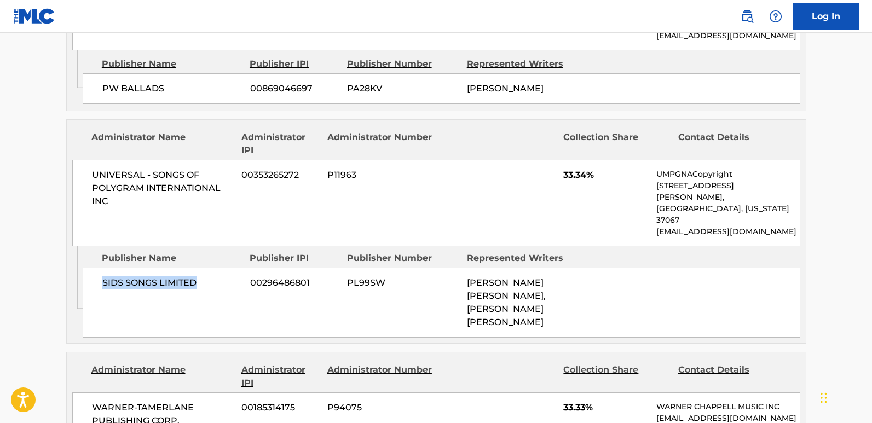
drag, startPoint x: 97, startPoint y: 223, endPoint x: 212, endPoint y: 230, distance: 115.2
click at [212, 268] on div "SIDS SONGS LIMITED 00296486801 PL99SW [PERSON_NAME] [PERSON_NAME], [PERSON_NAME…" at bounding box center [442, 303] width 718 height 70
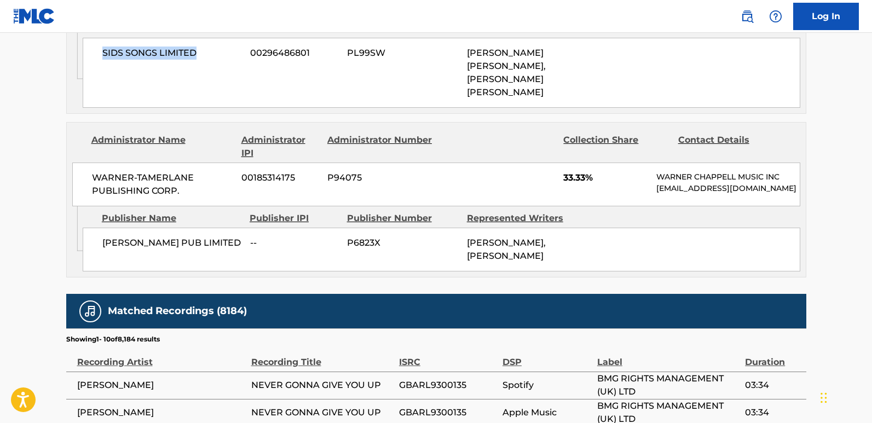
scroll to position [1314, 0]
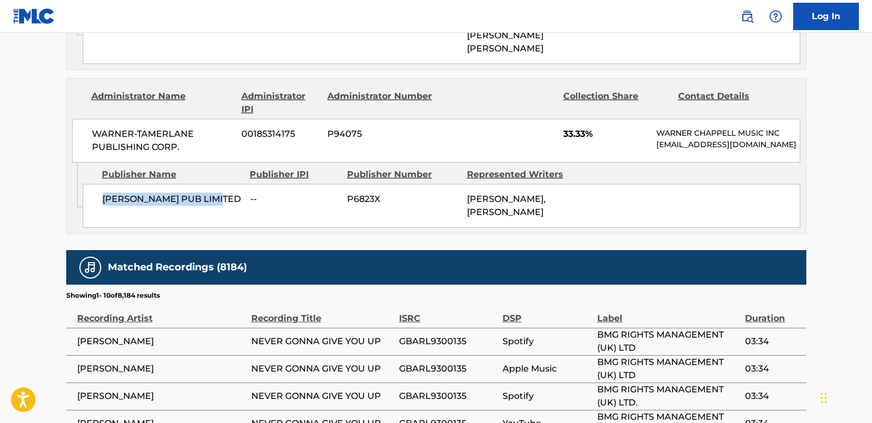
drag, startPoint x: 109, startPoint y: 142, endPoint x: 236, endPoint y: 142, distance: 127.0
click at [236, 184] on div "[PERSON_NAME] PUB LIMITED -- P6823X [PERSON_NAME], [PERSON_NAME]" at bounding box center [442, 206] width 718 height 44
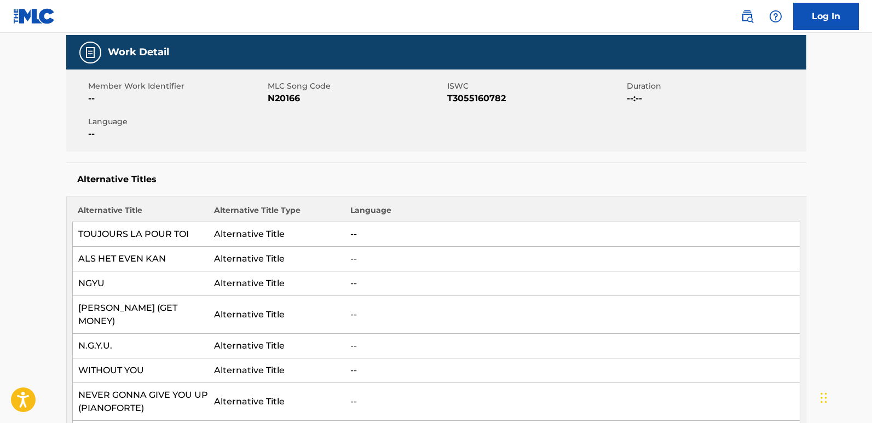
scroll to position [0, 0]
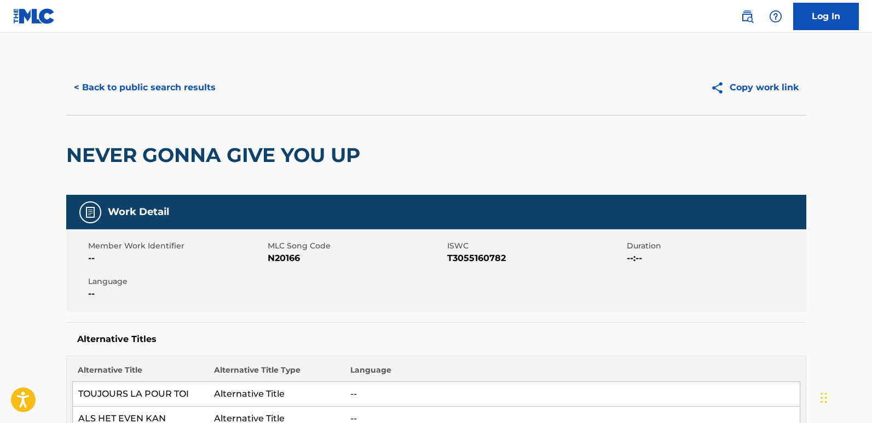
click at [139, 90] on button "< Back to public search results" at bounding box center [144, 87] width 157 height 27
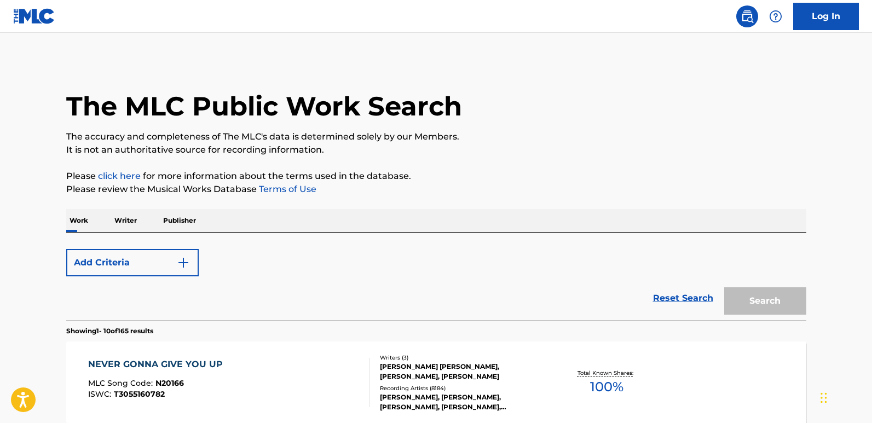
scroll to position [161, 0]
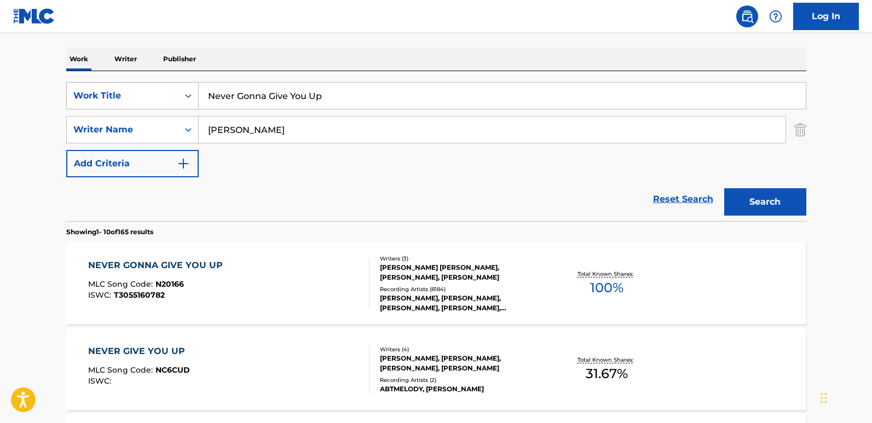
drag, startPoint x: 341, startPoint y: 108, endPoint x: 181, endPoint y: 107, distance: 159.9
click at [181, 107] on div "SearchWithCriteriad493656d-b035-43ca-aa22-89c9642d1f46 Work Title Never Gonna G…" at bounding box center [436, 95] width 740 height 27
paste input "Hard"
drag, startPoint x: 371, startPoint y: 82, endPoint x: 102, endPoint y: 76, distance: 268.3
click at [102, 76] on div "SearchWithCriteriad493656d-b035-43ca-aa22-89c9642d1f46 Work Title Hard SearchWi…" at bounding box center [436, 146] width 740 height 150
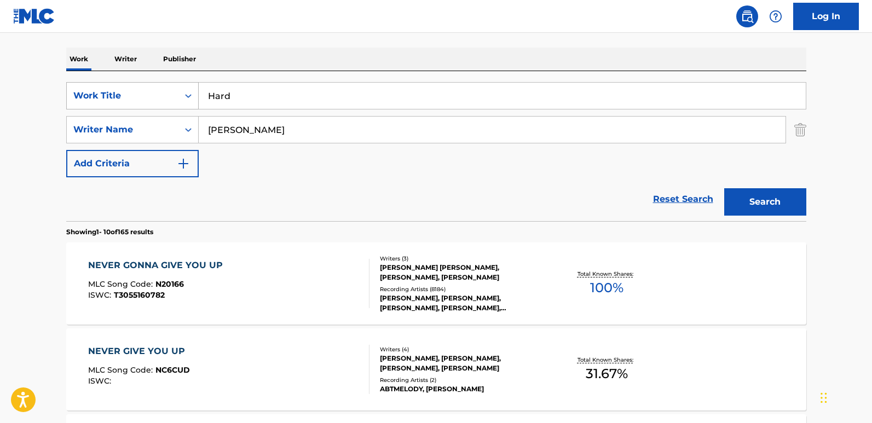
drag, startPoint x: 333, startPoint y: 102, endPoint x: 95, endPoint y: 100, distance: 238.7
click at [95, 100] on div "SearchWithCriteriad493656d-b035-43ca-aa22-89c9642d1f46 Work Title Hard" at bounding box center [436, 95] width 740 height 27
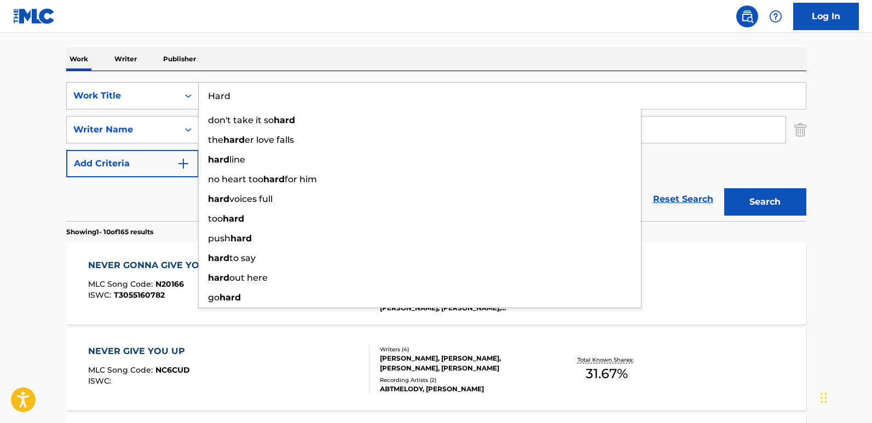
paste input "Search Form"
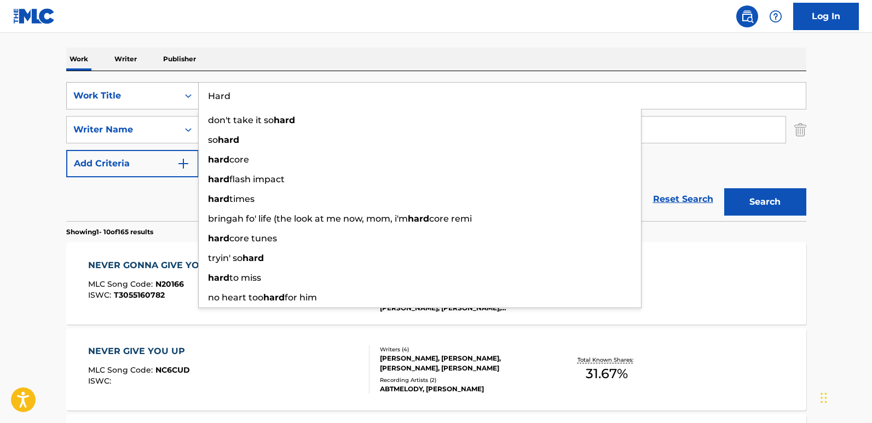
drag, startPoint x: 246, startPoint y: 94, endPoint x: 166, endPoint y: 89, distance: 80.6
click at [166, 89] on div "SearchWithCriteriad493656d-b035-43ca-aa22-89c9642d1f46 Work Title Hard don't ta…" at bounding box center [436, 95] width 740 height 27
type input "Hard"
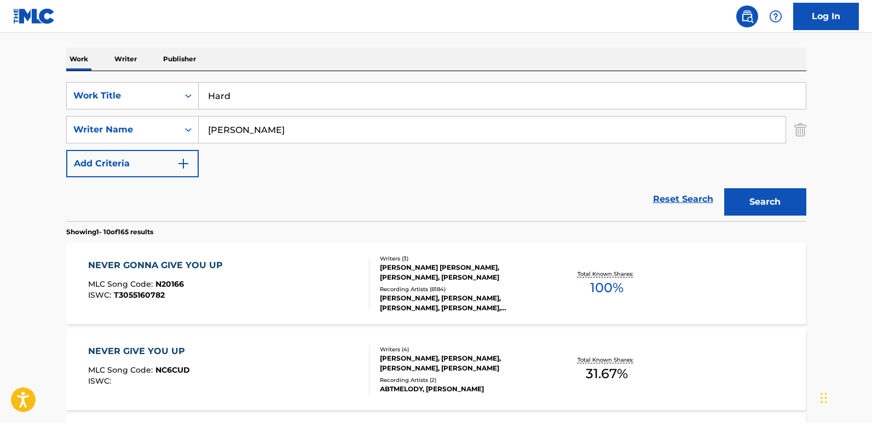
click at [229, 51] on div "Work Writer Publisher" at bounding box center [436, 59] width 740 height 23
drag, startPoint x: 284, startPoint y: 128, endPoint x: 195, endPoint y: 130, distance: 88.7
click at [195, 130] on div "SearchWithCriteria4581152b-0646-4f4c-8463-1bf7cd2a75f6 Writer Name [PERSON_NAME]" at bounding box center [436, 129] width 740 height 27
paste input "[PERSON_NAME]"
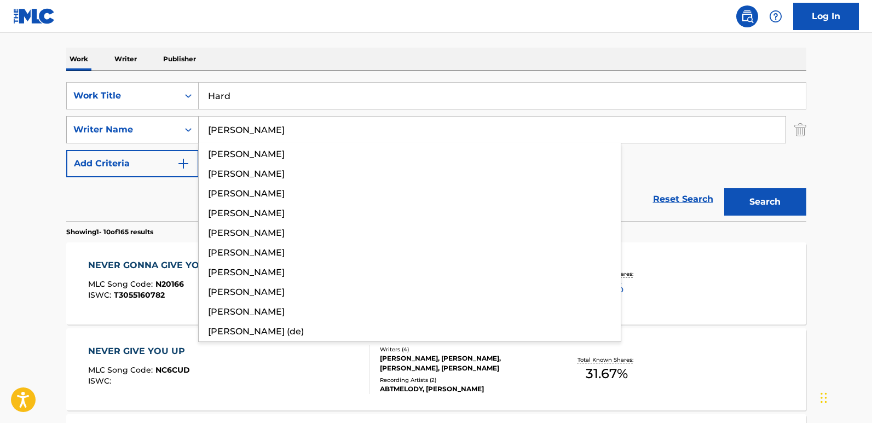
click at [724, 188] on button "Search" at bounding box center [765, 201] width 82 height 27
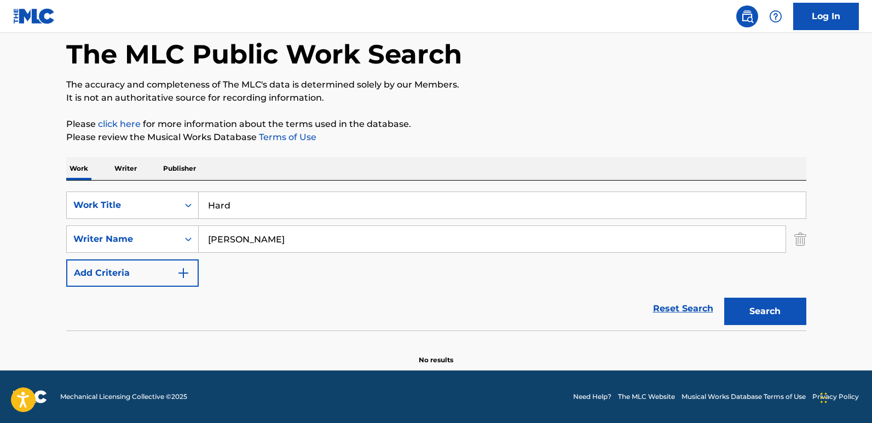
scroll to position [52, 0]
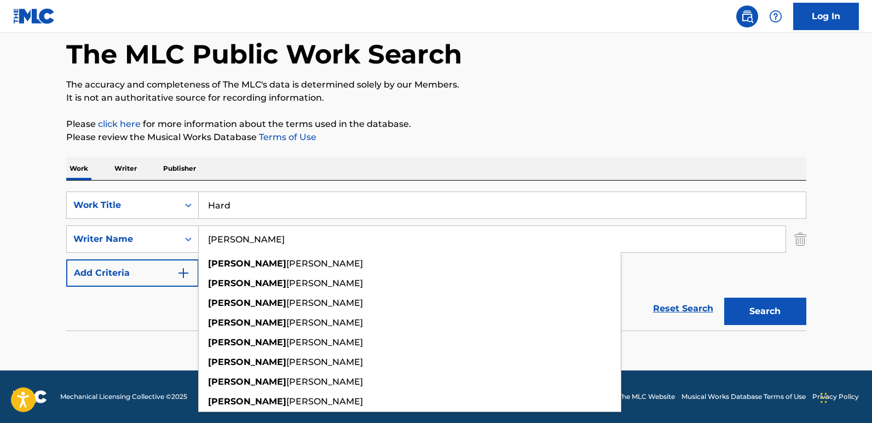
click at [389, 145] on div "The MLC Public Work Search The accuracy and completeness of The MLC's data is d…" at bounding box center [436, 186] width 766 height 357
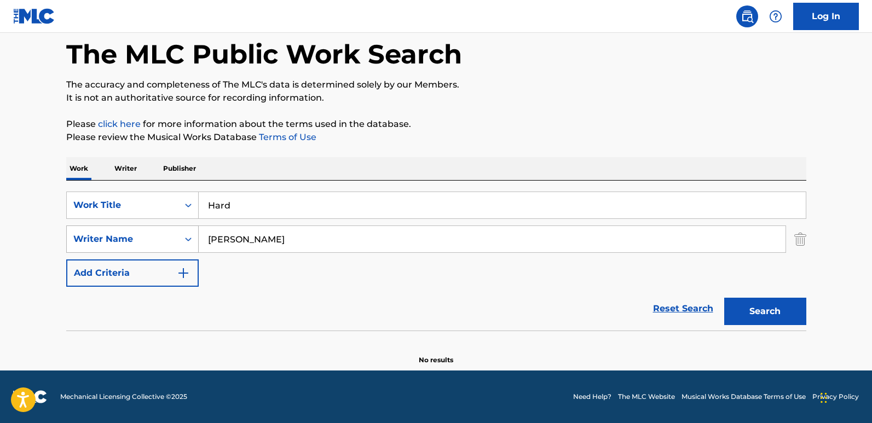
drag, startPoint x: 200, startPoint y: 240, endPoint x: 160, endPoint y: 236, distance: 39.6
click at [160, 236] on div "SearchWithCriteria4581152b-0646-4f4c-8463-1bf7cd2a75f6 Writer Name [PERSON_NAME]" at bounding box center [436, 239] width 740 height 27
paste input "FENTY"
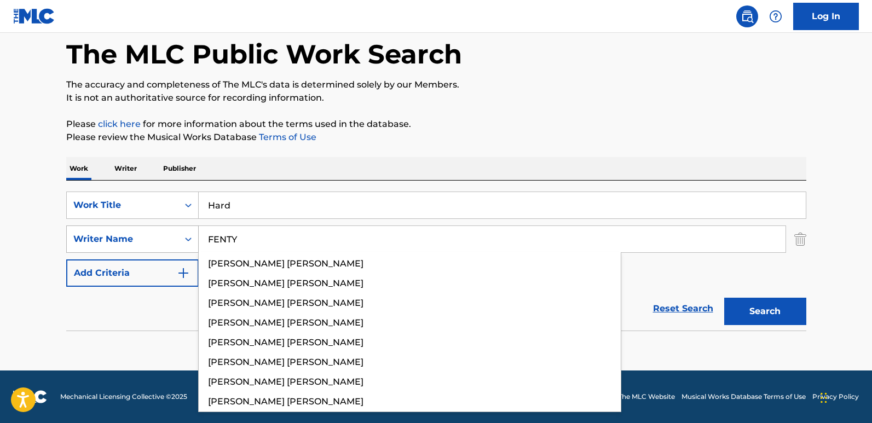
type input "FENTY"
click at [724, 298] on button "Search" at bounding box center [765, 311] width 82 height 27
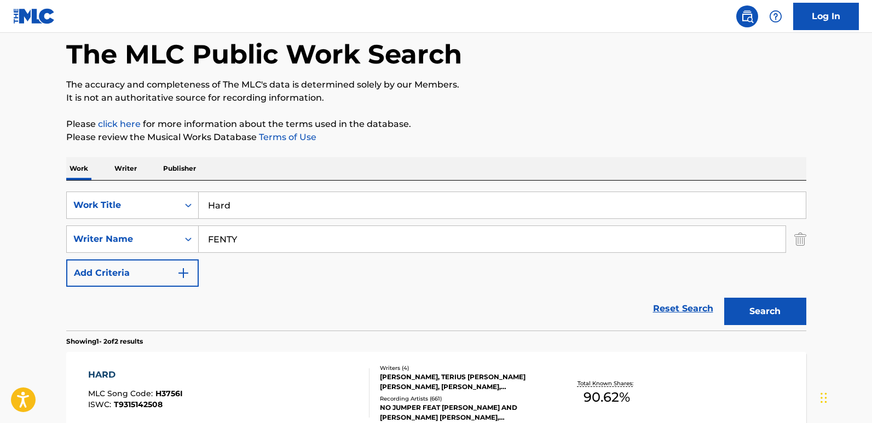
click at [426, 163] on div "Work Writer Publisher" at bounding box center [436, 168] width 740 height 23
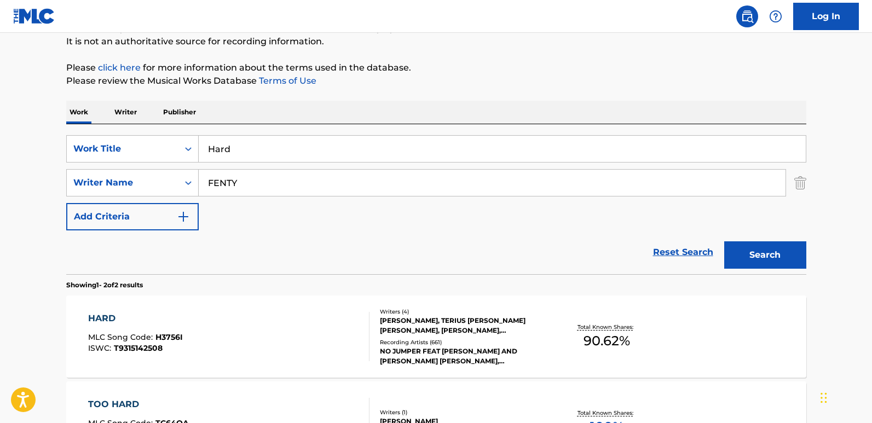
scroll to position [161, 0]
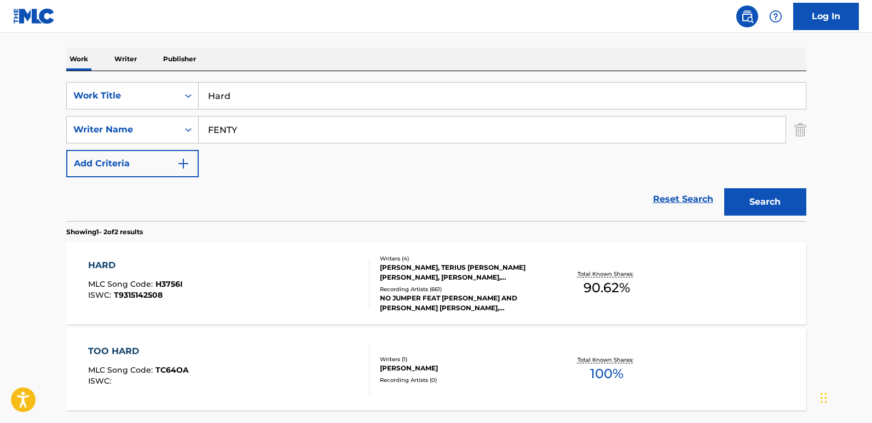
click at [138, 269] on div "HARD" at bounding box center [135, 265] width 95 height 13
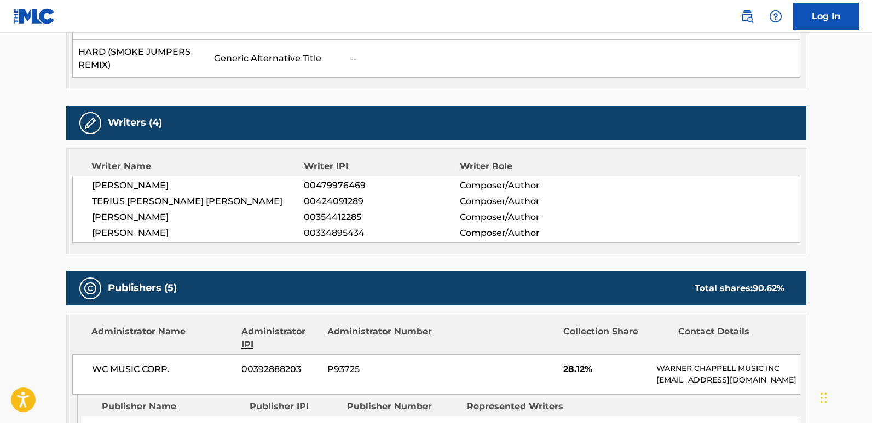
scroll to position [547, 0]
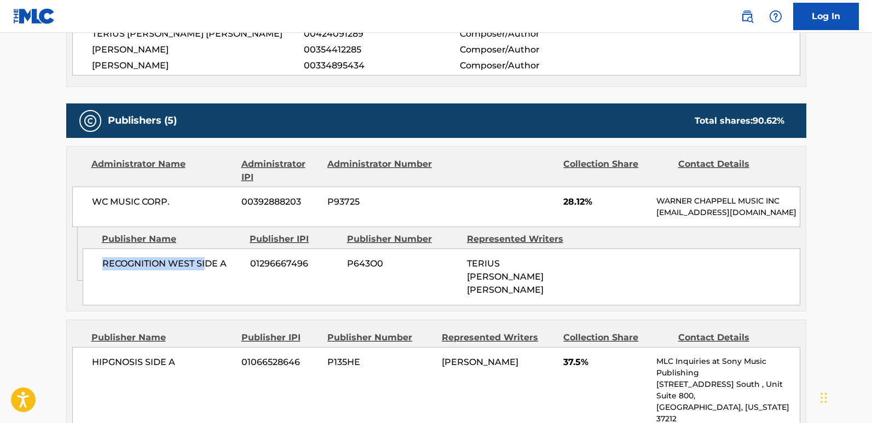
drag, startPoint x: 113, startPoint y: 276, endPoint x: 209, endPoint y: 276, distance: 96.4
click at [209, 270] on span "RECOGNITION WEST SIDE A" at bounding box center [172, 263] width 140 height 13
click at [141, 294] on div "RECOGNITION WEST SIDE A 01296667496 P643O0 TERIUS [PERSON_NAME] [PERSON_NAME]" at bounding box center [442, 277] width 718 height 57
drag, startPoint x: 102, startPoint y: 274, endPoint x: 243, endPoint y: 279, distance: 140.8
click at [243, 279] on div "RECOGNITION WEST SIDE A 01296667496 P643O0 TERIUS [PERSON_NAME] [PERSON_NAME]" at bounding box center [442, 277] width 718 height 57
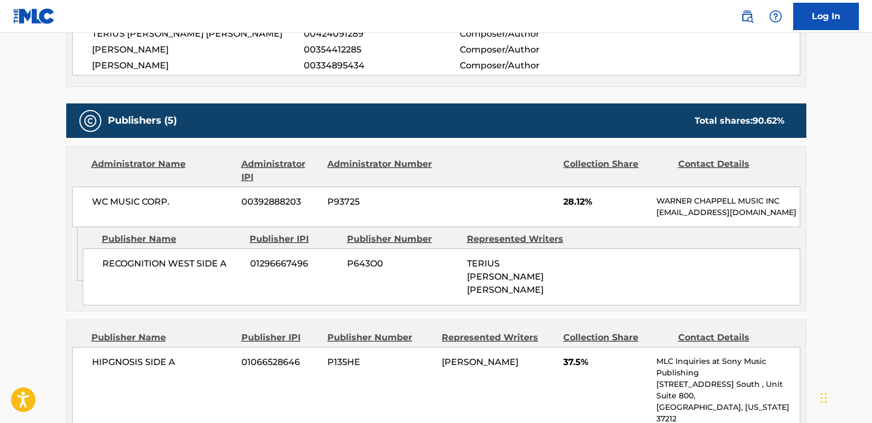
click at [560, 201] on div "WC MUSIC CORP. 00392888203 P93725 28.12% [PERSON_NAME] MUSIC INC [EMAIL_ADDRESS…" at bounding box center [436, 207] width 728 height 41
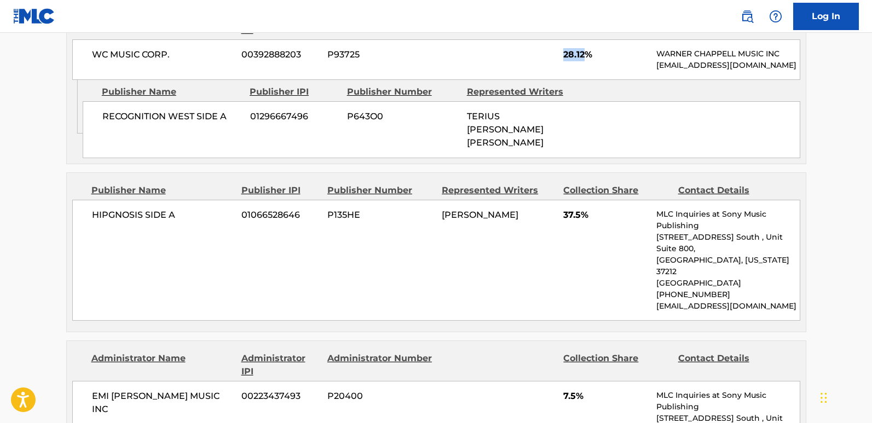
scroll to position [712, 0]
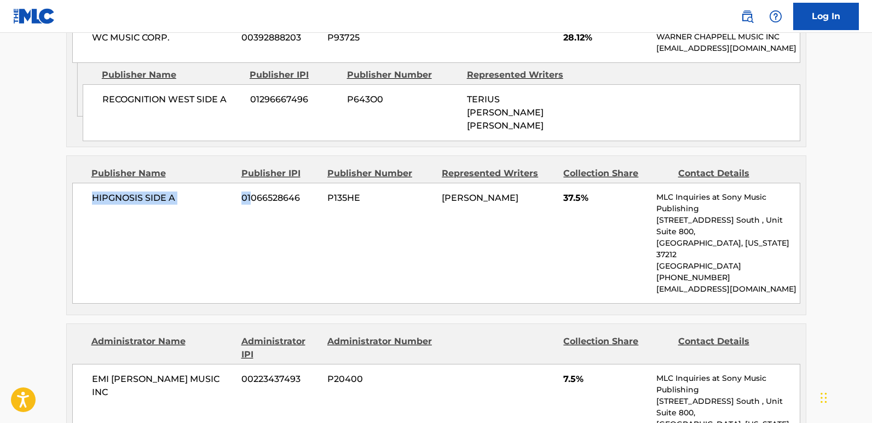
drag, startPoint x: 94, startPoint y: 197, endPoint x: 251, endPoint y: 203, distance: 157.8
click at [251, 203] on div "HIPGNOSIS SIDE A 01066528646 P135HE [PERSON_NAME] 37.5% MLC Inquiries at Sony M…" at bounding box center [436, 243] width 728 height 121
click at [163, 234] on div "HIPGNOSIS SIDE A 01066528646 P135HE [PERSON_NAME] 37.5% MLC Inquiries at Sony M…" at bounding box center [436, 243] width 728 height 121
drag, startPoint x: 89, startPoint y: 195, endPoint x: 207, endPoint y: 199, distance: 117.8
click at [207, 199] on div "HIPGNOSIS SIDE A 01066528646 P135HE [PERSON_NAME] 37.5% MLC Inquiries at Sony M…" at bounding box center [436, 243] width 728 height 121
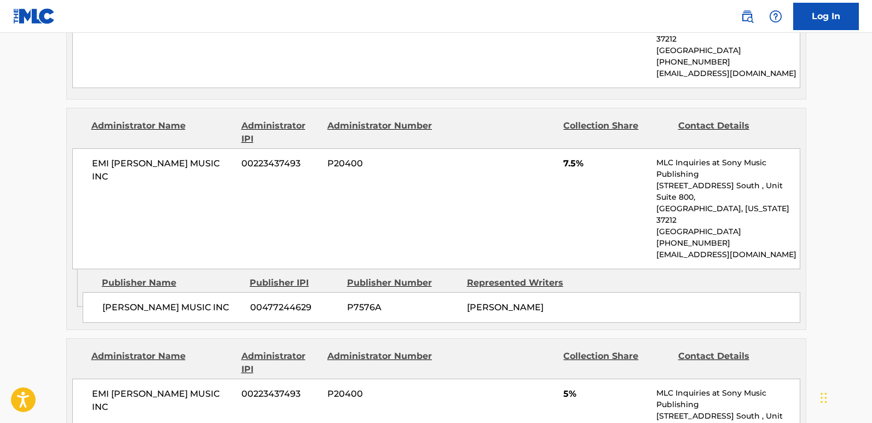
scroll to position [931, 0]
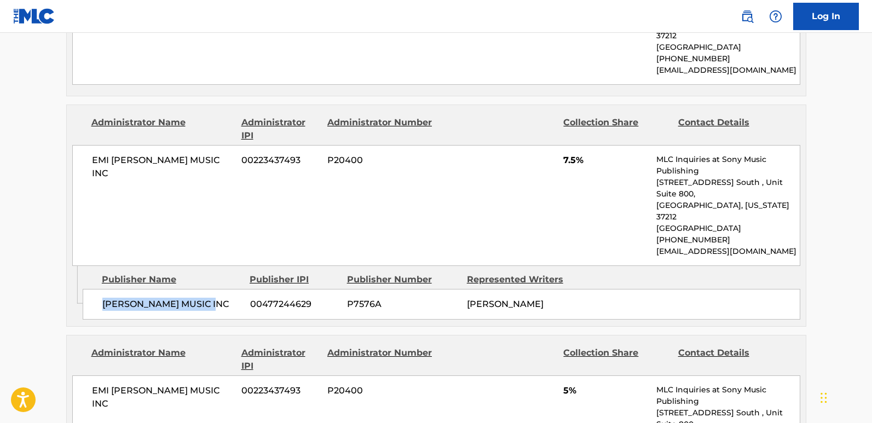
drag, startPoint x: 100, startPoint y: 256, endPoint x: 229, endPoint y: 256, distance: 129.7
click at [229, 289] on div "[PERSON_NAME] MUSIC INC 00477244629 P7576A [PERSON_NAME]" at bounding box center [442, 304] width 718 height 31
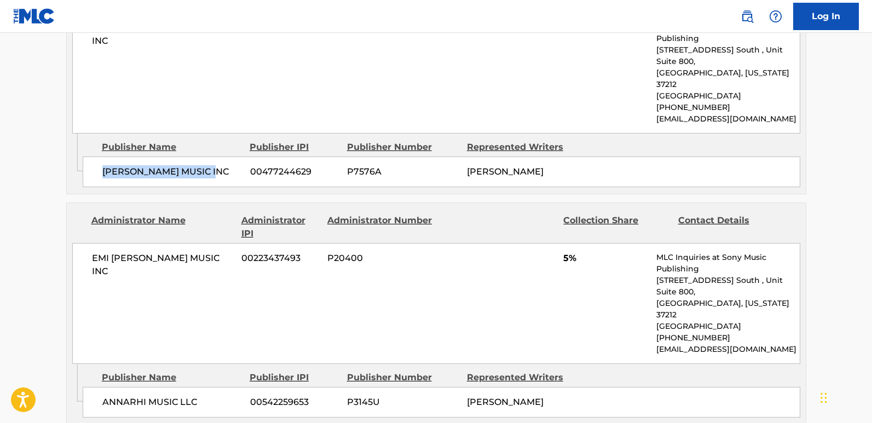
scroll to position [1095, 0]
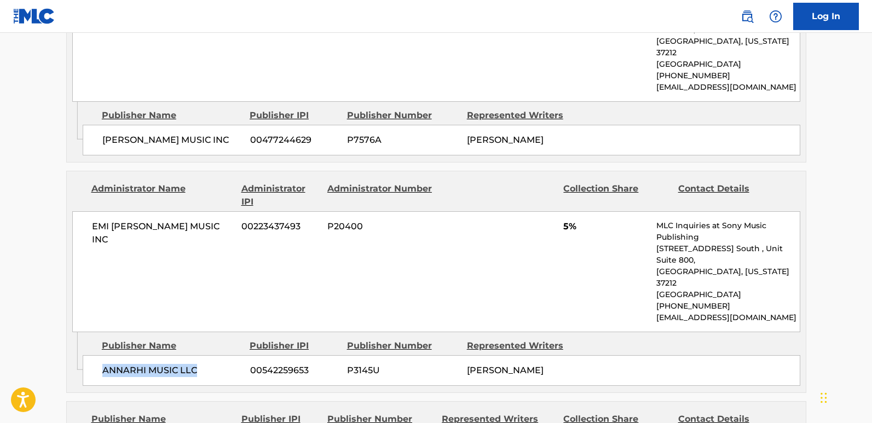
drag, startPoint x: 103, startPoint y: 302, endPoint x: 211, endPoint y: 305, distance: 107.9
click at [211, 364] on span "ANNARHI MUSIC LLC" at bounding box center [172, 370] width 140 height 13
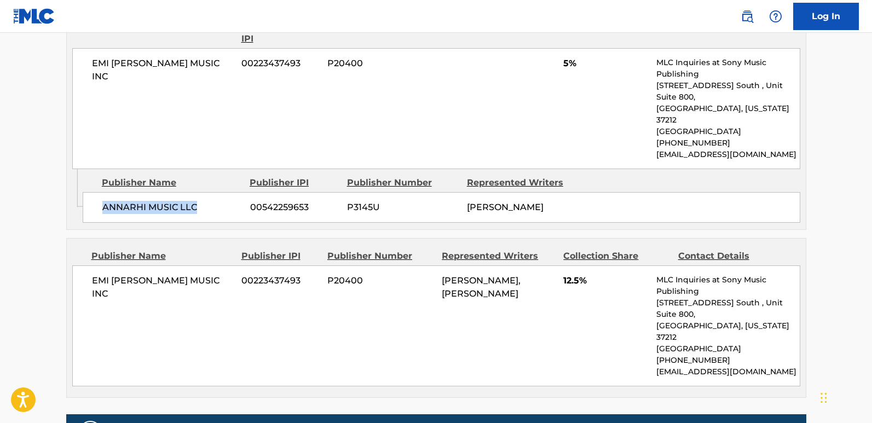
scroll to position [1259, 0]
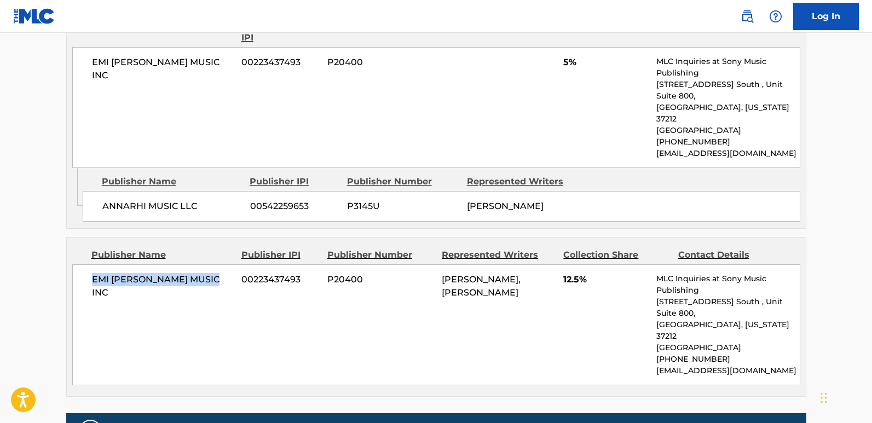
drag, startPoint x: 91, startPoint y: 210, endPoint x: 230, endPoint y: 211, distance: 139.1
click at [230, 273] on span "EMI [PERSON_NAME] MUSIC INC" at bounding box center [163, 286] width 142 height 26
click at [563, 264] on div "EMI [PERSON_NAME] MUSIC INC 00223437493 P20400 [PERSON_NAME], [PERSON_NAME] 12.…" at bounding box center [436, 324] width 728 height 121
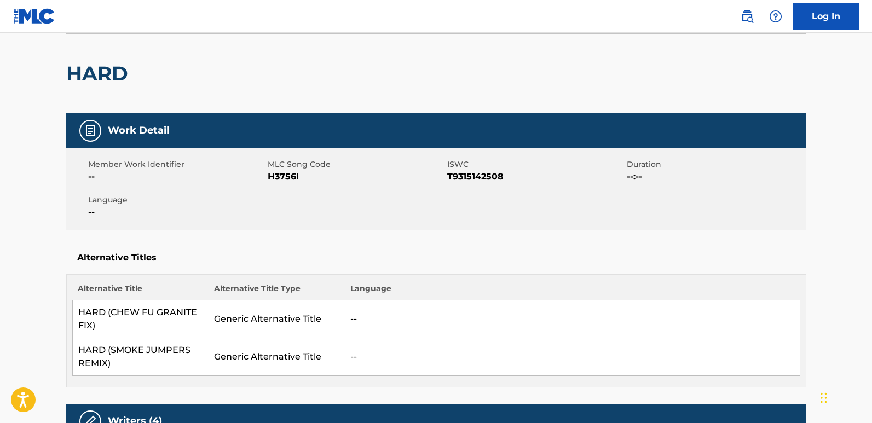
scroll to position [0, 0]
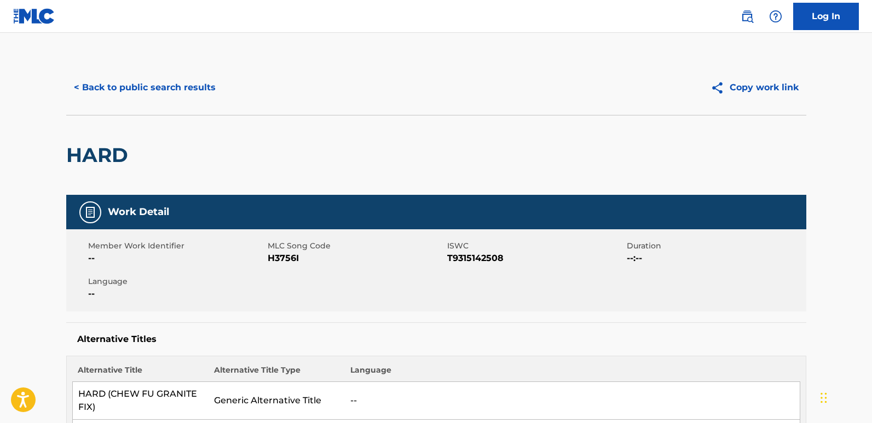
click at [222, 84] on div "< Back to public search results" at bounding box center [251, 87] width 370 height 27
click at [211, 86] on button "< Back to public search results" at bounding box center [144, 87] width 157 height 27
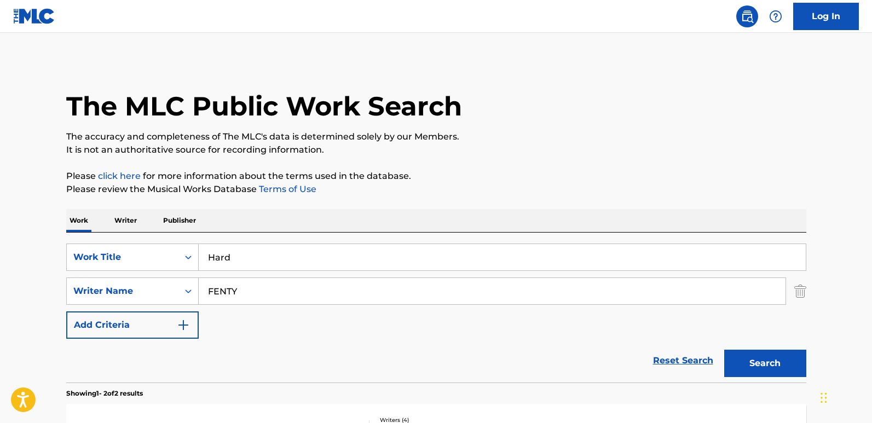
scroll to position [161, 0]
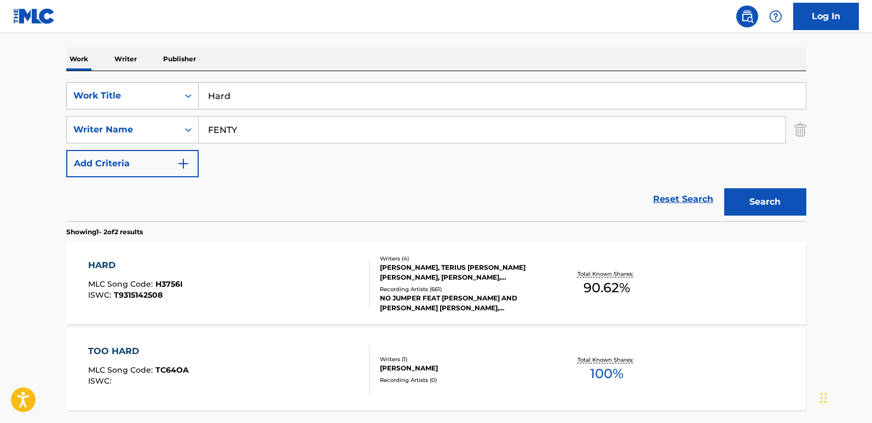
drag, startPoint x: 289, startPoint y: 97, endPoint x: 138, endPoint y: 93, distance: 150.6
click at [138, 93] on div "SearchWithCriteriad493656d-b035-43ca-aa22-89c9642d1f46 Work Title Hard" at bounding box center [436, 95] width 740 height 27
paste input "Pon De Replay"
type input "Pon De Replay"
drag, startPoint x: 287, startPoint y: 124, endPoint x: 161, endPoint y: 124, distance: 126.5
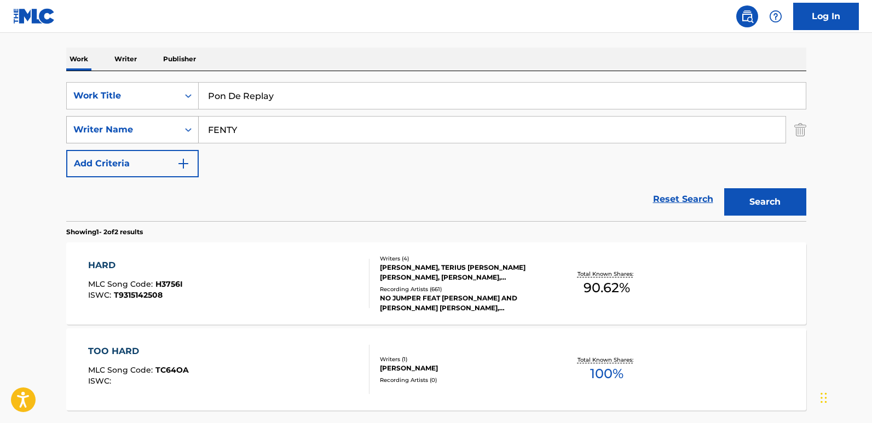
click at [161, 124] on div "SearchWithCriteria4581152b-0646-4f4c-8463-1bf7cd2a75f6 Writer Name [PERSON_NAME]" at bounding box center [436, 129] width 740 height 27
drag, startPoint x: 305, startPoint y: 98, endPoint x: 136, endPoint y: 87, distance: 169.5
click at [136, 87] on div "SearchWithCriteriad493656d-b035-43ca-aa22-89c9642d1f46 Work Title Pon De Replay…" at bounding box center [436, 95] width 740 height 27
click at [321, 119] on input "Search Form" at bounding box center [492, 130] width 587 height 26
paste input "[PERSON_NAME]"
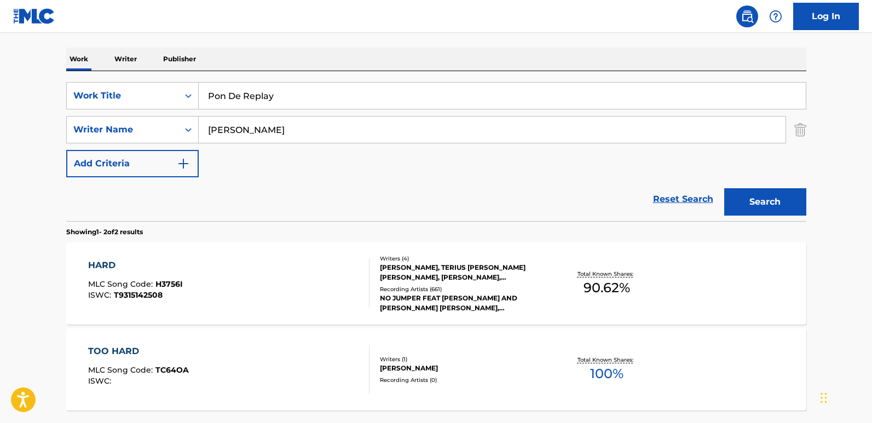
click at [724, 188] on button "Search" at bounding box center [765, 201] width 82 height 27
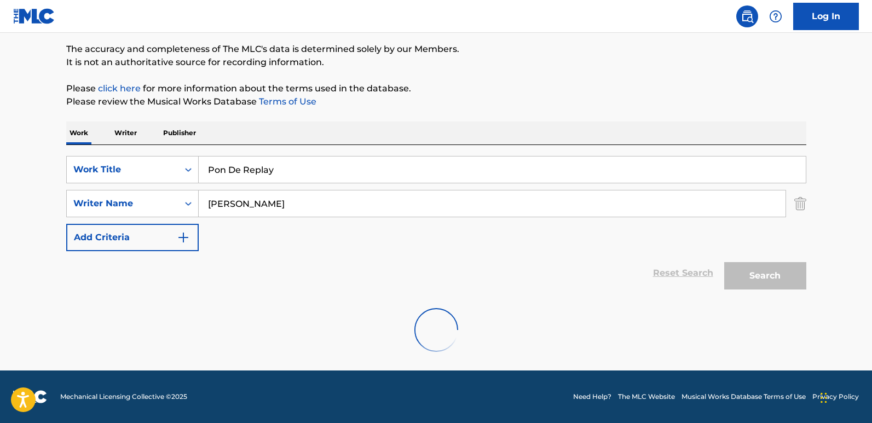
scroll to position [88, 0]
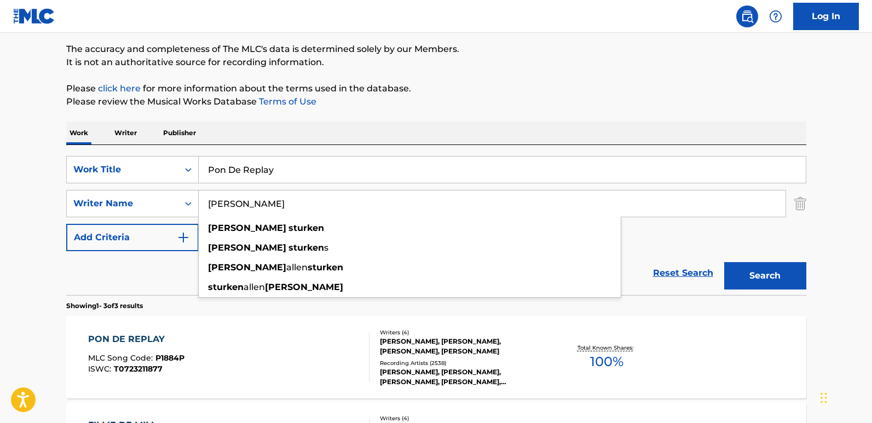
paste input "[PERSON_NAME]"
type input "[PERSON_NAME] [PERSON_NAME]"
click at [367, 142] on div "Work Writer Publisher" at bounding box center [436, 133] width 740 height 23
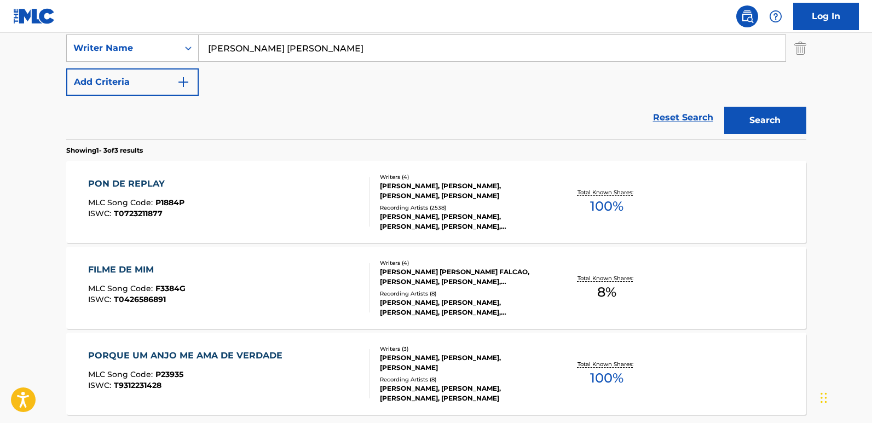
scroll to position [252, 0]
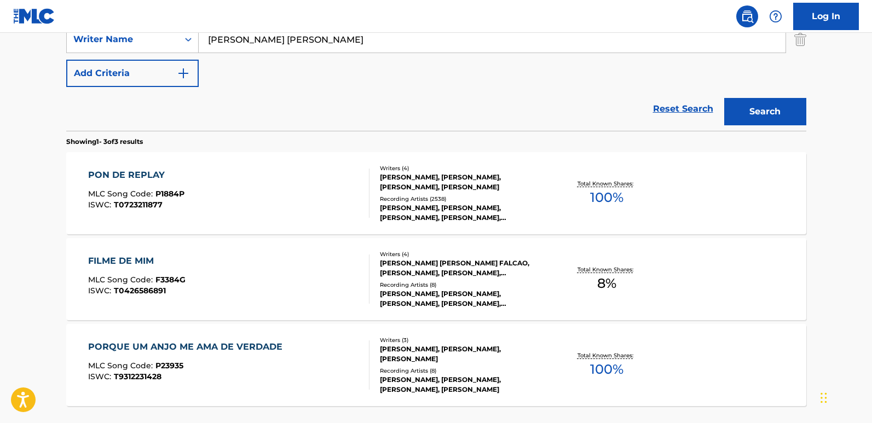
click at [142, 172] on div "PON DE REPLAY" at bounding box center [136, 175] width 96 height 13
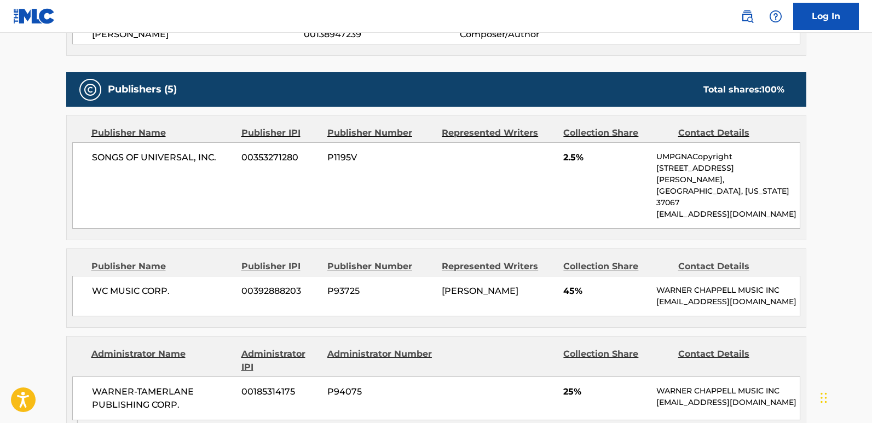
scroll to position [602, 0]
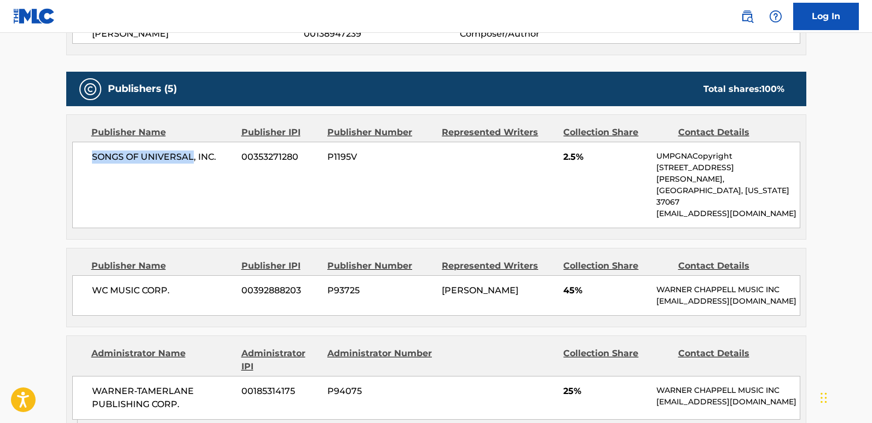
drag, startPoint x: 93, startPoint y: 156, endPoint x: 193, endPoint y: 154, distance: 100.7
click at [193, 154] on span "SONGS OF UNIVERSAL, INC." at bounding box center [163, 157] width 142 height 13
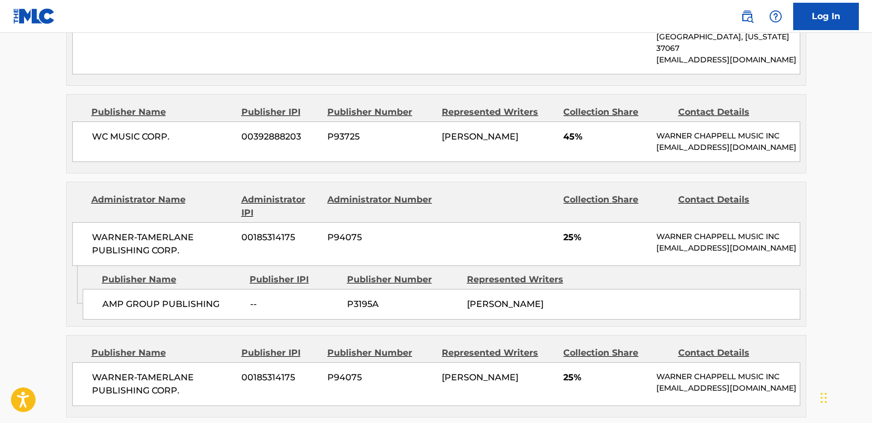
scroll to position [766, 0]
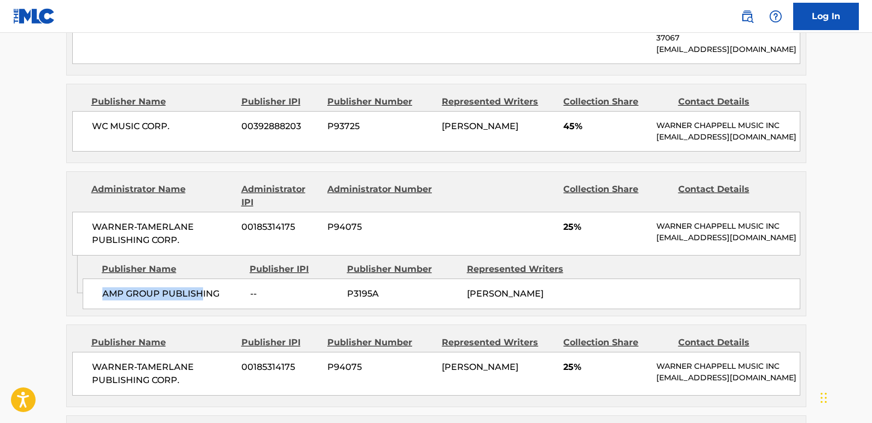
drag, startPoint x: 102, startPoint y: 286, endPoint x: 203, endPoint y: 287, distance: 100.7
click at [203, 287] on span "AMP GROUP PUBLISHING" at bounding box center [172, 293] width 140 height 13
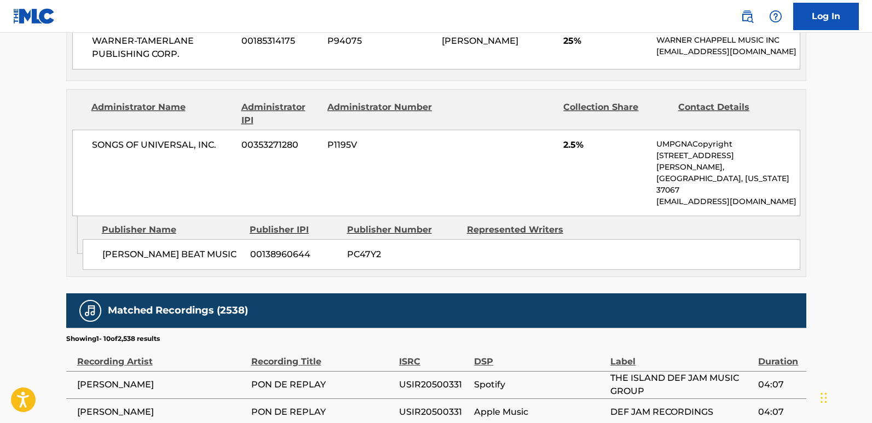
scroll to position [1095, 0]
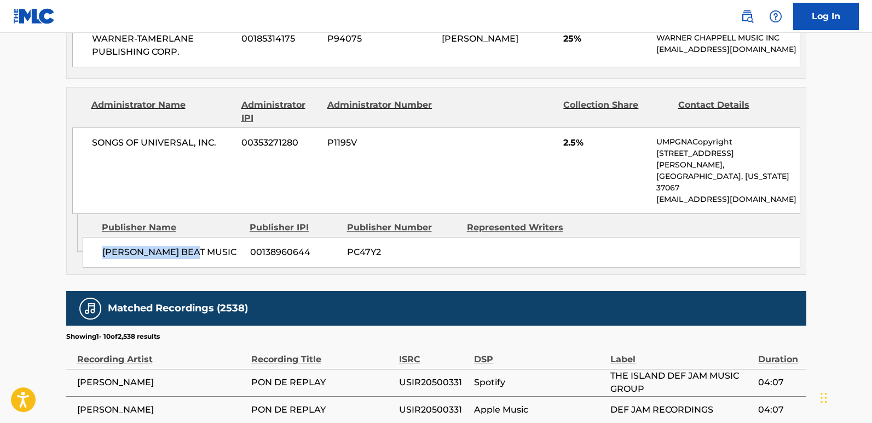
drag, startPoint x: 103, startPoint y: 237, endPoint x: 198, endPoint y: 236, distance: 94.2
click at [198, 246] on span "[PERSON_NAME] BEAT MUSIC" at bounding box center [172, 252] width 140 height 13
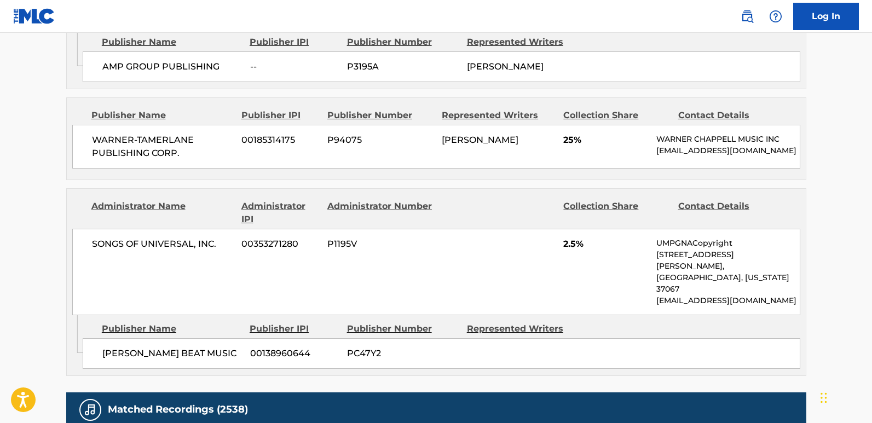
scroll to position [985, 0]
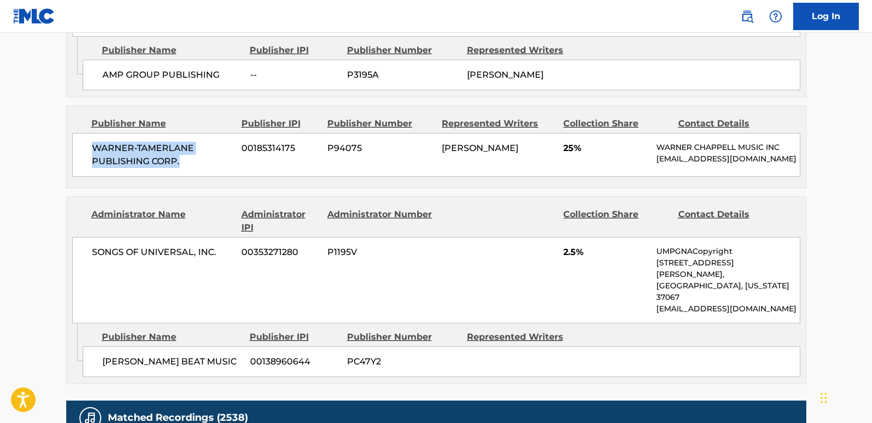
drag, startPoint x: 93, startPoint y: 144, endPoint x: 194, endPoint y: 161, distance: 102.8
click at [194, 161] on span "WARNER-TAMERLANE PUBLISHING CORP." at bounding box center [163, 155] width 142 height 26
click at [564, 147] on span "25%" at bounding box center [605, 148] width 85 height 13
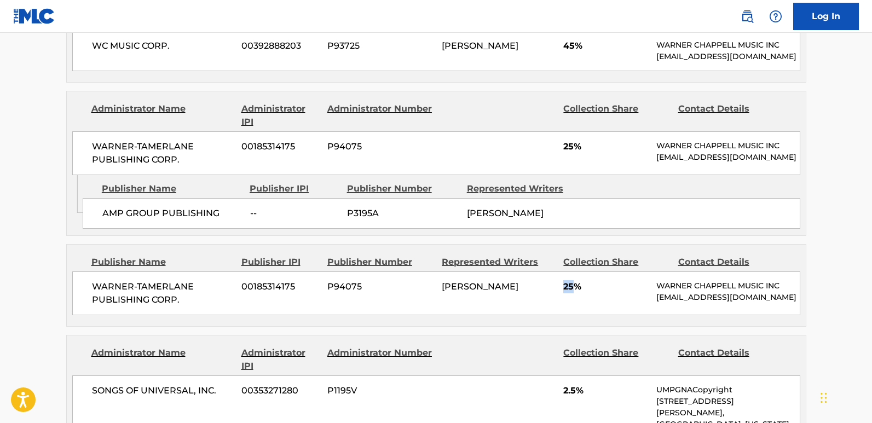
scroll to position [821, 0]
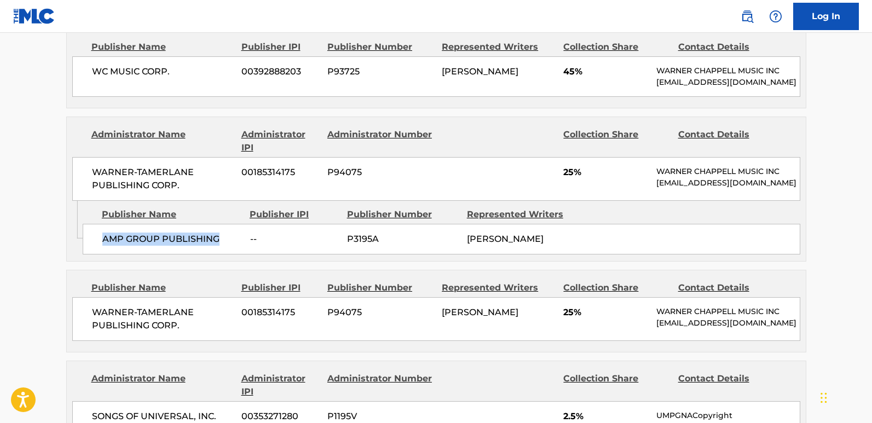
drag, startPoint x: 95, startPoint y: 231, endPoint x: 221, endPoint y: 231, distance: 125.9
click at [221, 231] on div "AMP GROUP PUBLISHING -- P3195A [PERSON_NAME]" at bounding box center [442, 239] width 718 height 31
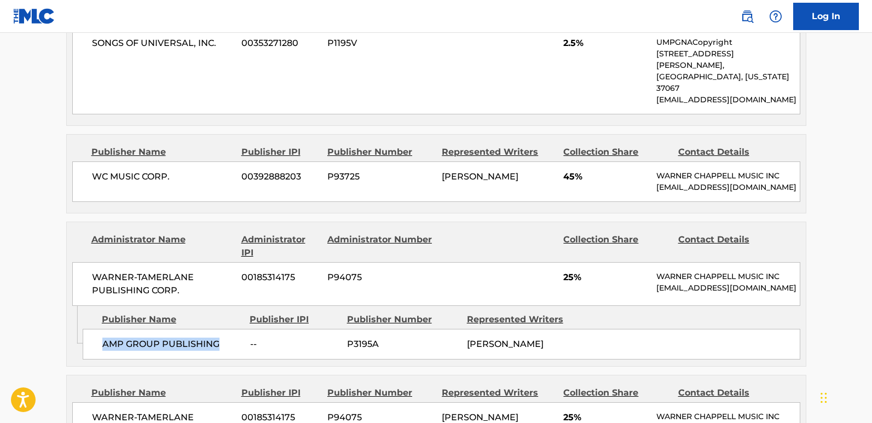
scroll to position [712, 0]
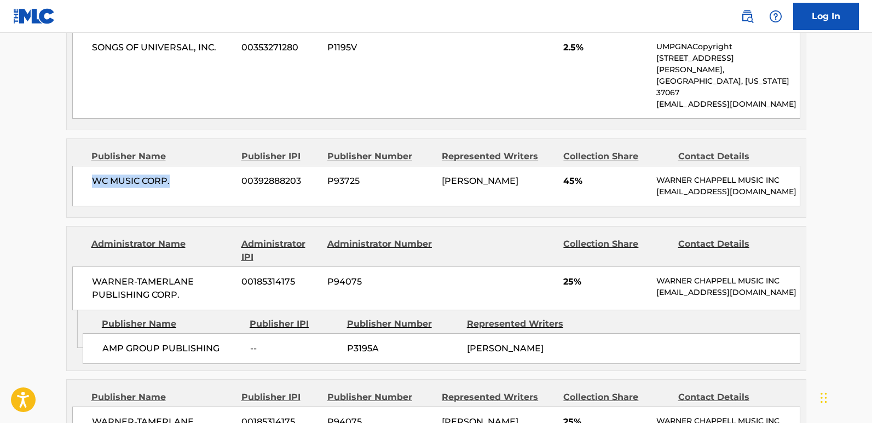
drag, startPoint x: 81, startPoint y: 158, endPoint x: 192, endPoint y: 158, distance: 111.1
click at [192, 166] on div "WC MUSIC CORP. 00392888203 P93725 [PERSON_NAME] 45% [PERSON_NAME] MUSIC INC [EM…" at bounding box center [436, 186] width 728 height 41
drag, startPoint x: 89, startPoint y: 160, endPoint x: 215, endPoint y: 160, distance: 125.9
click at [215, 166] on div "WC MUSIC CORP. 00392888203 P93725 [PERSON_NAME] 45% [PERSON_NAME] MUSIC INC [EM…" at bounding box center [436, 186] width 728 height 41
click at [572, 175] on span "45%" at bounding box center [605, 181] width 85 height 13
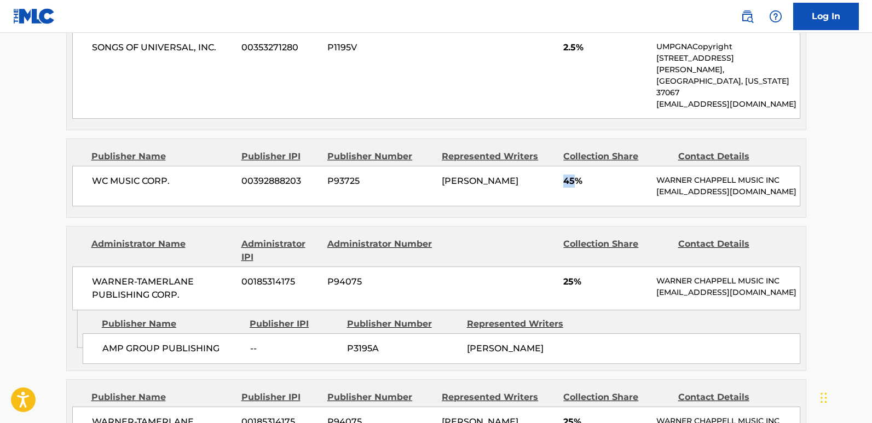
click at [572, 175] on span "45%" at bounding box center [605, 181] width 85 height 13
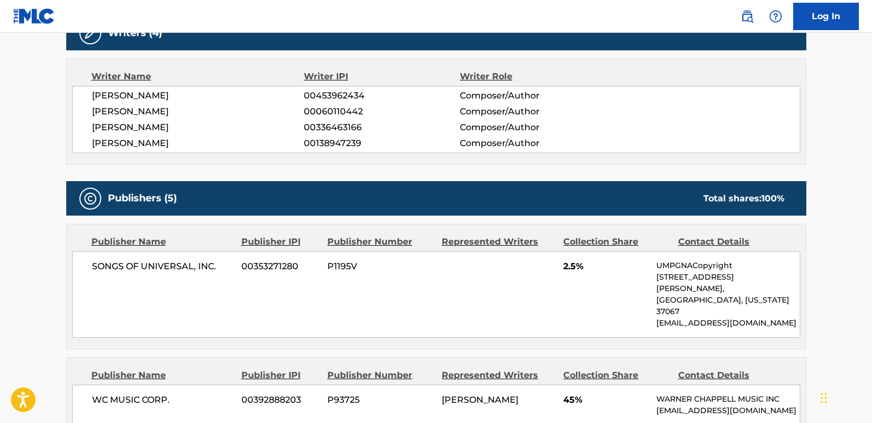
click at [814, 97] on div "< Back to public search results Copy work link PON DE REPLAY Work Detail Member…" at bounding box center [436, 426] width 766 height 1717
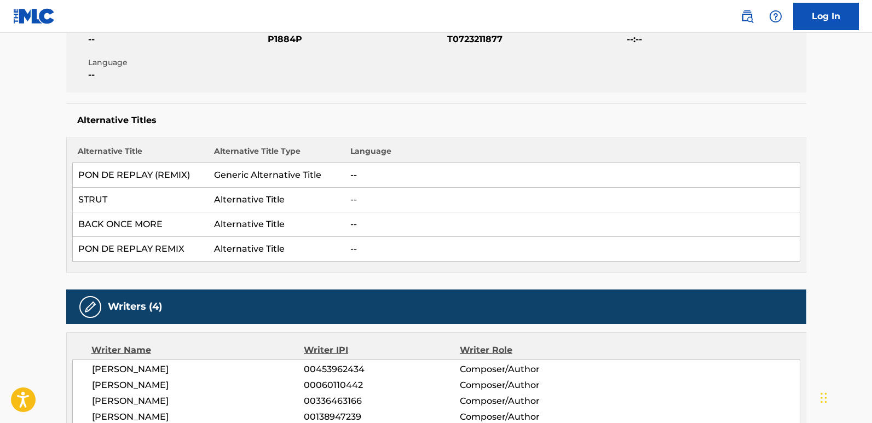
scroll to position [0, 0]
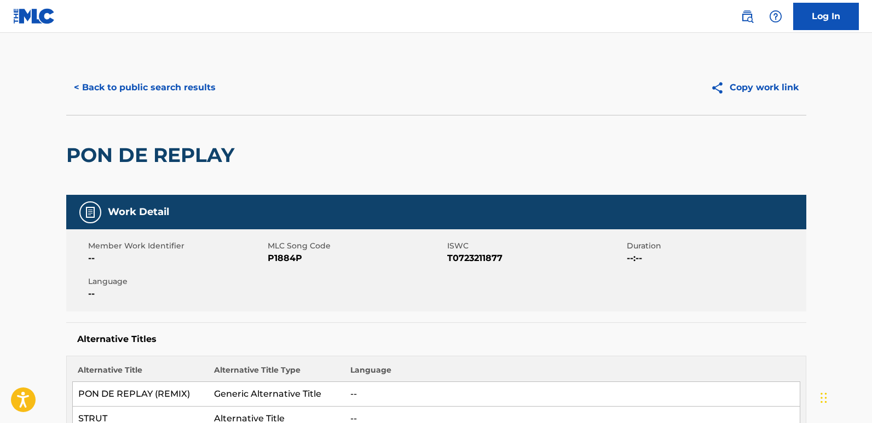
click at [180, 96] on button "< Back to public search results" at bounding box center [144, 87] width 157 height 27
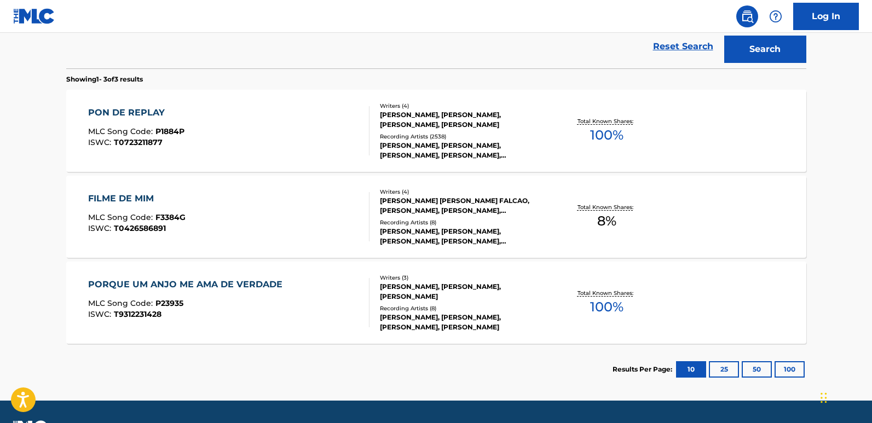
scroll to position [150, 0]
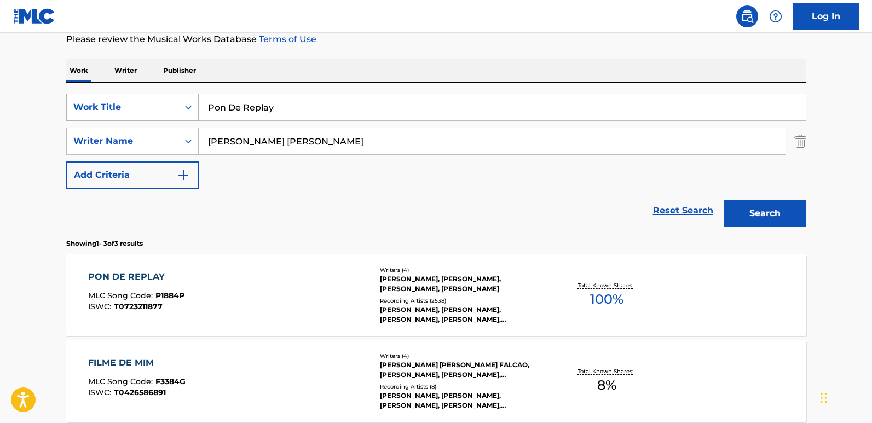
drag, startPoint x: 314, startPoint y: 112, endPoint x: 174, endPoint y: 111, distance: 140.7
click at [174, 111] on div "SearchWithCriteriad493656d-b035-43ca-aa22-89c9642d1f46 Work Title Pon De Replay" at bounding box center [436, 107] width 740 height 27
paste input "S.O.S."
type input "S.O.S."
click at [737, 200] on button "Search" at bounding box center [765, 213] width 82 height 27
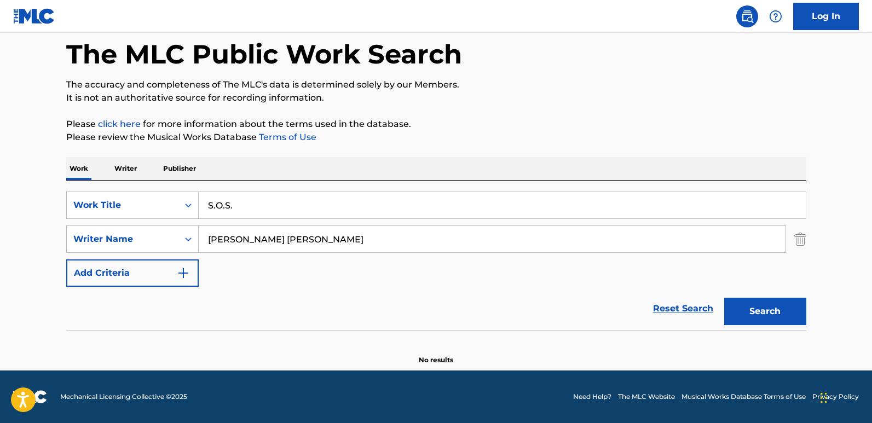
scroll to position [52, 0]
drag, startPoint x: 338, startPoint y: 236, endPoint x: 132, endPoint y: 236, distance: 205.8
click at [132, 236] on div "SearchWithCriteria4581152b-0646-4f4c-8463-1bf7cd2a75f6 Writer Name [PERSON_NAME…" at bounding box center [436, 239] width 740 height 27
paste input "Rotem"
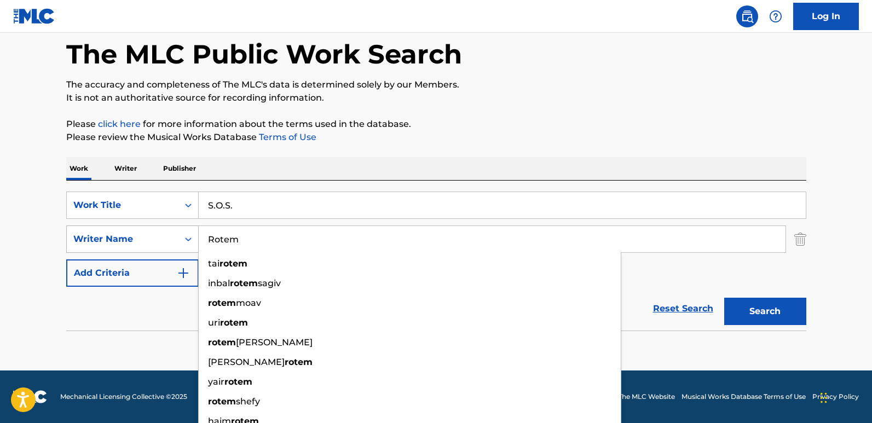
type input "Rotem"
click at [724, 298] on button "Search" at bounding box center [765, 311] width 82 height 27
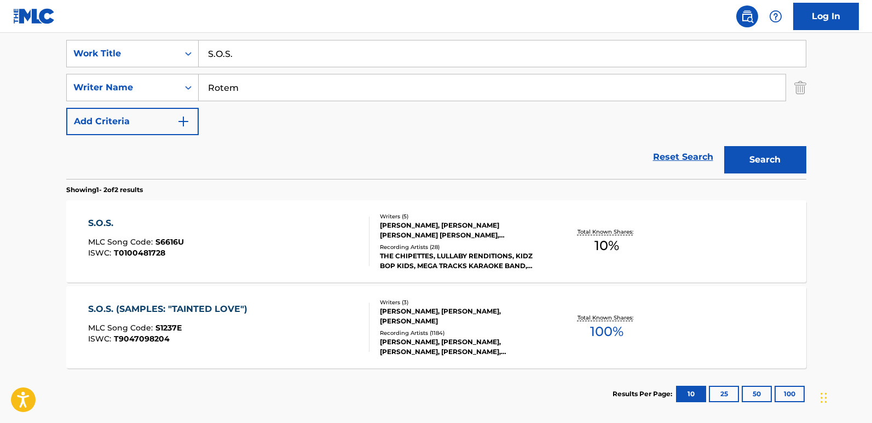
scroll to position [216, 0]
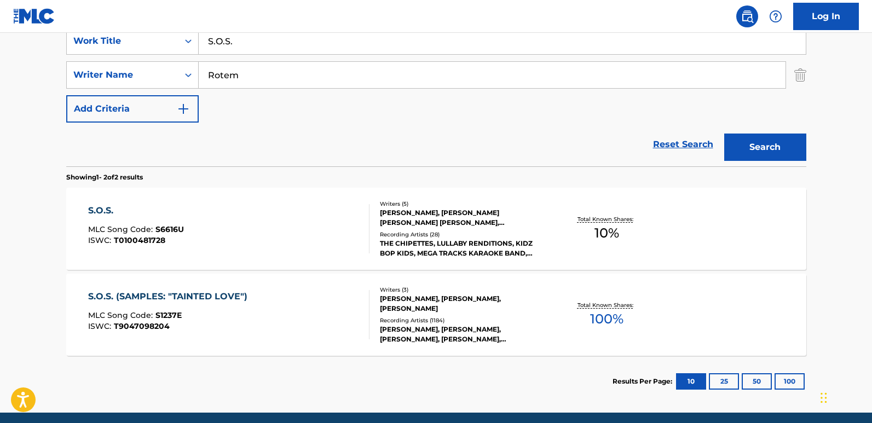
click at [219, 302] on div "S.O.S. (SAMPLES: "TAINTED LOVE")" at bounding box center [170, 296] width 165 height 13
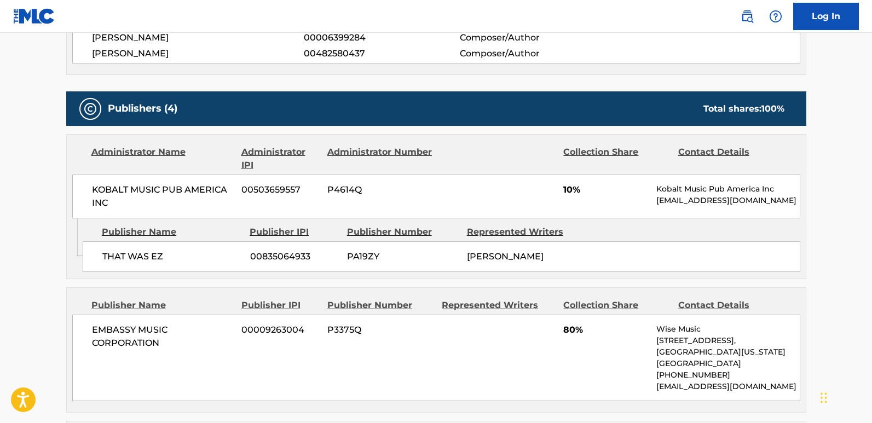
scroll to position [547, 0]
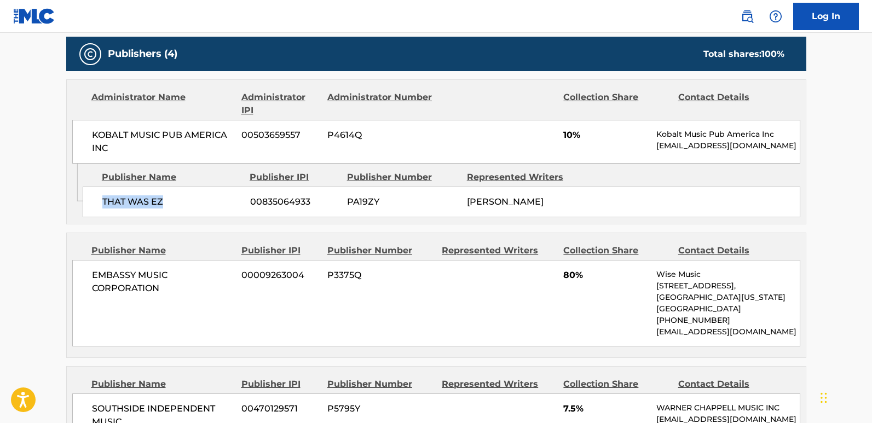
drag, startPoint x: 97, startPoint y: 204, endPoint x: 194, endPoint y: 204, distance: 96.4
click at [194, 204] on div "THAT WAS EZ 00835064933 PA19ZY [PERSON_NAME]" at bounding box center [442, 202] width 718 height 31
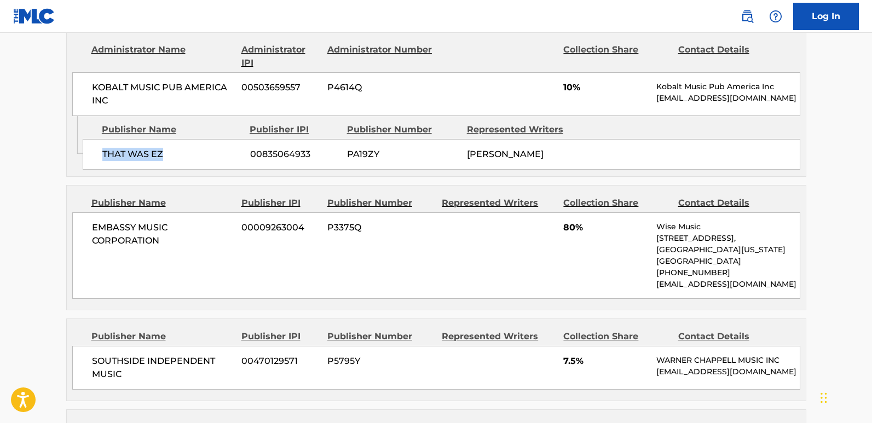
scroll to position [657, 0]
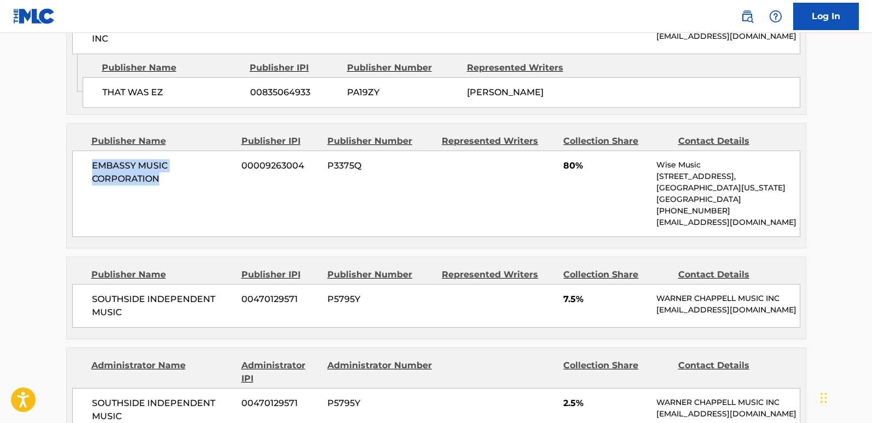
drag, startPoint x: 86, startPoint y: 164, endPoint x: 174, endPoint y: 178, distance: 88.3
click at [174, 178] on div "EMBASSY MUSIC CORPORATION 00009263004 P3375Q 80% Wise Music [STREET_ADDRESS][US…" at bounding box center [436, 194] width 728 height 86
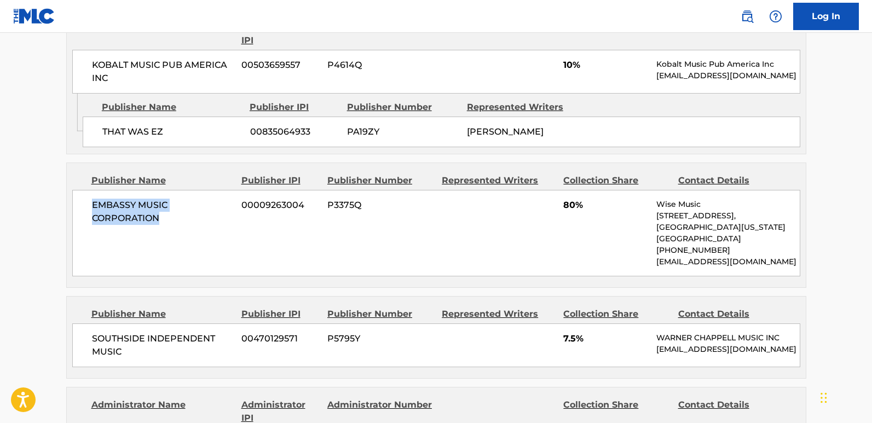
scroll to position [602, 0]
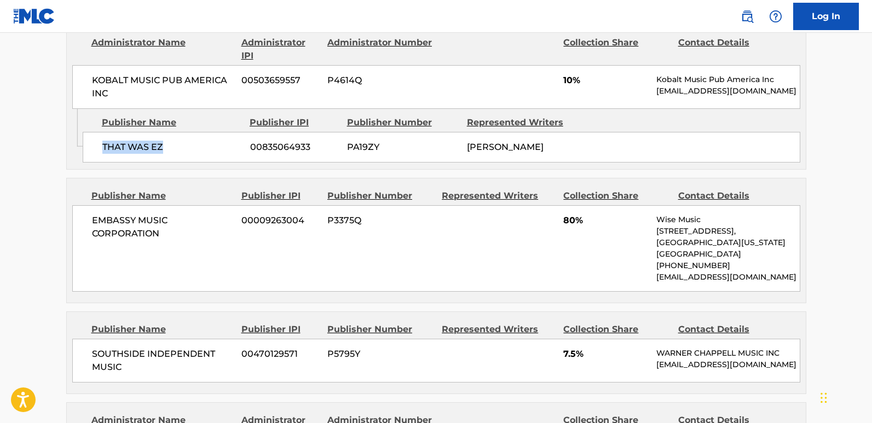
drag, startPoint x: 99, startPoint y: 144, endPoint x: 187, endPoint y: 153, distance: 88.6
click at [187, 153] on div "THAT WAS EZ 00835064933 PA19ZY [PERSON_NAME]" at bounding box center [442, 147] width 718 height 31
click at [564, 80] on span "10%" at bounding box center [605, 80] width 85 height 13
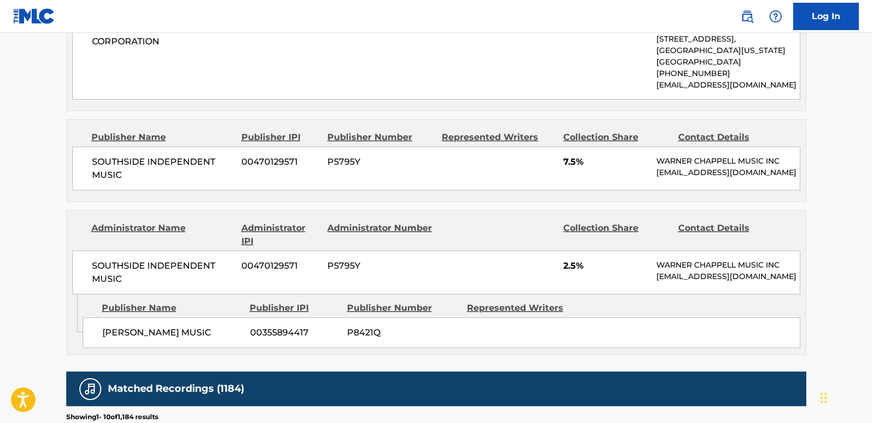
scroll to position [821, 0]
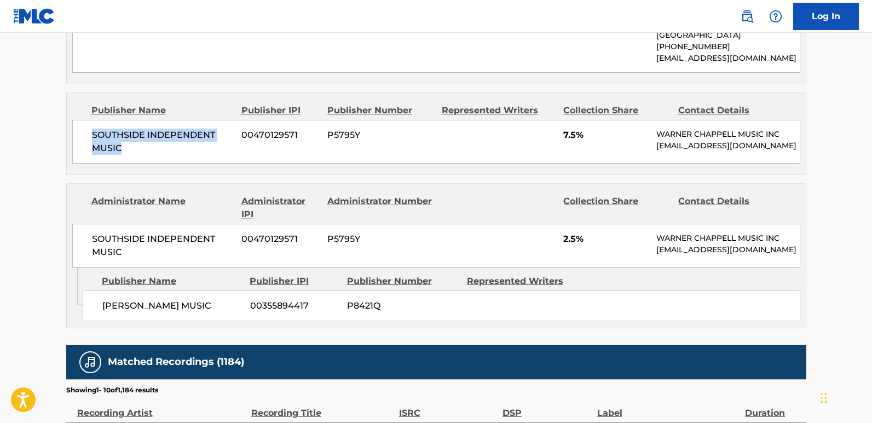
drag, startPoint x: 86, startPoint y: 134, endPoint x: 161, endPoint y: 149, distance: 76.0
click at [161, 149] on div "SOUTHSIDE INDEPENDENT MUSIC 00470129571 P5795Y 7.5% [PERSON_NAME] MUSIC INC [EM…" at bounding box center [436, 142] width 728 height 44
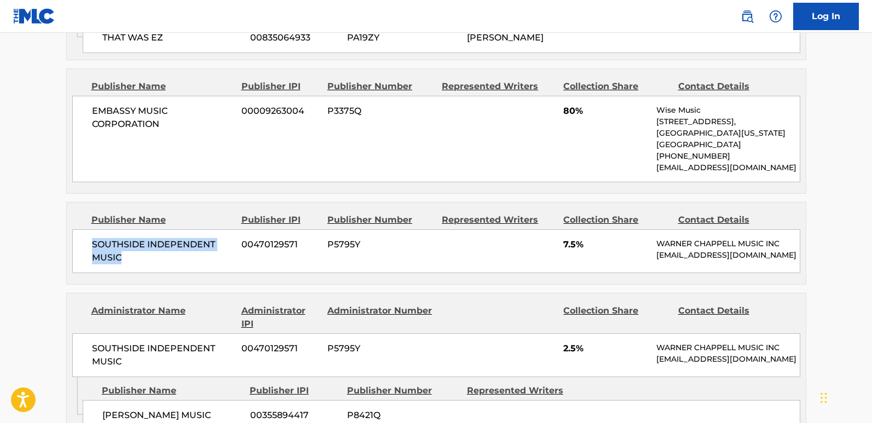
scroll to position [766, 0]
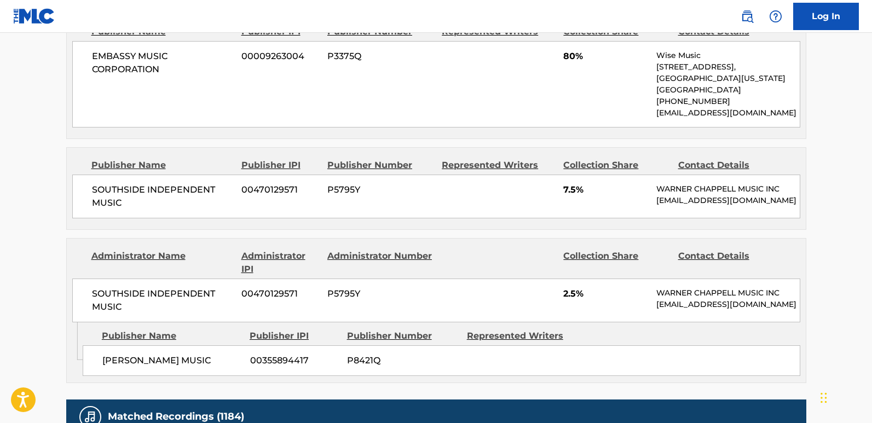
click at [572, 191] on span "7.5%" at bounding box center [605, 189] width 85 height 13
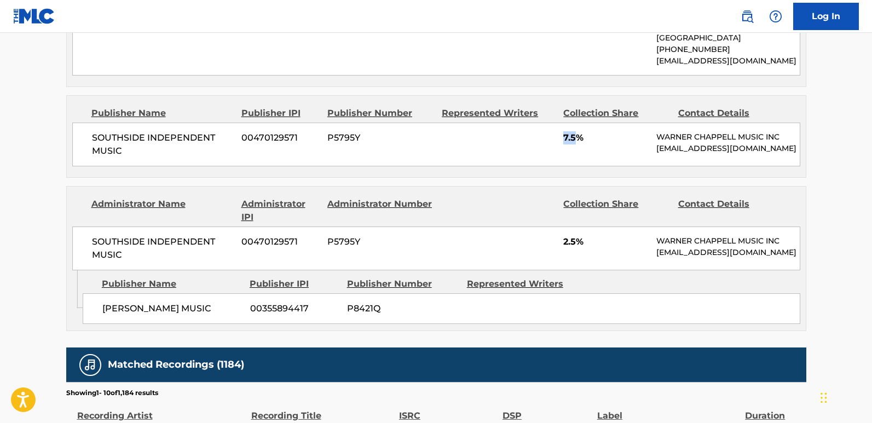
scroll to position [876, 0]
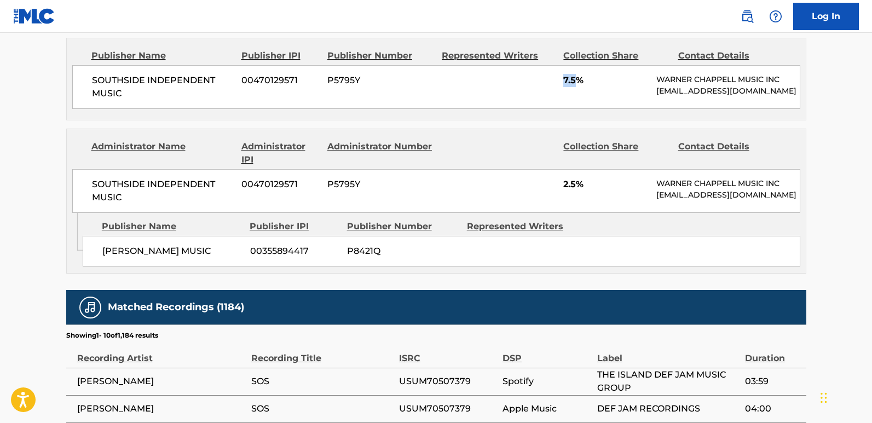
drag, startPoint x: 101, startPoint y: 267, endPoint x: 223, endPoint y: 270, distance: 122.1
click at [223, 267] on div "[PERSON_NAME] MUSIC 00355894417 P8421Q" at bounding box center [442, 251] width 718 height 31
click at [568, 191] on span "2.5%" at bounding box center [605, 184] width 85 height 13
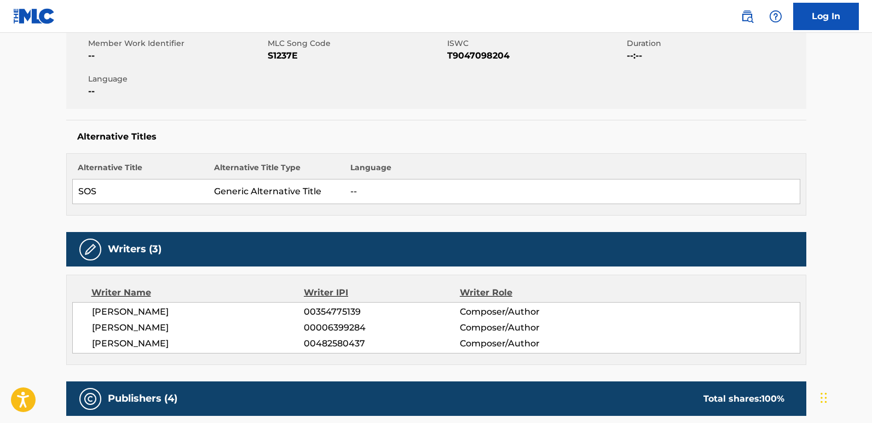
scroll to position [0, 0]
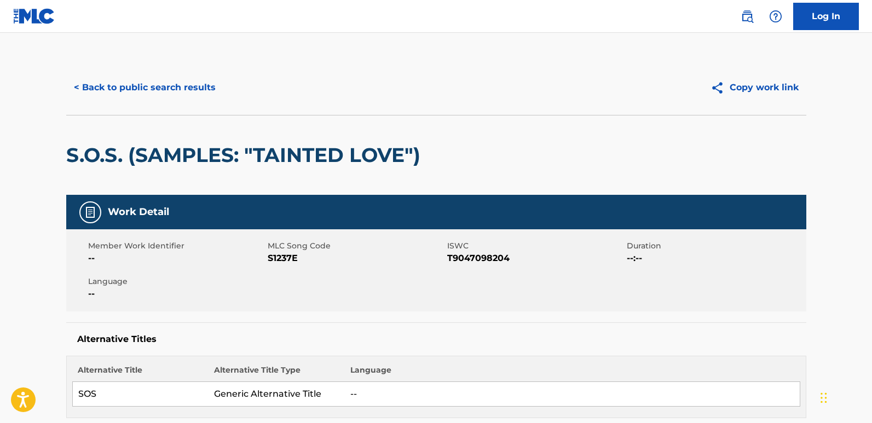
click at [212, 82] on button "< Back to public search results" at bounding box center [144, 87] width 157 height 27
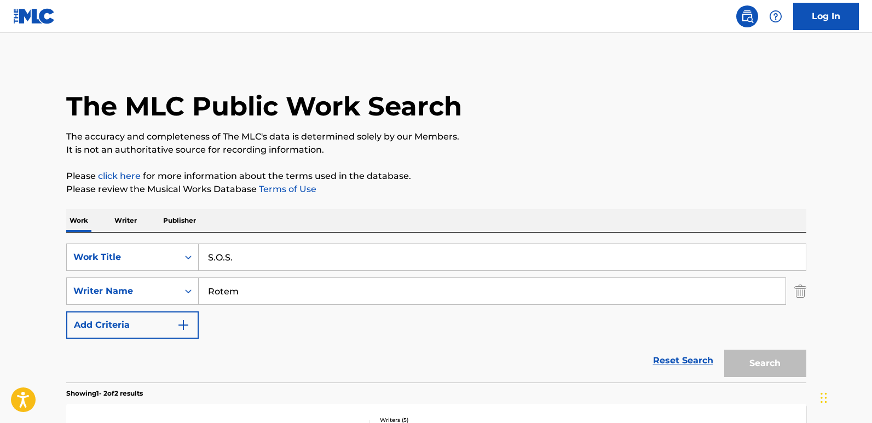
scroll to position [196, 0]
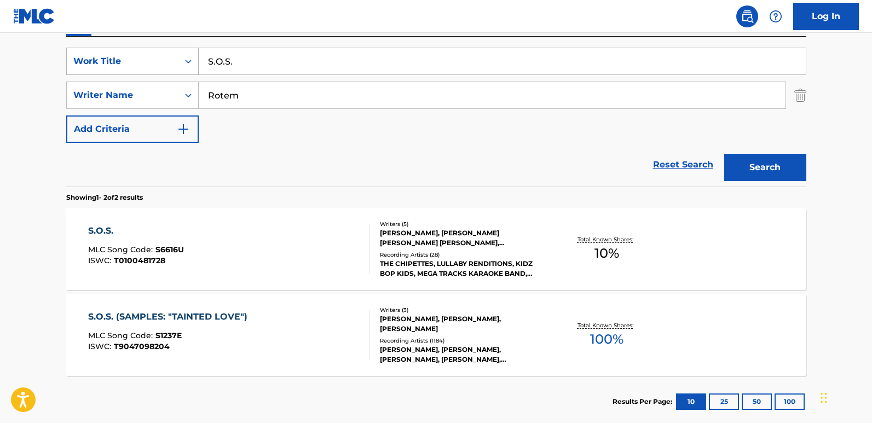
drag, startPoint x: 191, startPoint y: 65, endPoint x: 178, endPoint y: 65, distance: 12.6
click at [178, 65] on div "SearchWithCriteriad493656d-b035-43ca-aa22-89c9642d1f46 Work Title S.O.S." at bounding box center [436, 61] width 740 height 27
paste input "Umbrella"
type input "Umbrella"
click at [151, 91] on div "SearchWithCriteria4581152b-0646-4f4c-8463-1bf7cd2a75f6 Writer Name [PERSON_NAME]" at bounding box center [436, 95] width 740 height 27
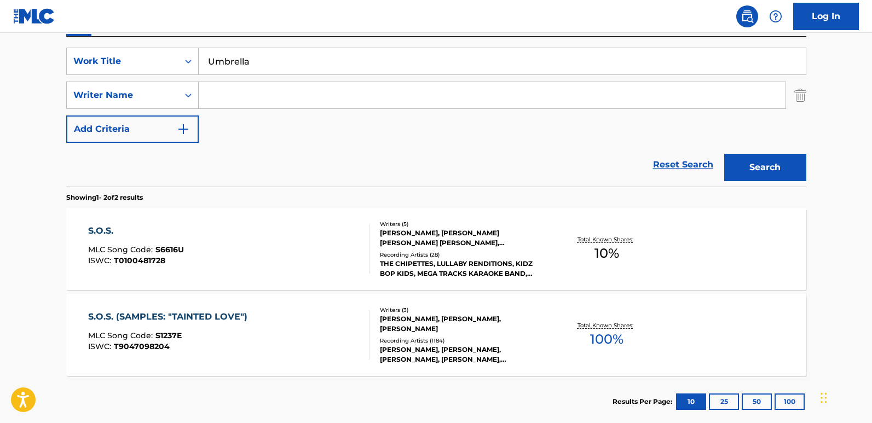
click at [291, 102] on input "Search Form" at bounding box center [492, 95] width 587 height 26
paste input "[PERSON_NAME]"
type input "[PERSON_NAME]"
click at [724, 154] on button "Search" at bounding box center [765, 167] width 82 height 27
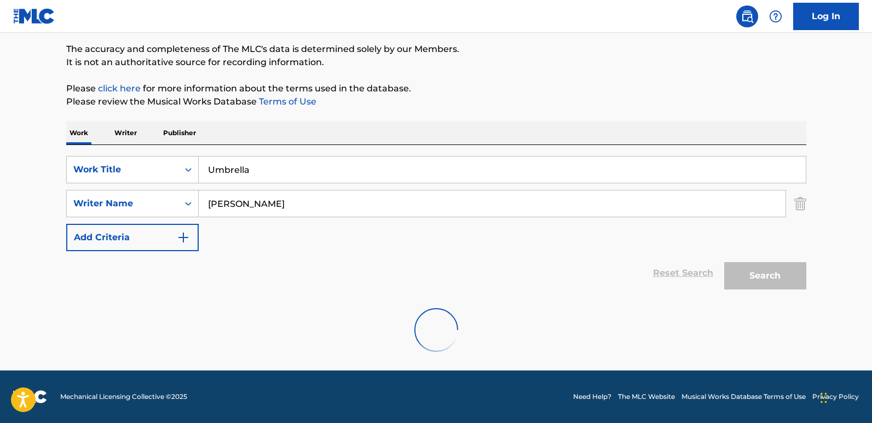
scroll to position [88, 0]
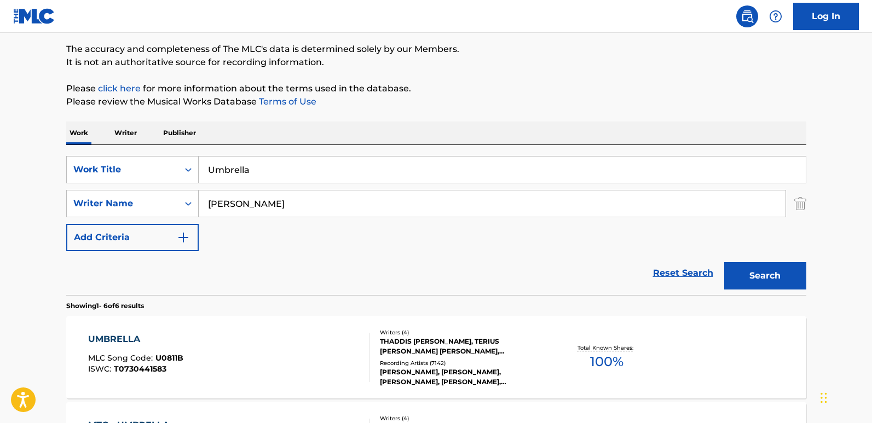
click at [361, 143] on div "Work Writer Publisher" at bounding box center [436, 133] width 740 height 23
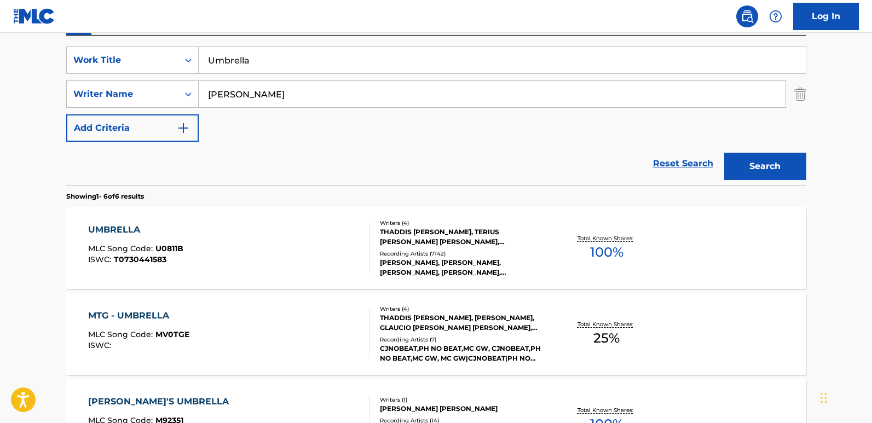
click at [146, 221] on div "UMBRELLA MLC Song Code : U0811B ISWC : T0730441583 Writers ( 4 ) [PERSON_NAME] …" at bounding box center [436, 248] width 740 height 82
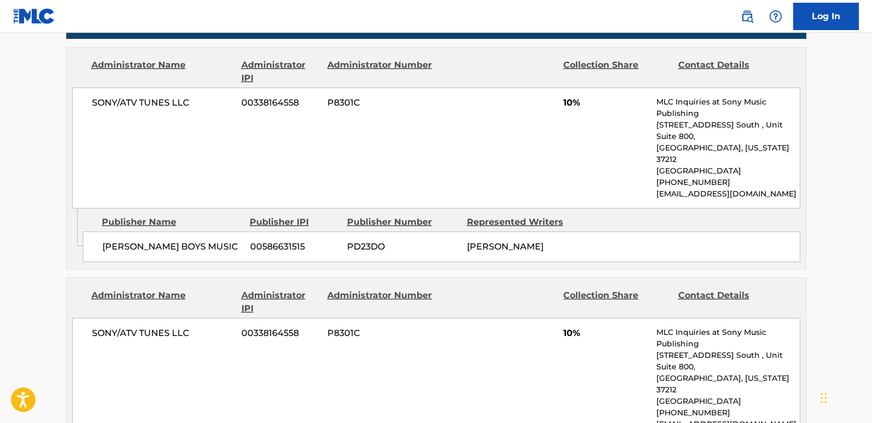
scroll to position [1204, 0]
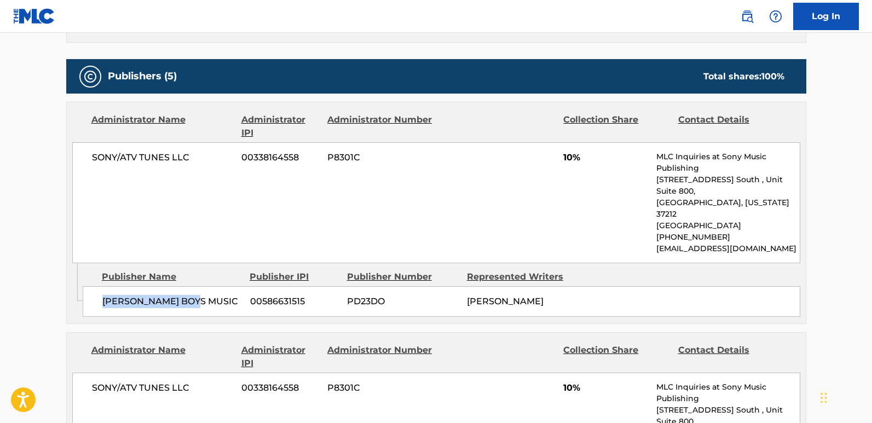
drag, startPoint x: 100, startPoint y: 223, endPoint x: 198, endPoint y: 222, distance: 98.0
click at [198, 286] on div "[PERSON_NAME] BOYS MUSIC 00586631515 PD23DO [PERSON_NAME]" at bounding box center [442, 301] width 718 height 31
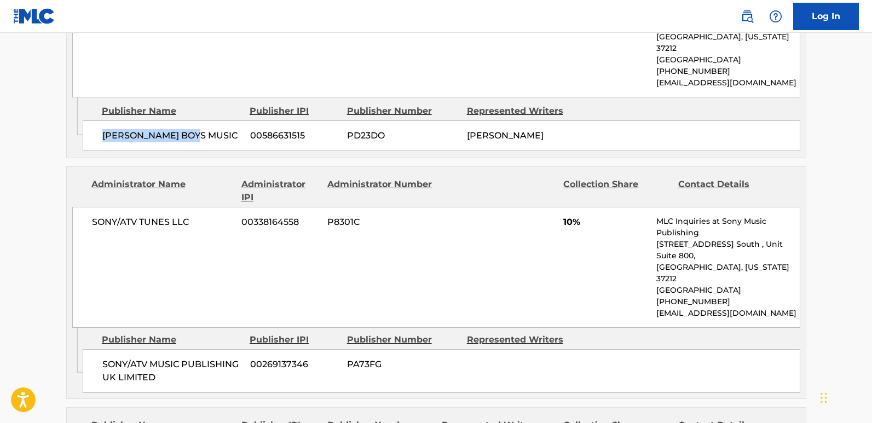
scroll to position [1423, 0]
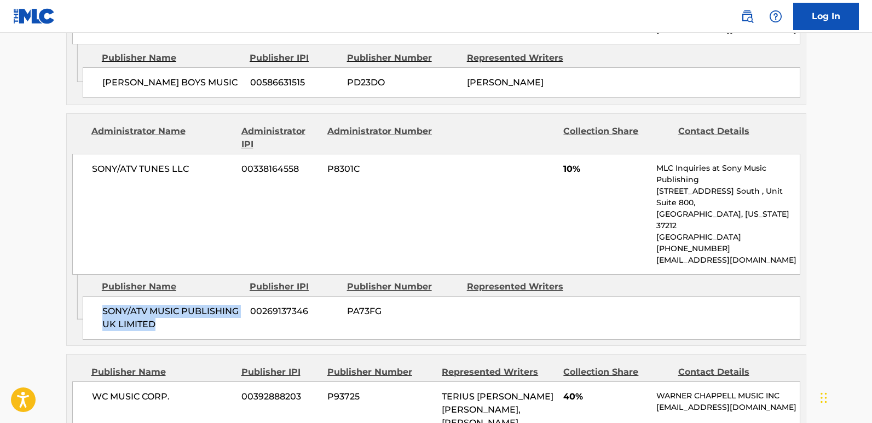
drag, startPoint x: 100, startPoint y: 218, endPoint x: 203, endPoint y: 232, distance: 103.4
click at [203, 296] on div "SONY/ATV MUSIC PUBLISHING UK LIMITED 00269137346 PA73FG" at bounding box center [442, 318] width 718 height 44
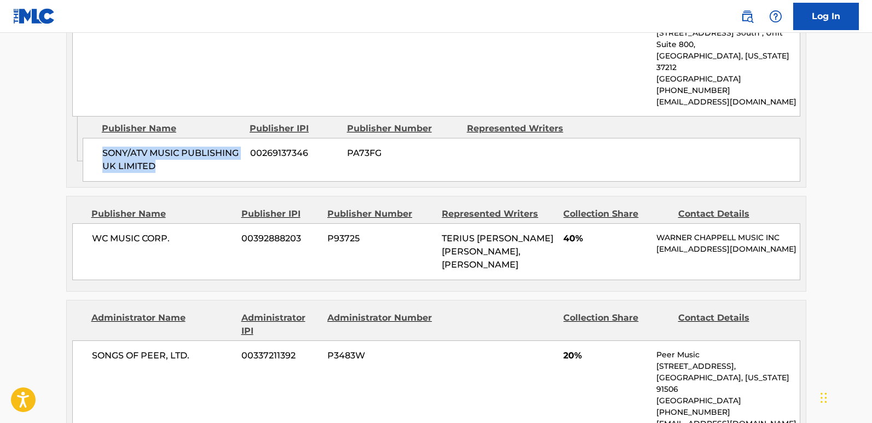
scroll to position [1588, 0]
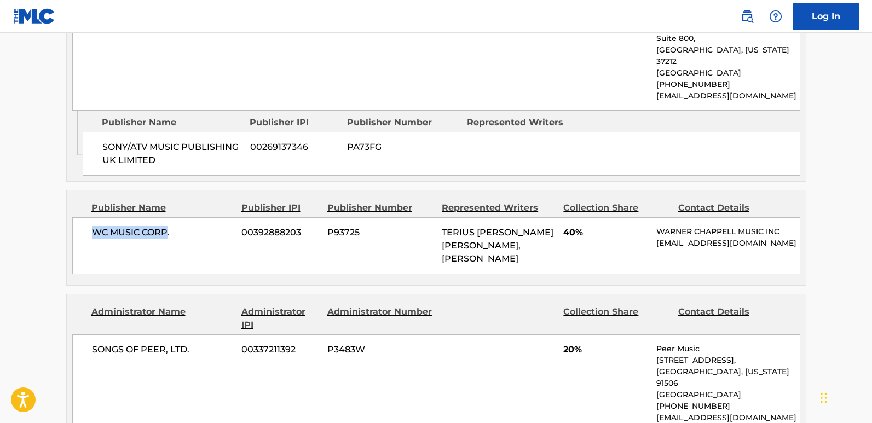
drag, startPoint x: 93, startPoint y: 136, endPoint x: 166, endPoint y: 125, distance: 73.7
click at [166, 217] on div "WC MUSIC CORP. 00392888203 P93725 TERIUS [PERSON_NAME] [PERSON_NAME], [PERSON_N…" at bounding box center [436, 245] width 728 height 57
click at [568, 226] on span "40%" at bounding box center [605, 232] width 85 height 13
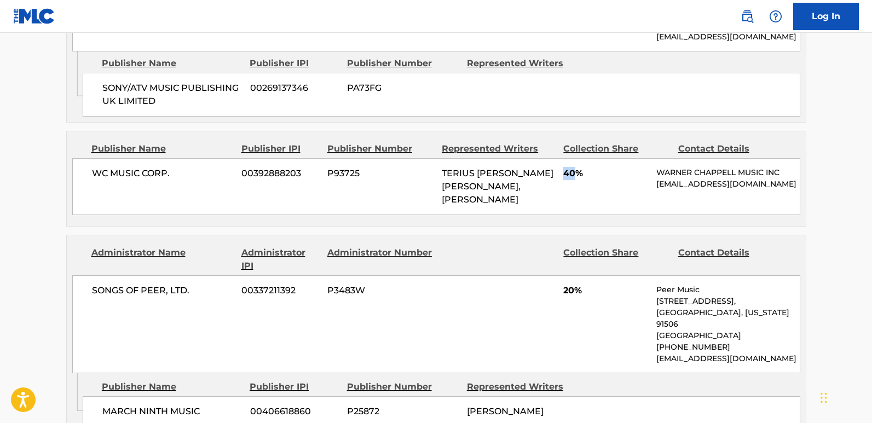
scroll to position [1752, 0]
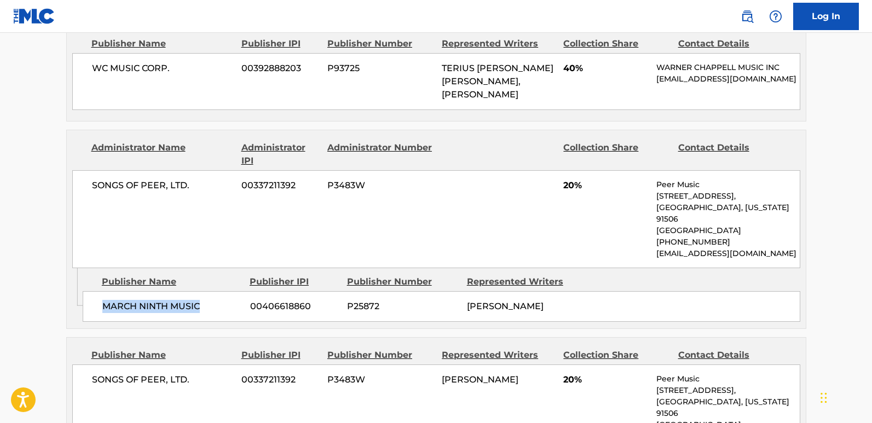
drag, startPoint x: 98, startPoint y: 209, endPoint x: 218, endPoint y: 211, distance: 120.5
click at [218, 291] on div "MARCH NINTH MUSIC 00406618860 P25872 [PERSON_NAME]" at bounding box center [442, 306] width 718 height 31
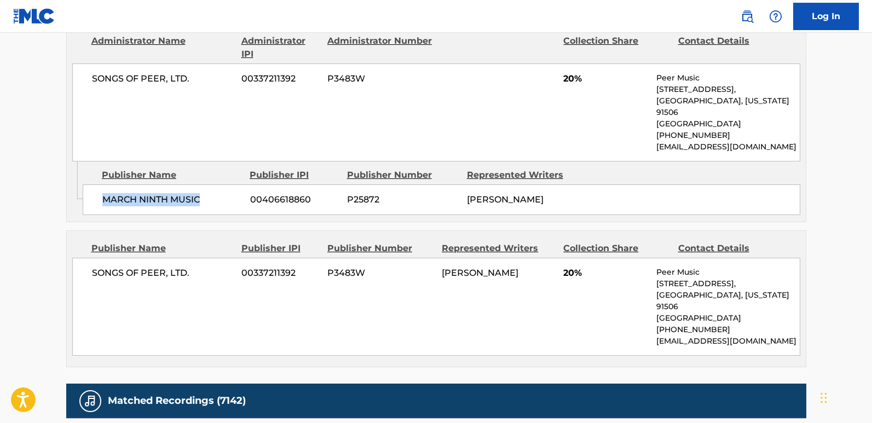
scroll to position [1861, 0]
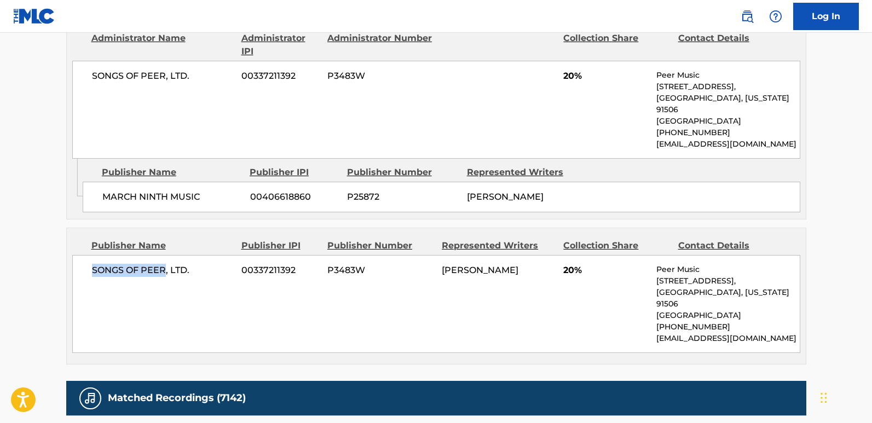
drag, startPoint x: 91, startPoint y: 174, endPoint x: 165, endPoint y: 172, distance: 74.5
click at [165, 255] on div "SONGS OF PEER, LTD. 00337211392 P3483W [PERSON_NAME] 20% Peer Music [STREET_ADD…" at bounding box center [436, 304] width 728 height 98
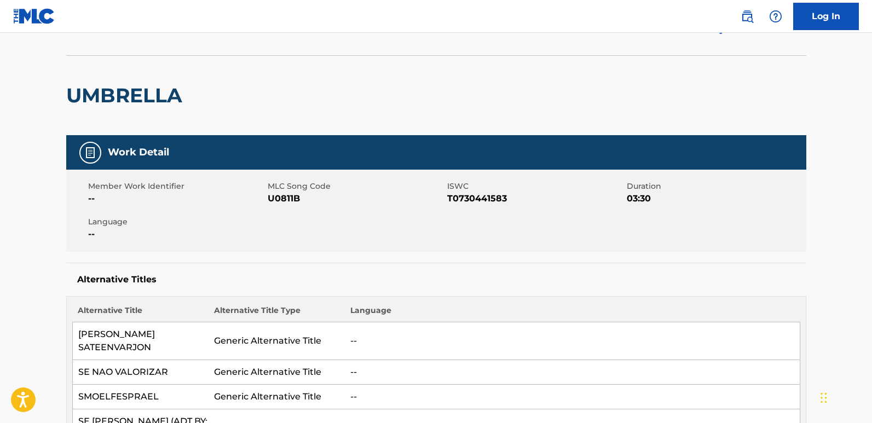
scroll to position [0, 0]
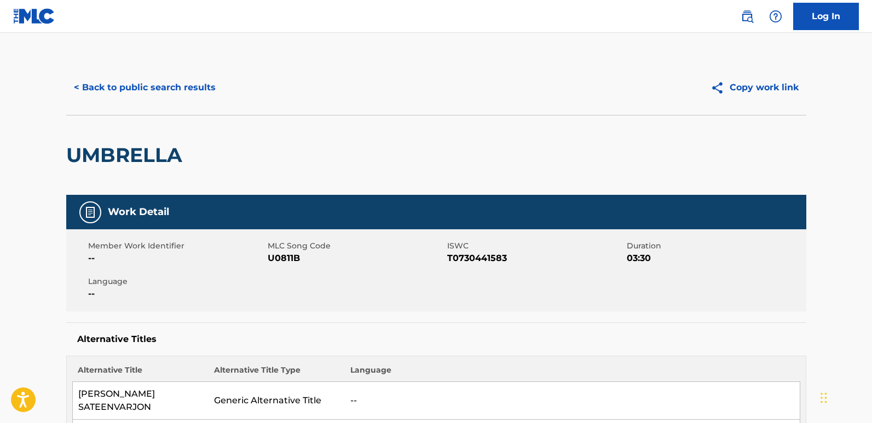
click at [192, 93] on button "< Back to public search results" at bounding box center [144, 87] width 157 height 27
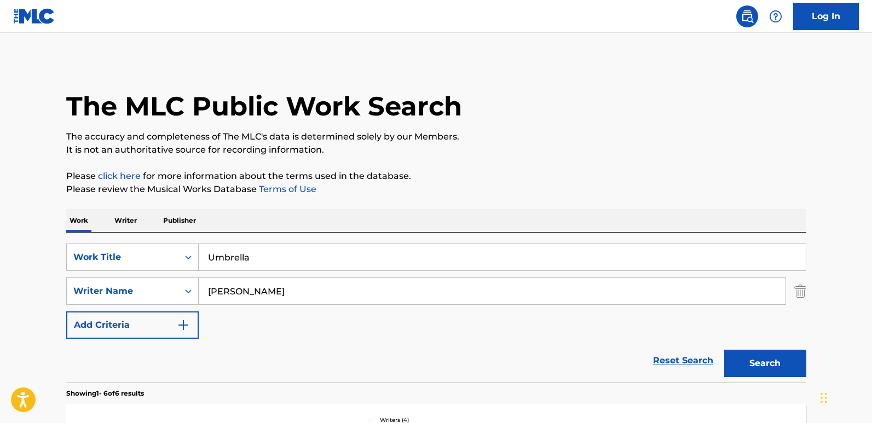
scroll to position [197, 0]
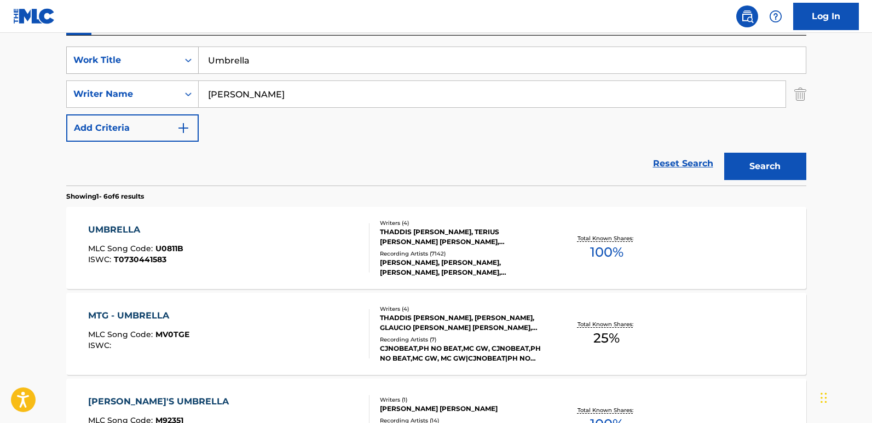
drag, startPoint x: 274, startPoint y: 64, endPoint x: 160, endPoint y: 62, distance: 113.3
click at [160, 62] on div "SearchWithCriteriad493656d-b035-43ca-aa22-89c9642d1f46 Work Title Umbrella" at bounding box center [436, 60] width 740 height 27
paste input "#1 Freak (Feat. Ty Dolla $ign)"
drag, startPoint x: 279, startPoint y: 87, endPoint x: 174, endPoint y: 89, distance: 105.1
click at [174, 89] on div "SearchWithCriteria4581152b-0646-4f4c-8463-1bf7cd2a75f6 Writer Name [PERSON_NAME]" at bounding box center [436, 93] width 740 height 27
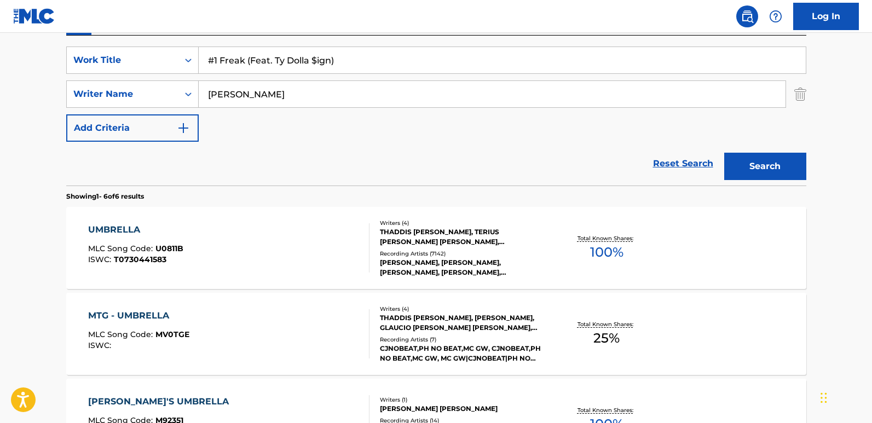
click at [743, 161] on button "Search" at bounding box center [765, 166] width 82 height 27
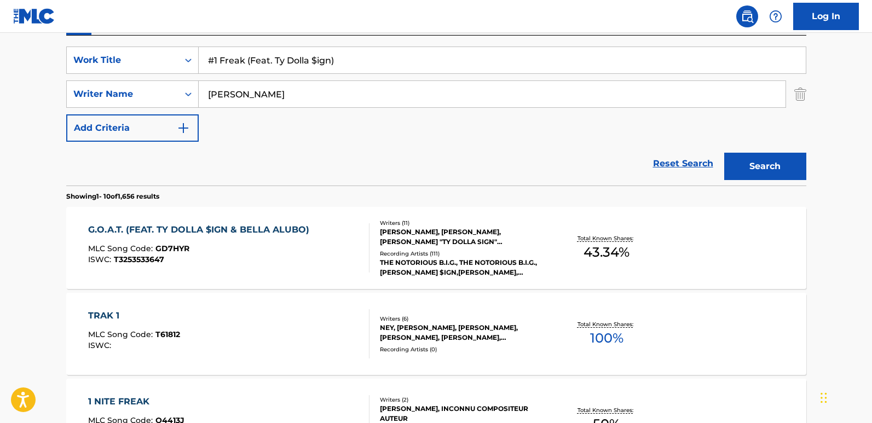
click at [760, 173] on button "Search" at bounding box center [765, 166] width 82 height 27
drag, startPoint x: 376, startPoint y: 56, endPoint x: 96, endPoint y: 52, distance: 279.8
click at [96, 52] on div "SearchWithCriteriad493656d-b035-43ca-aa22-89c9642d1f46 Work Title #1 Freak (Fea…" at bounding box center [436, 60] width 740 height 27
paste input "1 FREAK"
type input "1 FREAK"
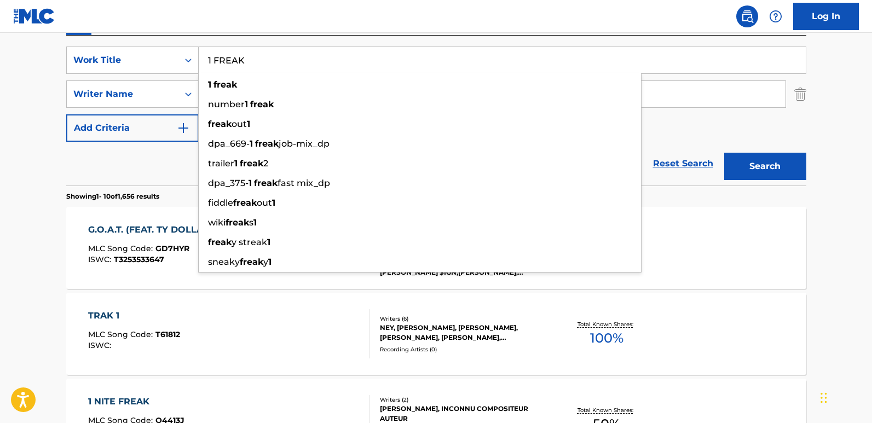
click at [158, 163] on div "Reset Search Search" at bounding box center [436, 164] width 740 height 44
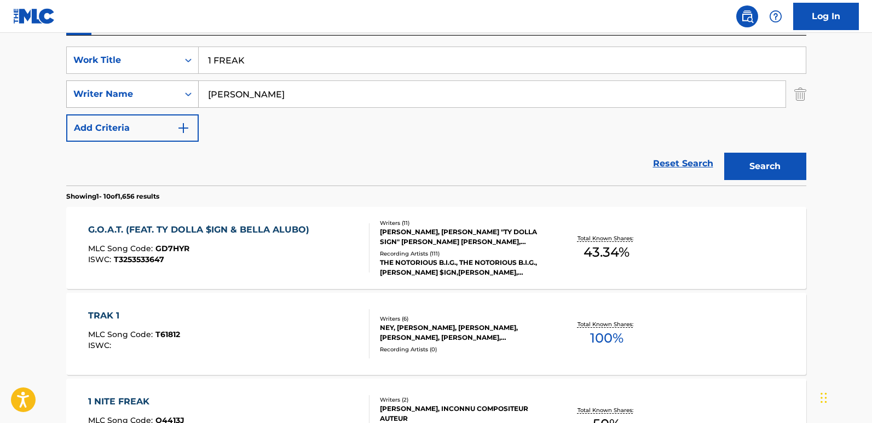
drag, startPoint x: 253, startPoint y: 89, endPoint x: 167, endPoint y: 89, distance: 85.9
click at [167, 89] on div "SearchWithCriteria4581152b-0646-4f4c-8463-1bf7cd2a75f6 Writer Name [PERSON_NAME]" at bounding box center [436, 93] width 740 height 27
paste input "[PERSON_NAME]"
type input "[PERSON_NAME]"
click at [724, 153] on button "Search" at bounding box center [765, 166] width 82 height 27
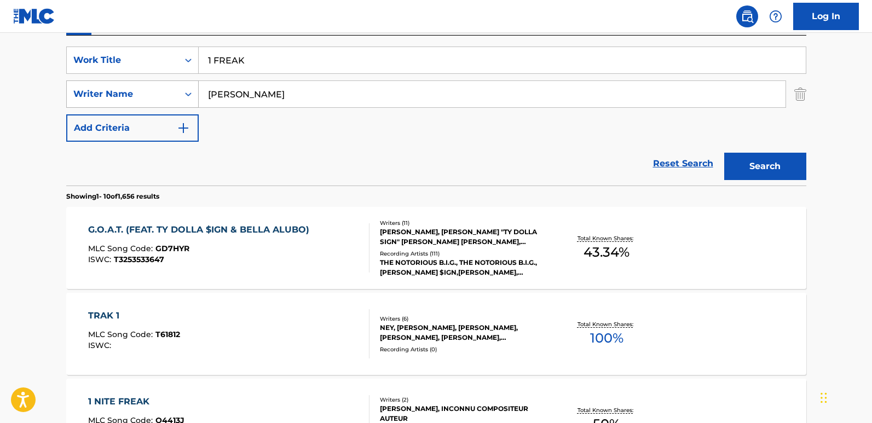
scroll to position [88, 0]
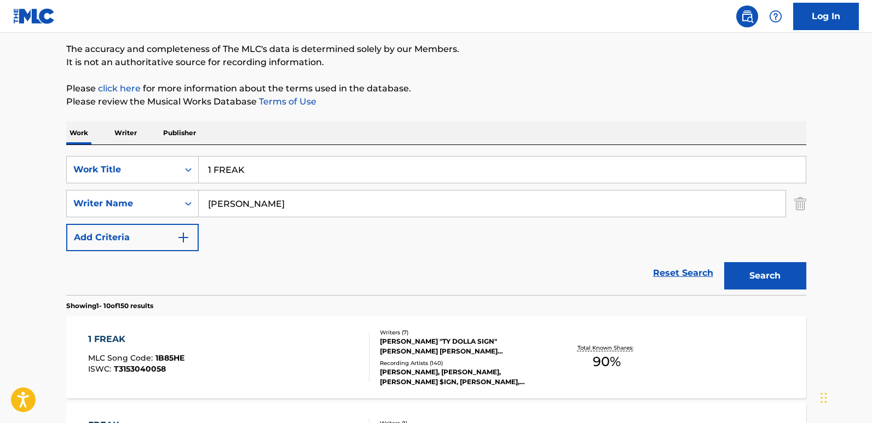
click at [341, 238] on div "SearchWithCriteriad493656d-b035-43ca-aa22-89c9642d1f46 Work Title 1 FREAK Searc…" at bounding box center [436, 203] width 740 height 95
click at [131, 343] on div "1 FREAK" at bounding box center [136, 339] width 96 height 13
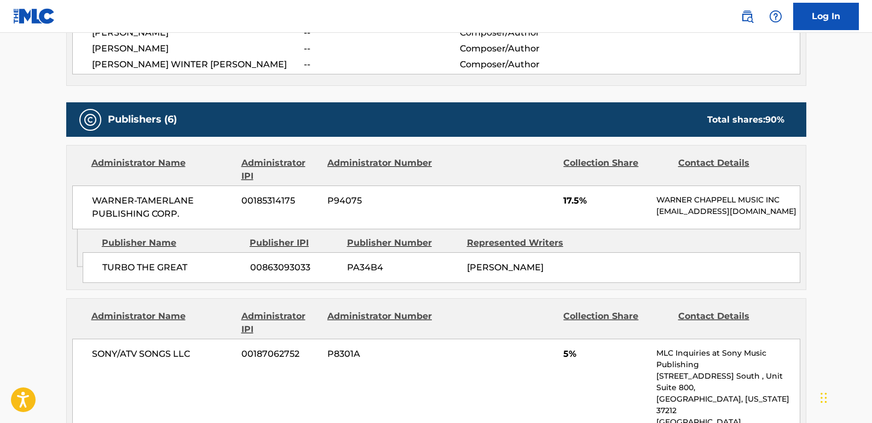
scroll to position [712, 0]
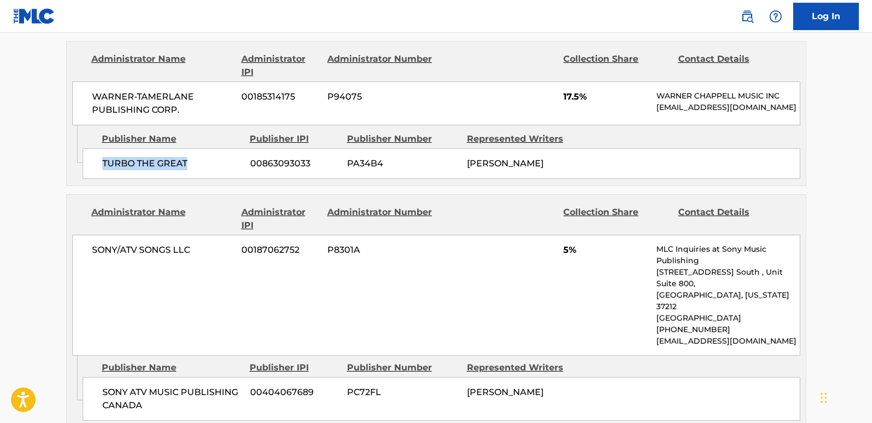
drag, startPoint x: 95, startPoint y: 161, endPoint x: 200, endPoint y: 170, distance: 105.5
click at [200, 170] on div "TURBO THE GREAT 00863093033 PA34B4 [PERSON_NAME][GEOGRAPHIC_DATA]" at bounding box center [442, 163] width 718 height 31
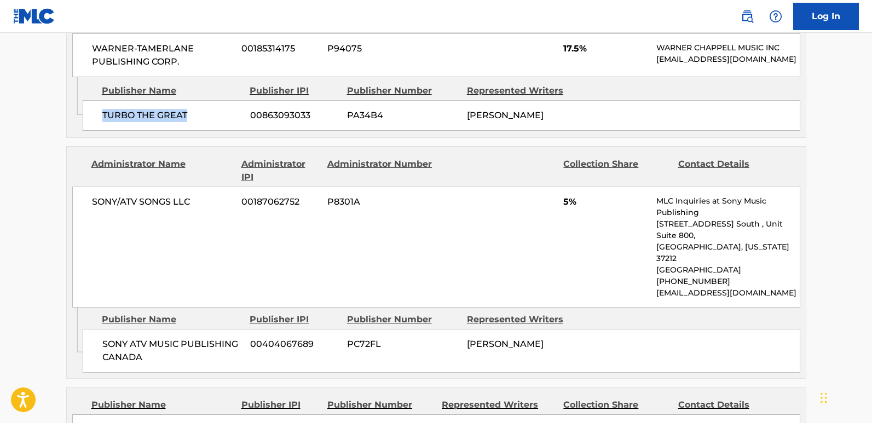
scroll to position [821, 0]
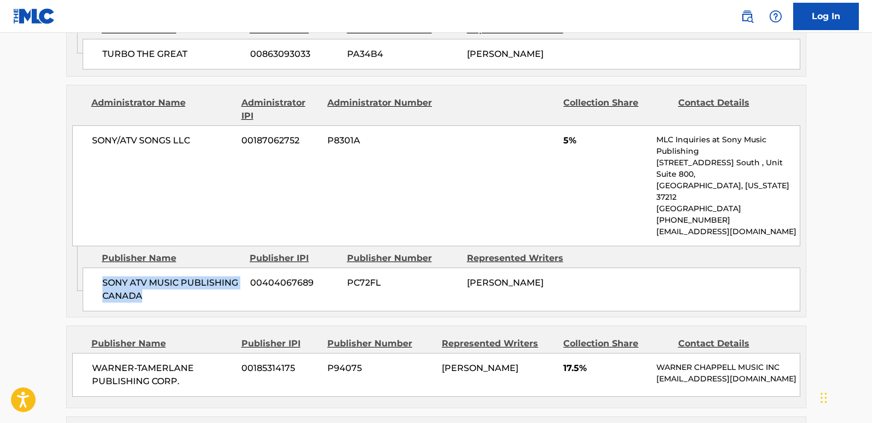
drag, startPoint x: 99, startPoint y: 253, endPoint x: 184, endPoint y: 273, distance: 87.8
click at [184, 273] on div "SONY ATV MUSIC PUBLISHING CANADA 00404067689 PC72FL [PERSON_NAME]" at bounding box center [442, 290] width 718 height 44
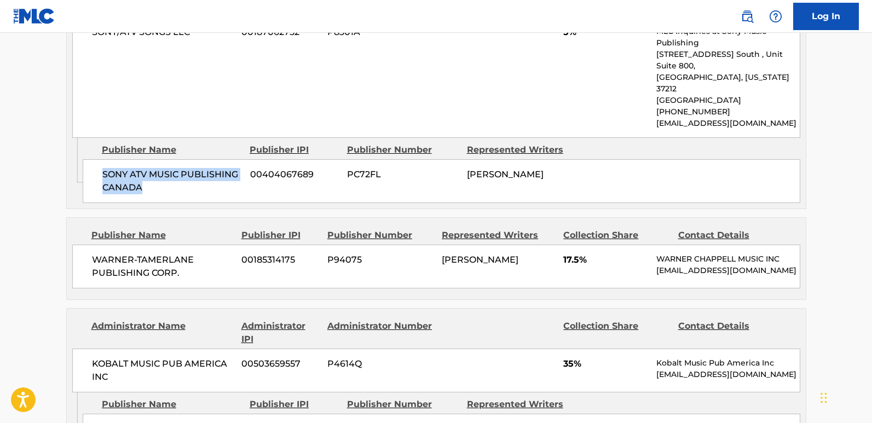
scroll to position [931, 0]
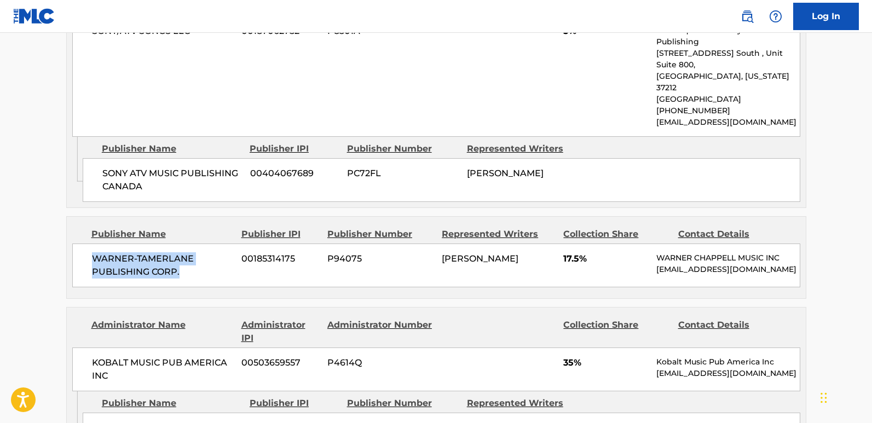
drag, startPoint x: 93, startPoint y: 229, endPoint x: 235, endPoint y: 252, distance: 144.6
click at [235, 252] on div "WARNER-[PERSON_NAME] PUBLISHING CORP. 00185314175 P94075 [PERSON_NAME] 17.5% [P…" at bounding box center [436, 266] width 728 height 44
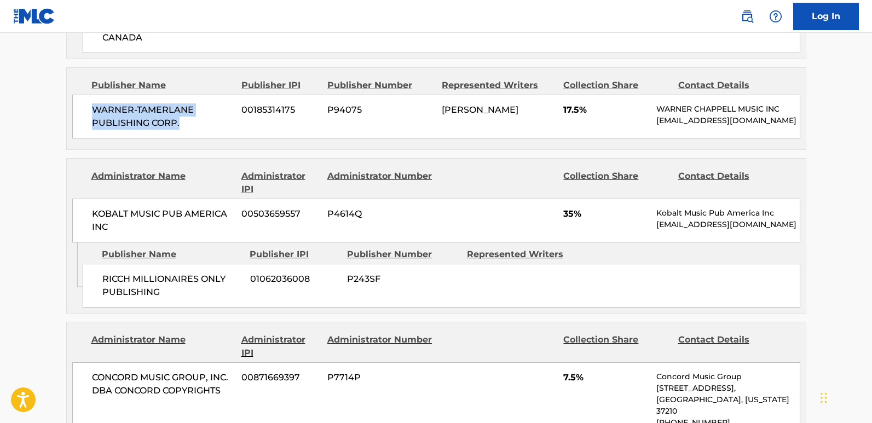
scroll to position [1095, 0]
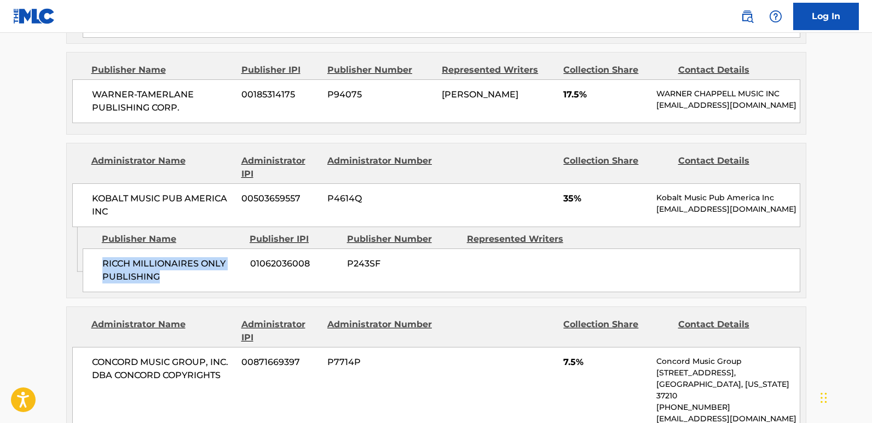
drag, startPoint x: 100, startPoint y: 243, endPoint x: 199, endPoint y: 261, distance: 100.2
click at [199, 261] on div "RICCH MILLIONAIRES ONLY PUBLISHING 01062036008 P243SF" at bounding box center [442, 271] width 718 height 44
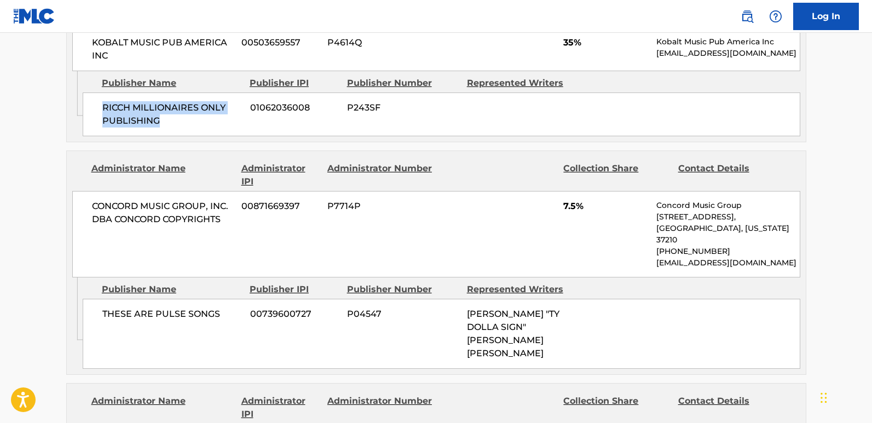
scroll to position [1314, 0]
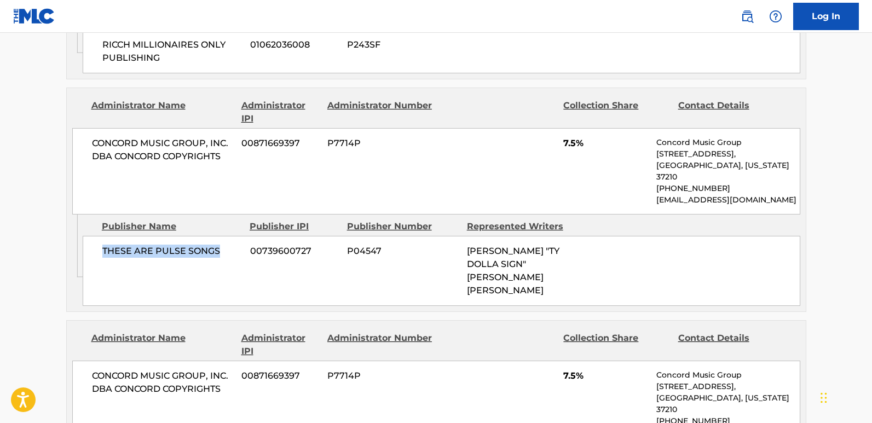
drag, startPoint x: 93, startPoint y: 225, endPoint x: 242, endPoint y: 225, distance: 148.9
click at [242, 236] on div "THESE ARE PULSE SONGS 00739600727 P04547 [PERSON_NAME] "TY DOLLA SIGN" [PERSON_…" at bounding box center [442, 271] width 718 height 70
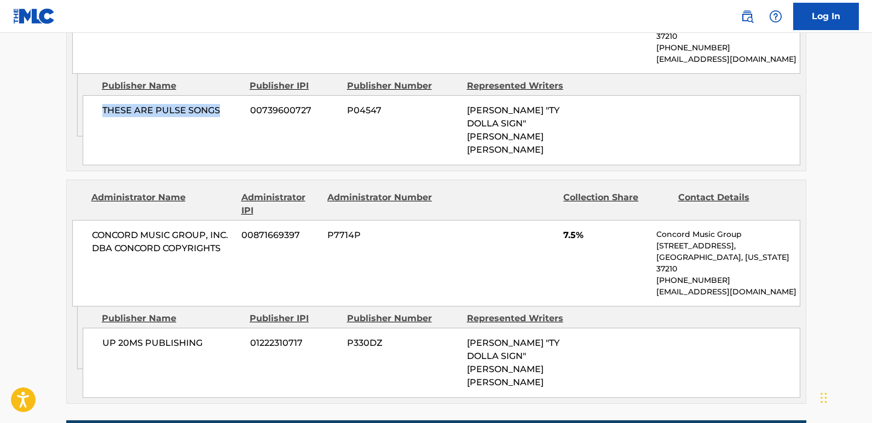
scroll to position [1478, 0]
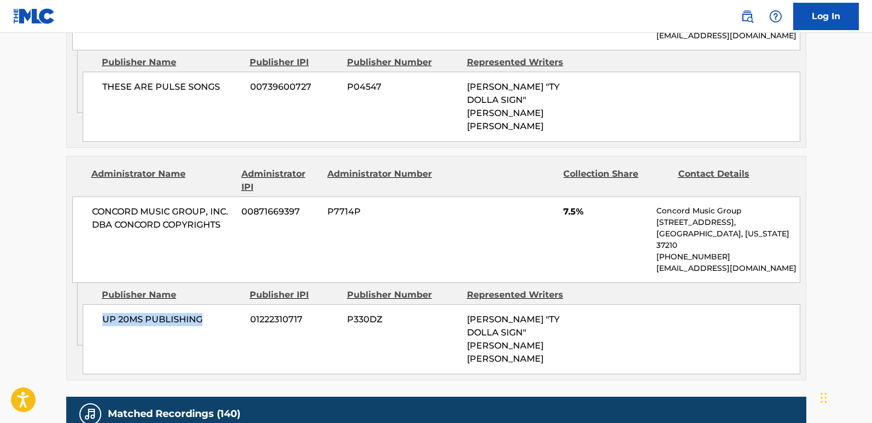
drag, startPoint x: 96, startPoint y: 268, endPoint x: 223, endPoint y: 268, distance: 126.5
click at [223, 304] on div "UP 20MS PUBLISHING 01222310717 P330DZ [PERSON_NAME] "TY DOLLA SIGN" [PERSON_NAM…" at bounding box center [442, 339] width 718 height 70
click at [563, 205] on span "7.5%" at bounding box center [605, 211] width 85 height 13
drag, startPoint x: 103, startPoint y: 266, endPoint x: 224, endPoint y: 266, distance: 121.5
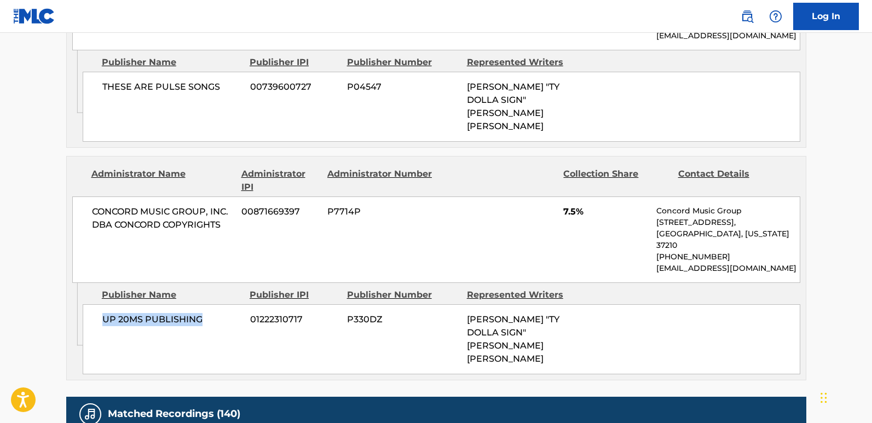
click at [224, 313] on span "UP 20MS PUBLISHING" at bounding box center [172, 319] width 140 height 13
click at [116, 304] on div "UP 20MS PUBLISHING 01222310717 P330DZ [PERSON_NAME] "TY DOLLA SIGN" [PERSON_NAM…" at bounding box center [442, 339] width 718 height 70
drag, startPoint x: 103, startPoint y: 261, endPoint x: 236, endPoint y: 273, distance: 133.6
click at [236, 304] on div "UP 20MS PUBLISHING 01222310717 P330DZ [PERSON_NAME] "TY DOLLA SIGN" [PERSON_NAM…" at bounding box center [442, 339] width 718 height 70
click at [99, 304] on div "UP 20MS PUBLISHING 01222310717 P330DZ [PERSON_NAME] "TY DOLLA SIGN" [PERSON_NAM…" at bounding box center [442, 339] width 718 height 70
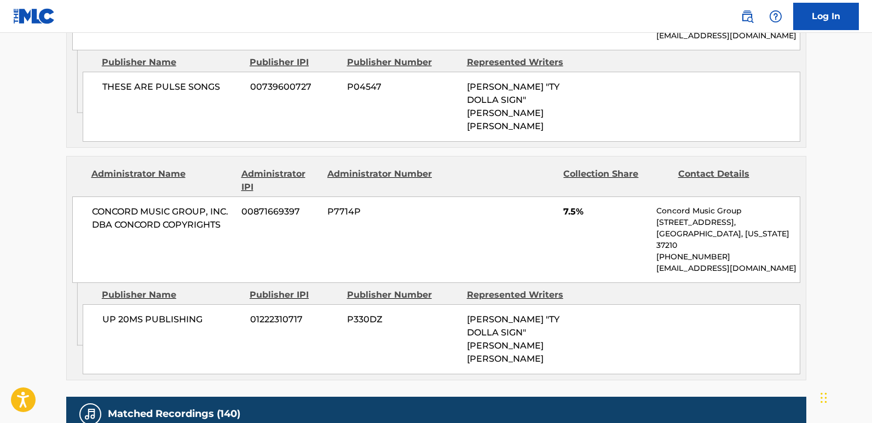
click at [407, 90] on div "THESE ARE PULSE SONGS 00739600727 P04547 [PERSON_NAME] "TY DOLLA SIGN" [PERSON_…" at bounding box center [442, 107] width 718 height 70
drag, startPoint x: 98, startPoint y: 170, endPoint x: 169, endPoint y: 163, distance: 71.0
click at [169, 205] on span "CONCORD MUSIC GROUP, INC. DBA CONCORD COPYRIGHTS" at bounding box center [163, 218] width 142 height 26
click at [163, 304] on div "UP 20MS PUBLISHING 01222310717 P330DZ [PERSON_NAME] "TY DOLLA SIGN" [PERSON_NAM…" at bounding box center [442, 339] width 718 height 70
click at [109, 304] on div "UP 20MS PUBLISHING 01222310717 P330DZ [PERSON_NAME] "TY DOLLA SIGN" [PERSON_NAM…" at bounding box center [442, 339] width 718 height 70
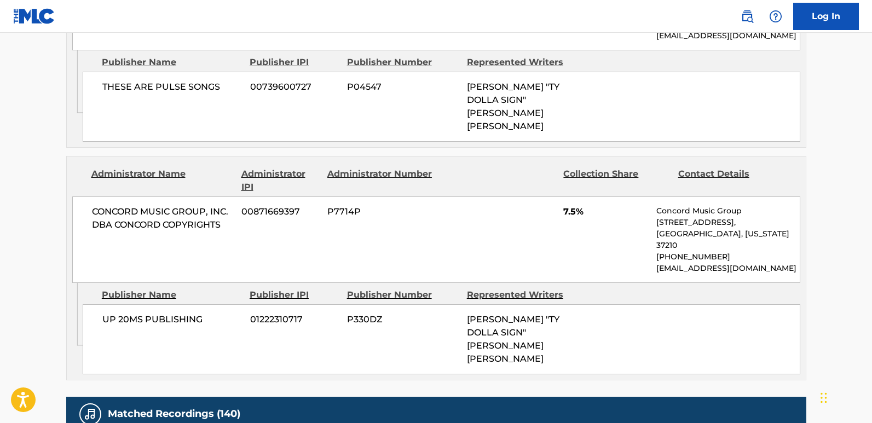
click at [109, 304] on div "UP 20MS PUBLISHING 01222310717 P330DZ [PERSON_NAME] "TY DOLLA SIGN" [PERSON_NAM…" at bounding box center [442, 339] width 718 height 70
click at [107, 304] on div "UP 20MS PUBLISHING 01222310717 P330DZ [PERSON_NAME] "TY DOLLA SIGN" [PERSON_NAM…" at bounding box center [442, 339] width 718 height 70
drag, startPoint x: 104, startPoint y: 267, endPoint x: 222, endPoint y: 263, distance: 117.8
click at [222, 313] on span "UP 20MS PUBLISHING" at bounding box center [172, 319] width 140 height 13
click at [129, 304] on div "UP 20MS PUBLISHING 01222310717 P330DZ [PERSON_NAME] "TY DOLLA SIGN" [PERSON_NAM…" at bounding box center [442, 339] width 718 height 70
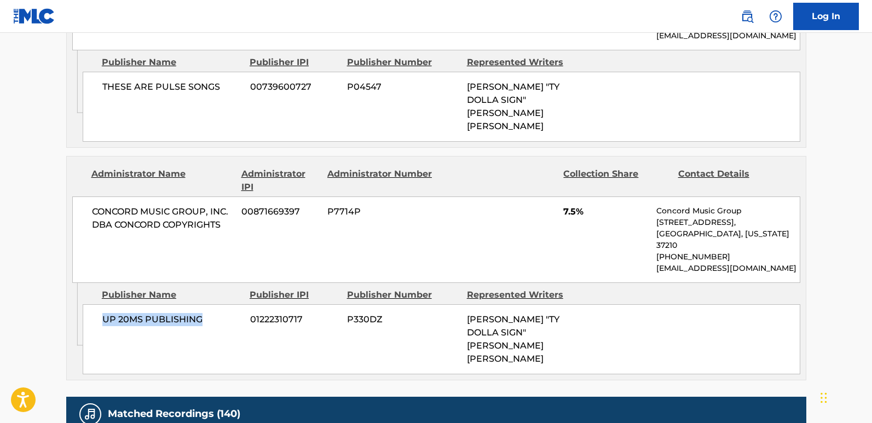
drag, startPoint x: 103, startPoint y: 267, endPoint x: 141, endPoint y: 302, distance: 51.9
click at [203, 313] on span "UP 20MS PUBLISHING" at bounding box center [172, 319] width 140 height 13
click at [139, 304] on div "UP 20MS PUBLISHING 01222310717 P330DZ [PERSON_NAME] "TY DOLLA SIGN" [PERSON_NAM…" at bounding box center [442, 339] width 718 height 70
click at [111, 304] on div "UP 20MS PUBLISHING 01222310717 P330DZ [PERSON_NAME] "TY DOLLA SIGN" [PERSON_NAM…" at bounding box center [442, 339] width 718 height 70
drag, startPoint x: 101, startPoint y: 268, endPoint x: 212, endPoint y: 268, distance: 111.7
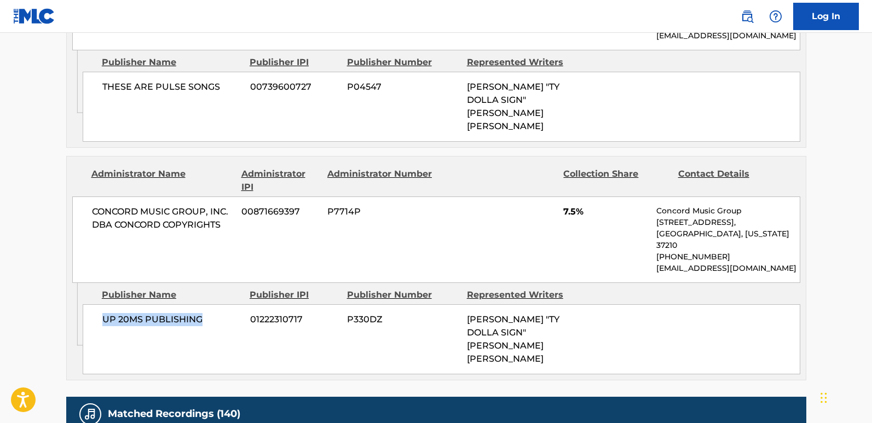
click at [212, 304] on div "UP 20MS PUBLISHING 01222310717 P330DZ [PERSON_NAME] "TY DOLLA SIGN" [PERSON_NAM…" at bounding box center [442, 339] width 718 height 70
click at [209, 304] on div "UP 20MS PUBLISHING 01222310717 P330DZ [PERSON_NAME] "TY DOLLA SIGN" [PERSON_NAM…" at bounding box center [442, 339] width 718 height 70
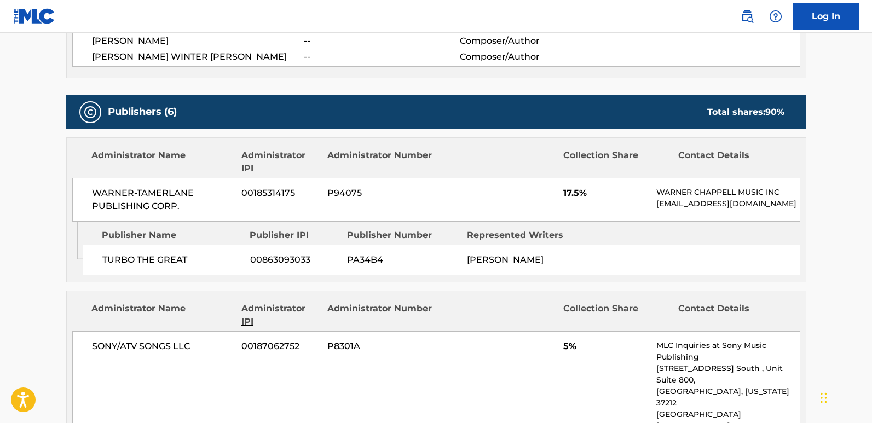
scroll to position [547, 0]
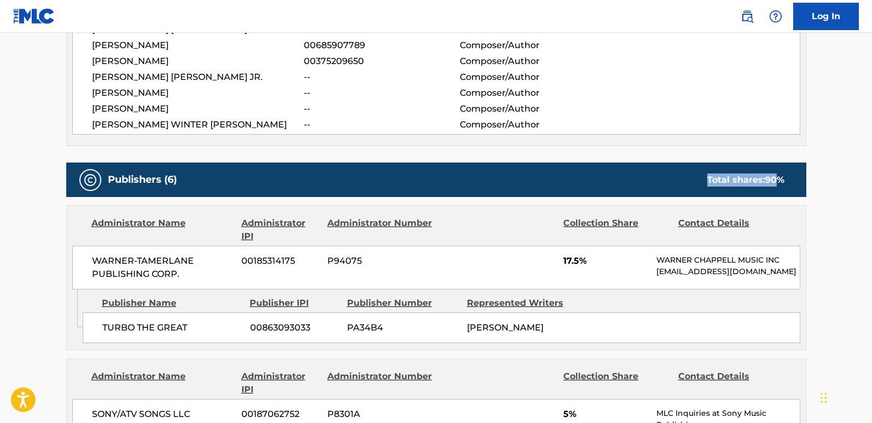
drag, startPoint x: 691, startPoint y: 165, endPoint x: 754, endPoint y: 178, distance: 64.3
click at [779, 165] on div "Publishers (6) Total shares: 90 %" at bounding box center [436, 180] width 740 height 34
drag, startPoint x: 697, startPoint y: 169, endPoint x: 774, endPoint y: 168, distance: 76.1
click at [774, 174] on div "Total shares: 90 %" at bounding box center [745, 180] width 99 height 13
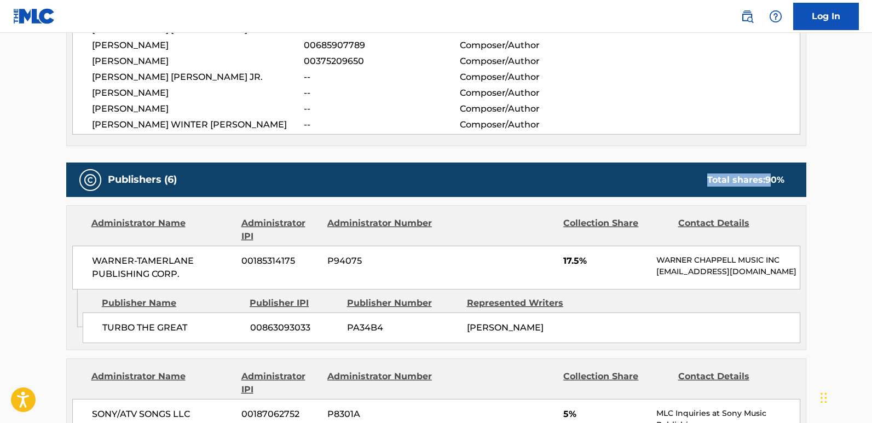
click at [704, 182] on div "Publishers (6) Total shares: 90 %" at bounding box center [436, 180] width 740 height 34
drag, startPoint x: 703, startPoint y: 170, endPoint x: 777, endPoint y: 163, distance: 73.8
click at [777, 174] on div "Total shares: 90 %" at bounding box center [745, 180] width 99 height 13
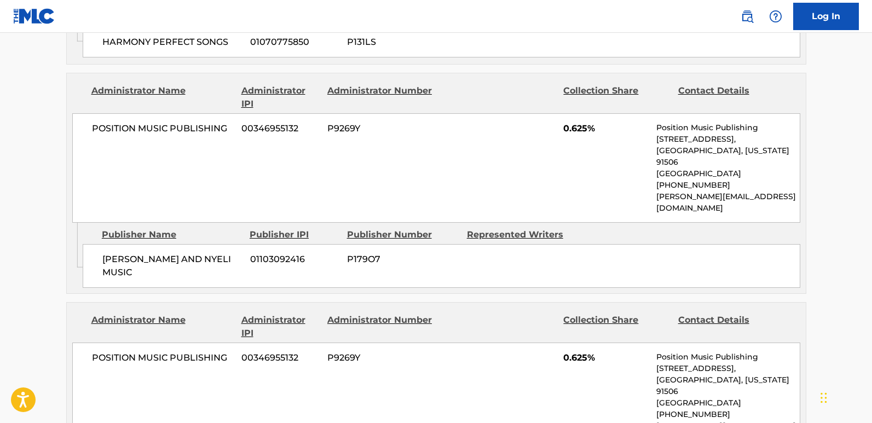
scroll to position [1915, 0]
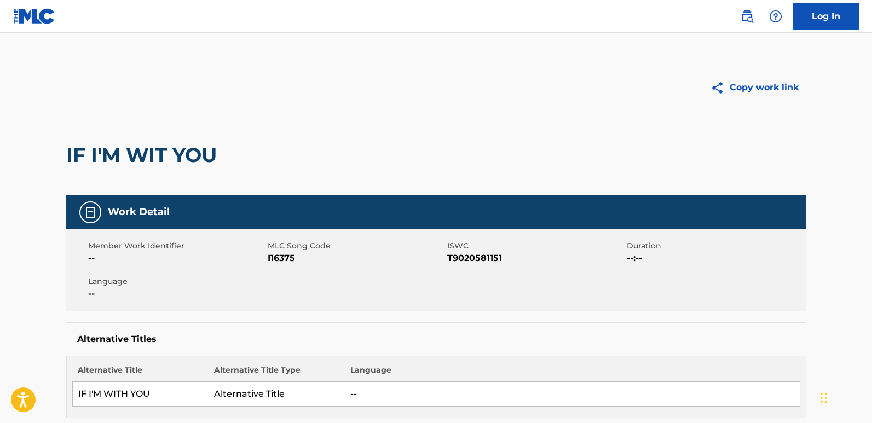
scroll to position [587, 0]
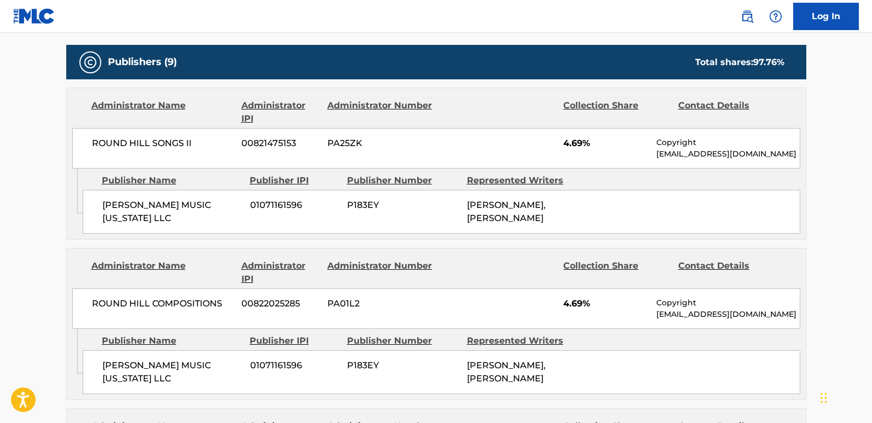
click at [572, 142] on span "4.69%" at bounding box center [605, 143] width 85 height 13
copy span "4.69"
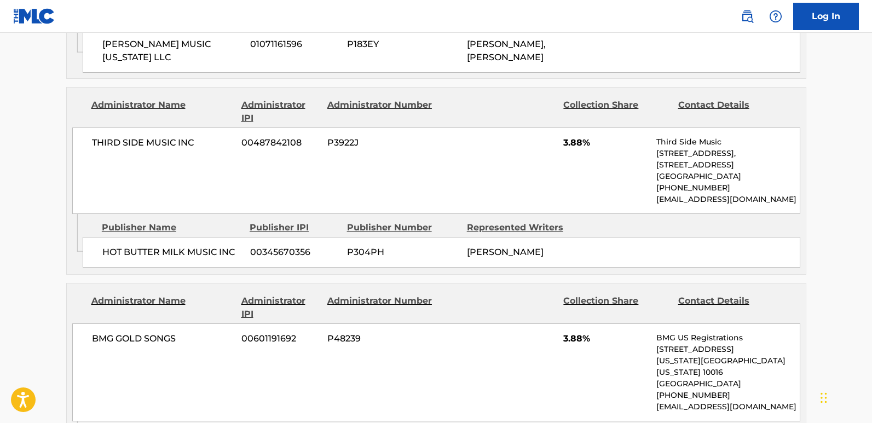
scroll to position [915, 0]
